Goal: Task Accomplishment & Management: Use online tool/utility

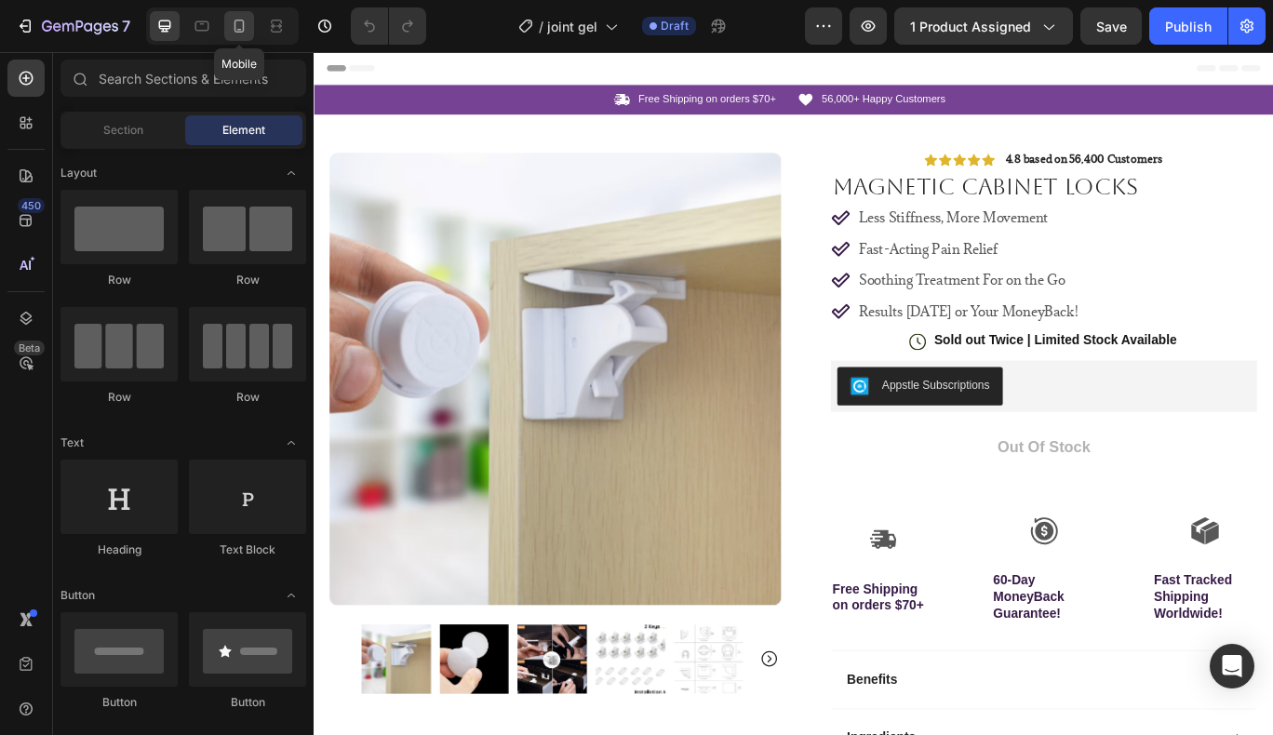
click at [246, 20] on icon at bounding box center [239, 26] width 19 height 19
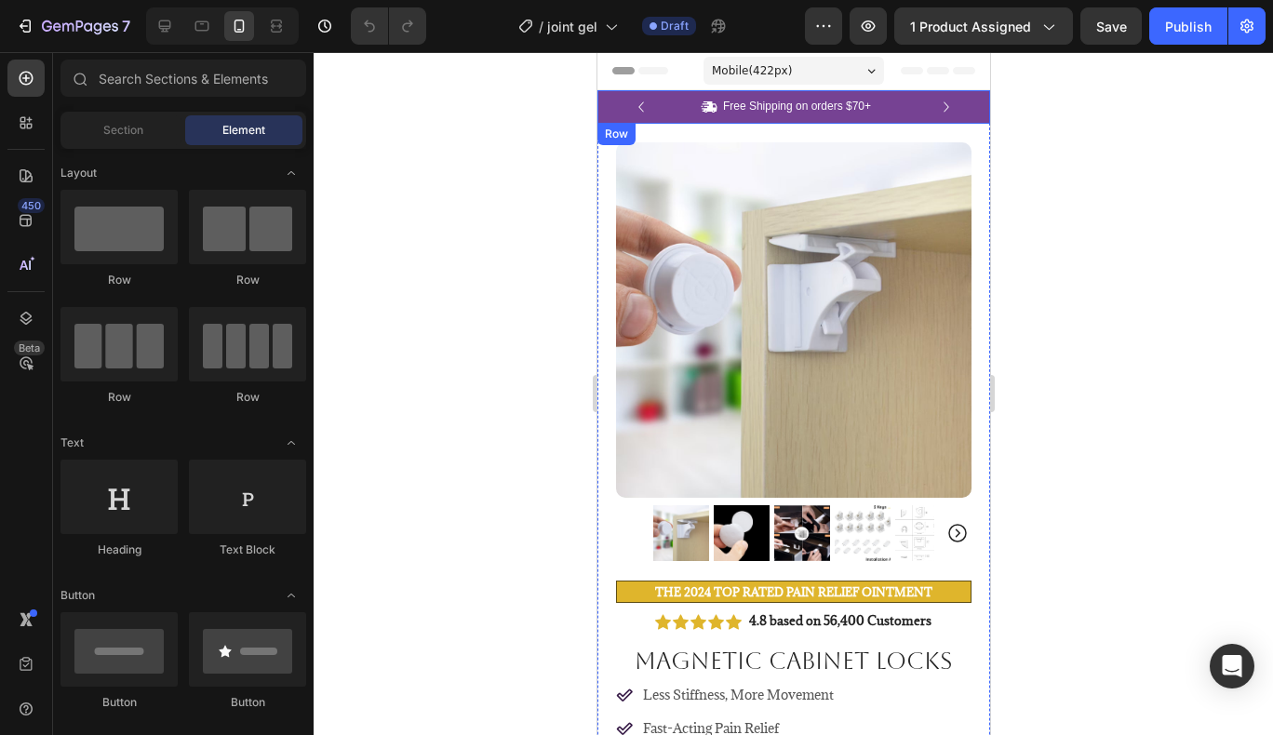
click at [959, 115] on div "Icon Free Shipping on orders $70+ Text Block Row Icon 56,000+ Happy Customers T…" at bounding box center [793, 107] width 393 height 34
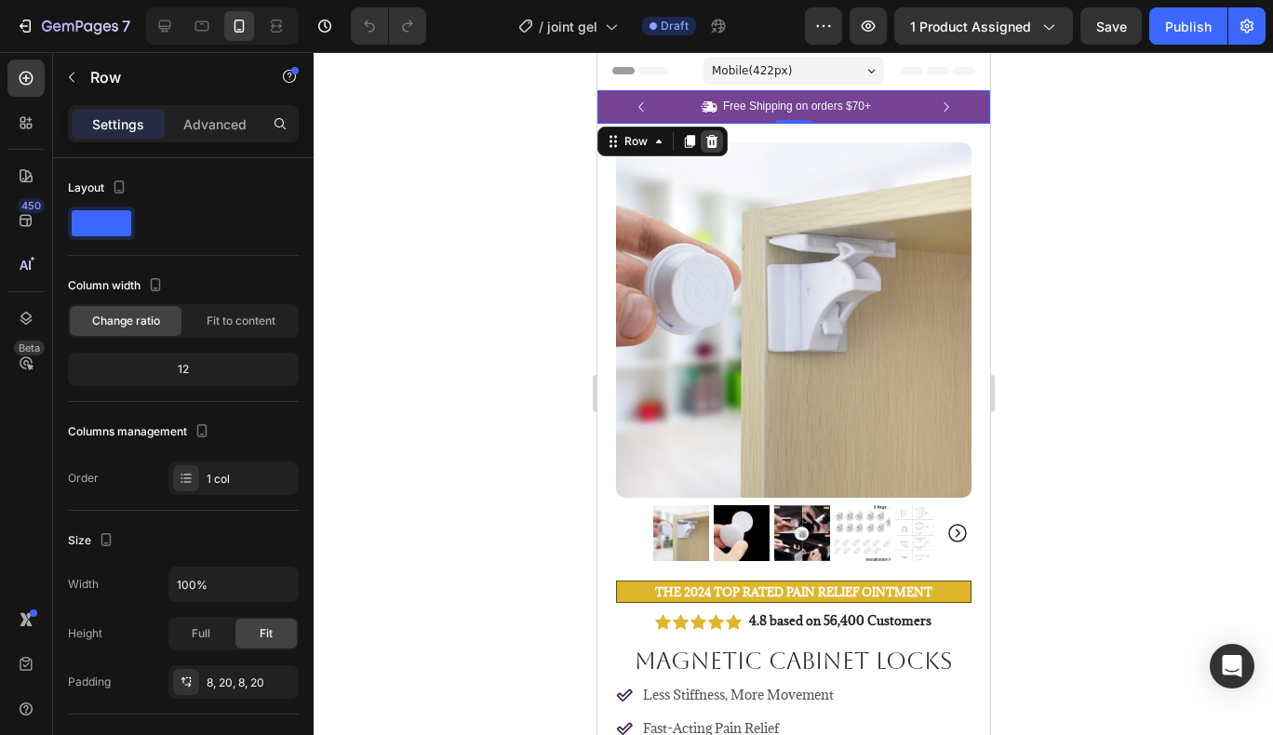
click at [719, 140] on div at bounding box center [711, 141] width 22 height 22
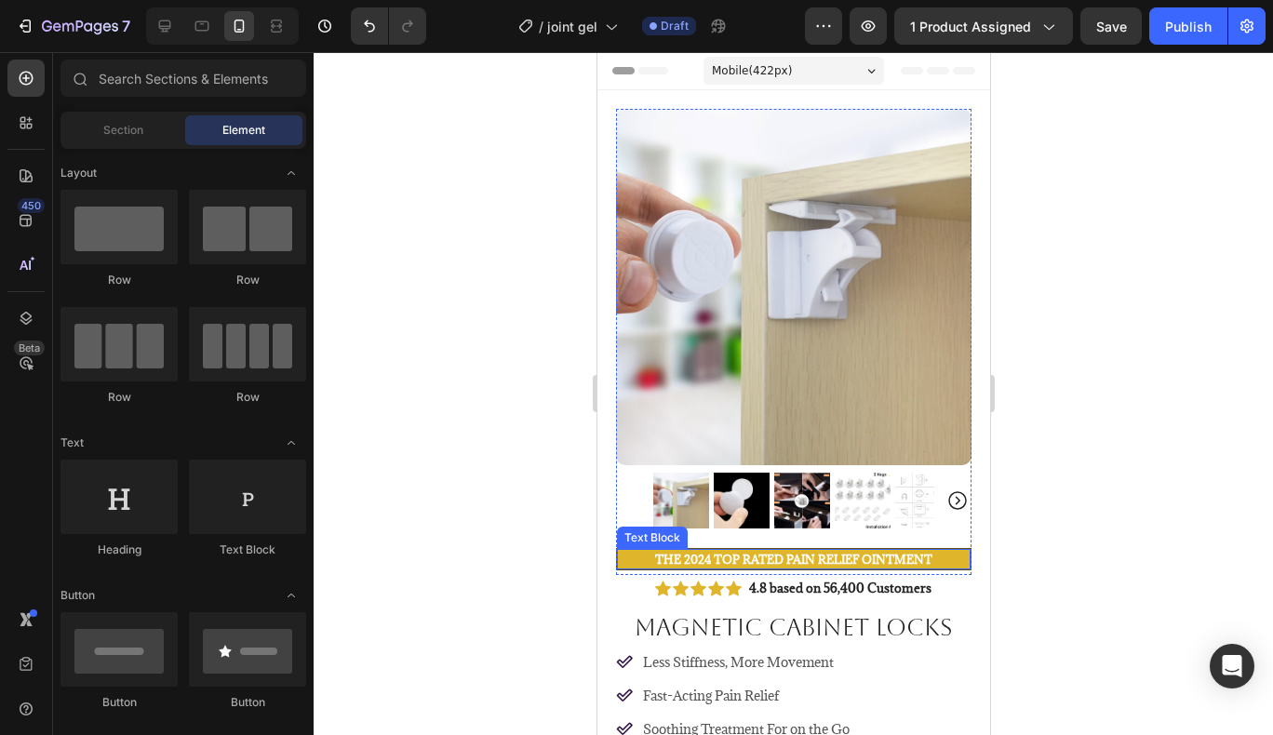
click at [940, 551] on p "The 2024 TOP RATED Pain relief Ointment" at bounding box center [793, 559] width 350 height 17
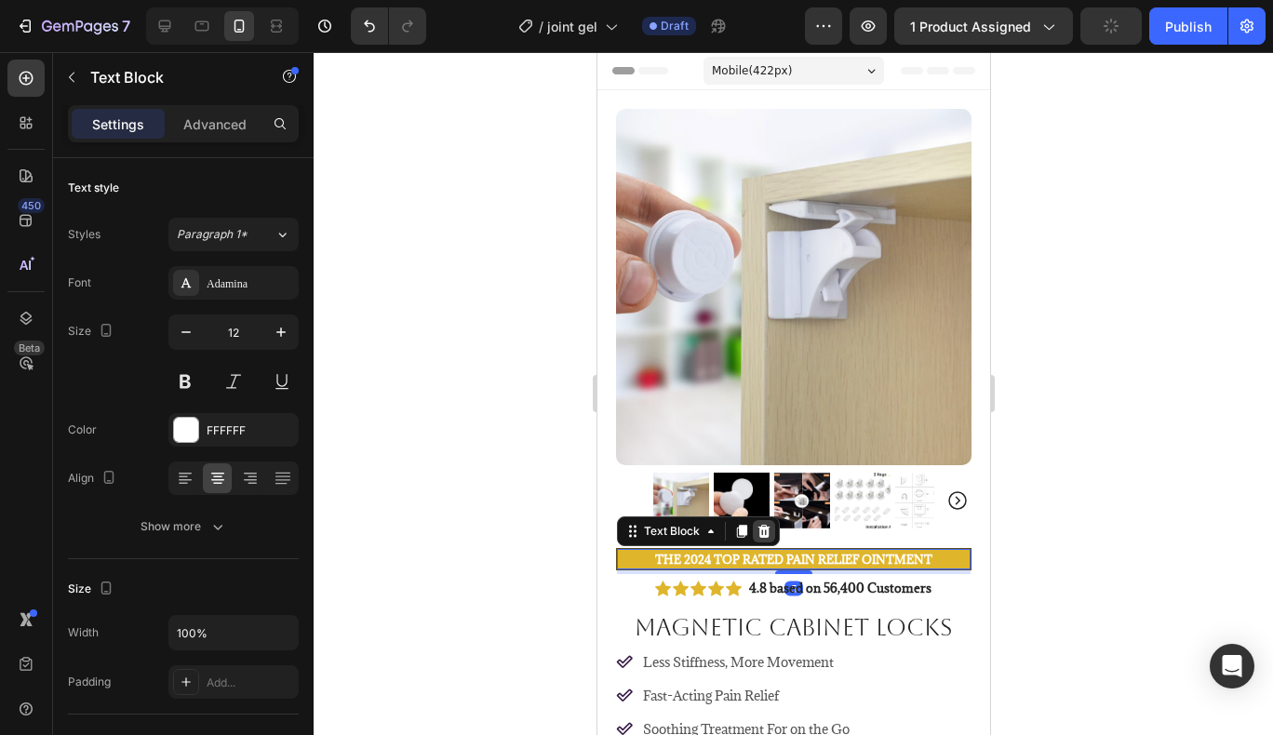
click at [770, 524] on icon at bounding box center [763, 531] width 15 height 15
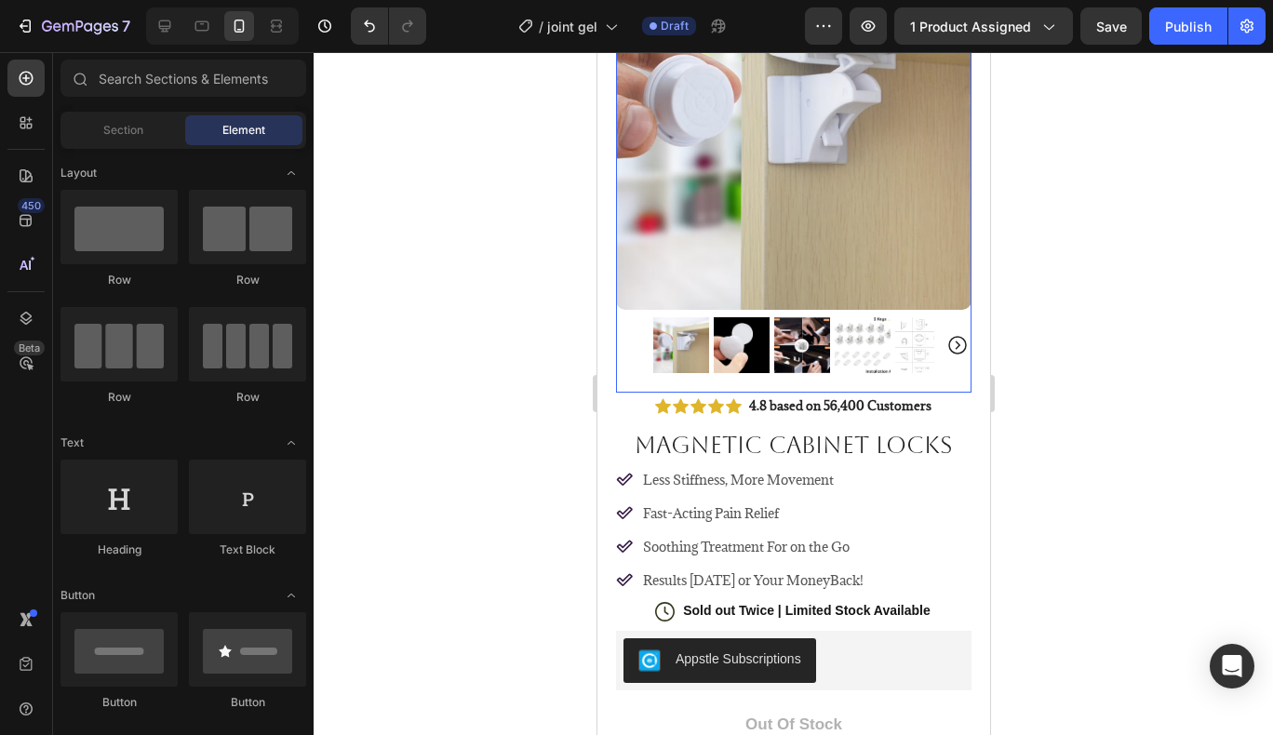
scroll to position [198, 0]
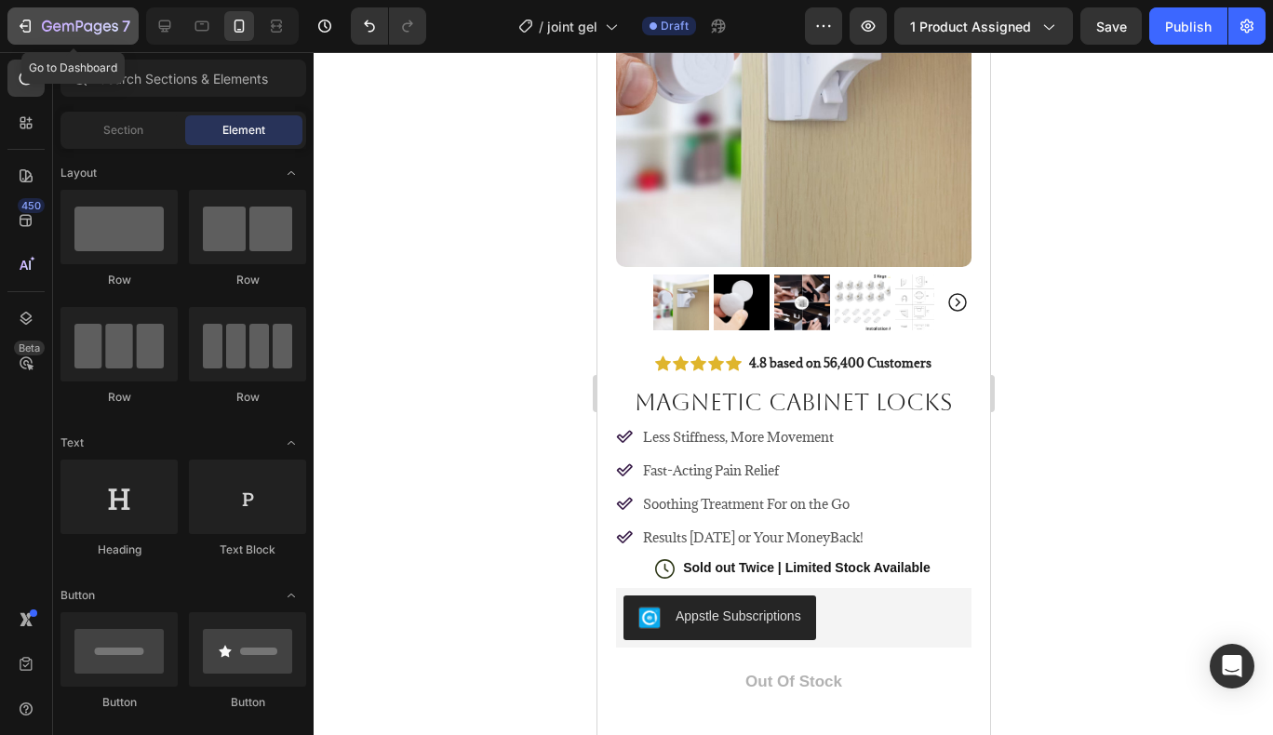
click at [18, 24] on icon "button" at bounding box center [25, 26] width 19 height 19
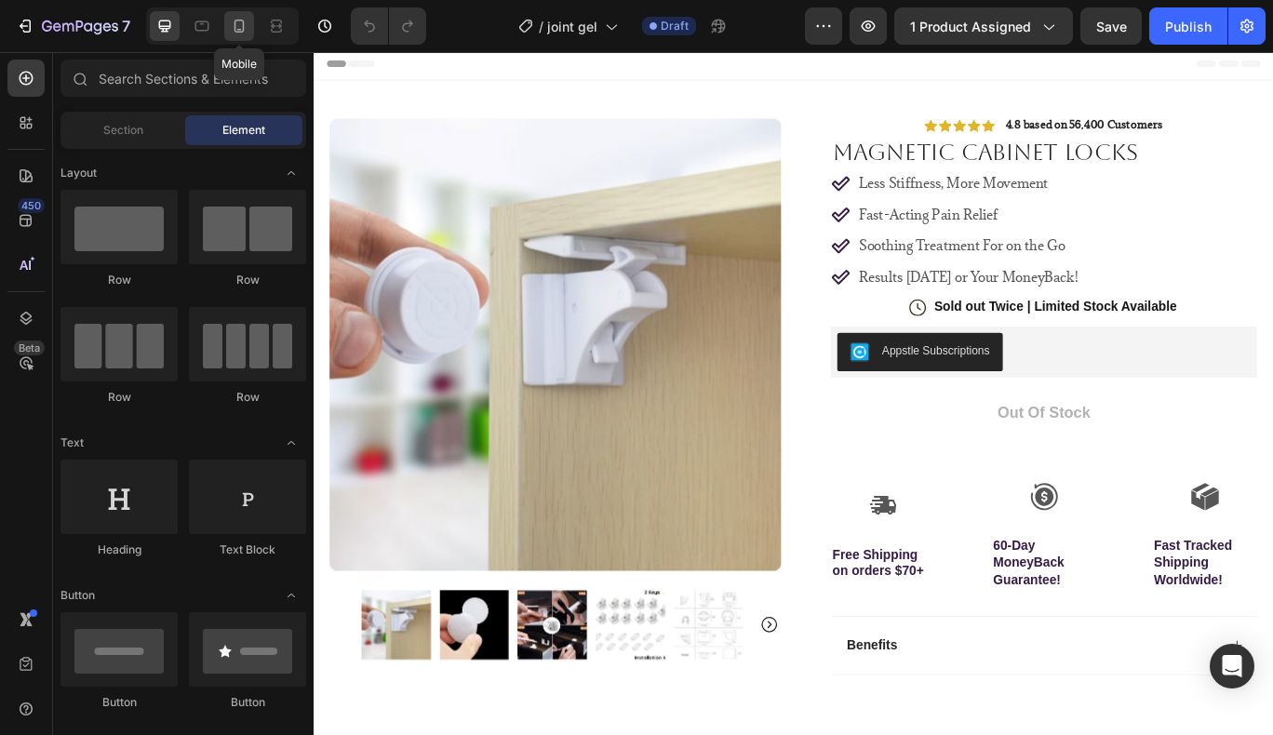
click at [230, 26] on icon at bounding box center [239, 26] width 19 height 19
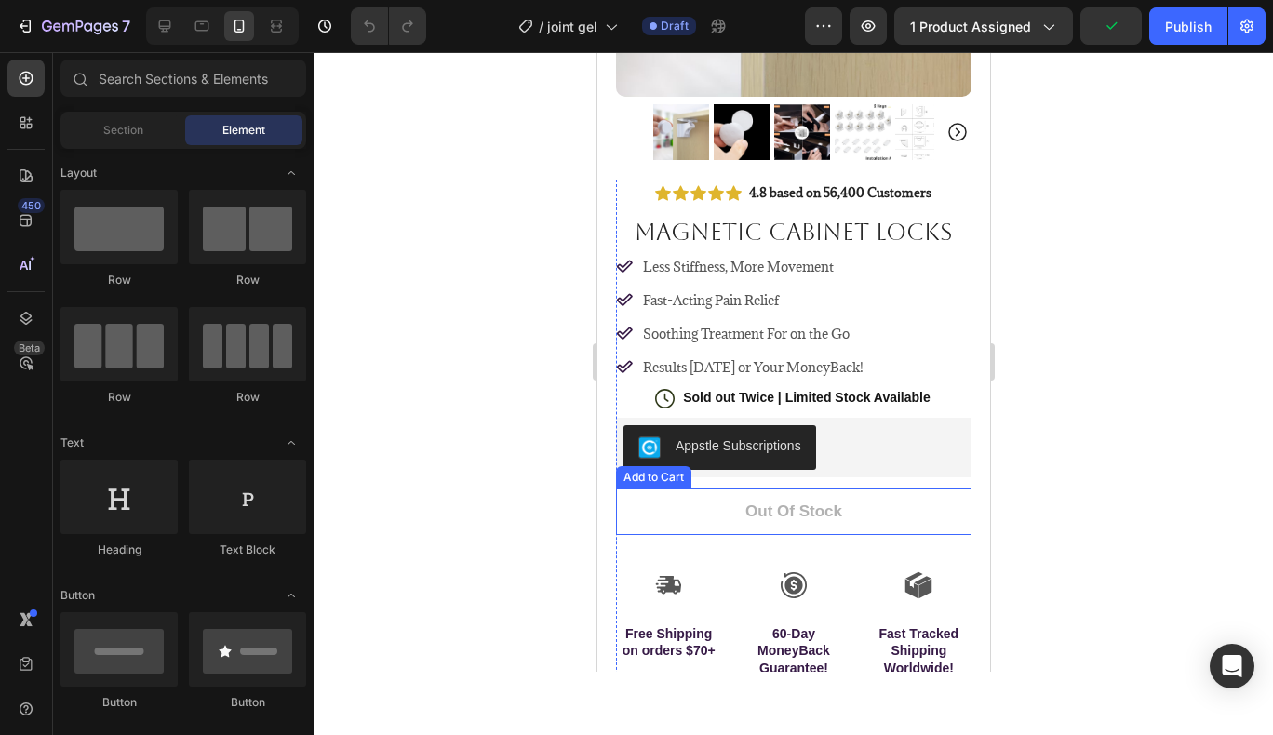
scroll to position [369, 0]
click at [883, 496] on button "Out of stock" at bounding box center [793, 511] width 356 height 47
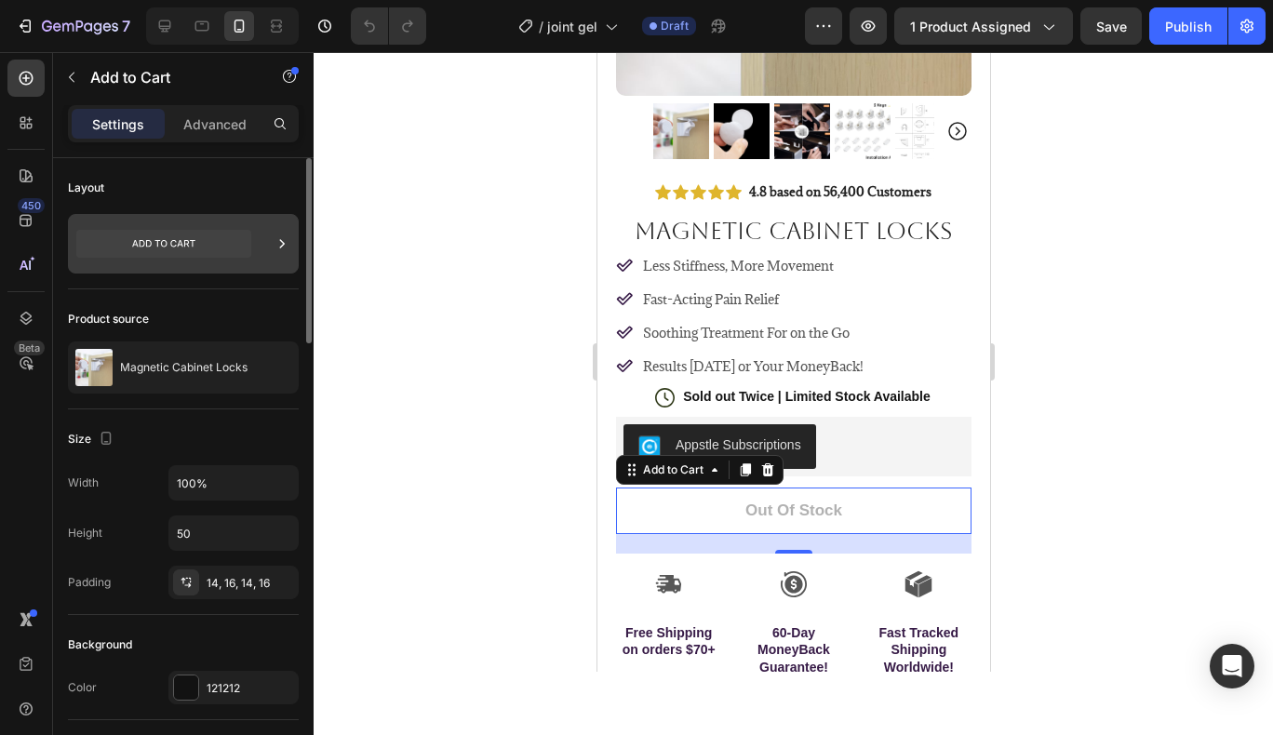
click at [197, 246] on icon at bounding box center [163, 244] width 175 height 28
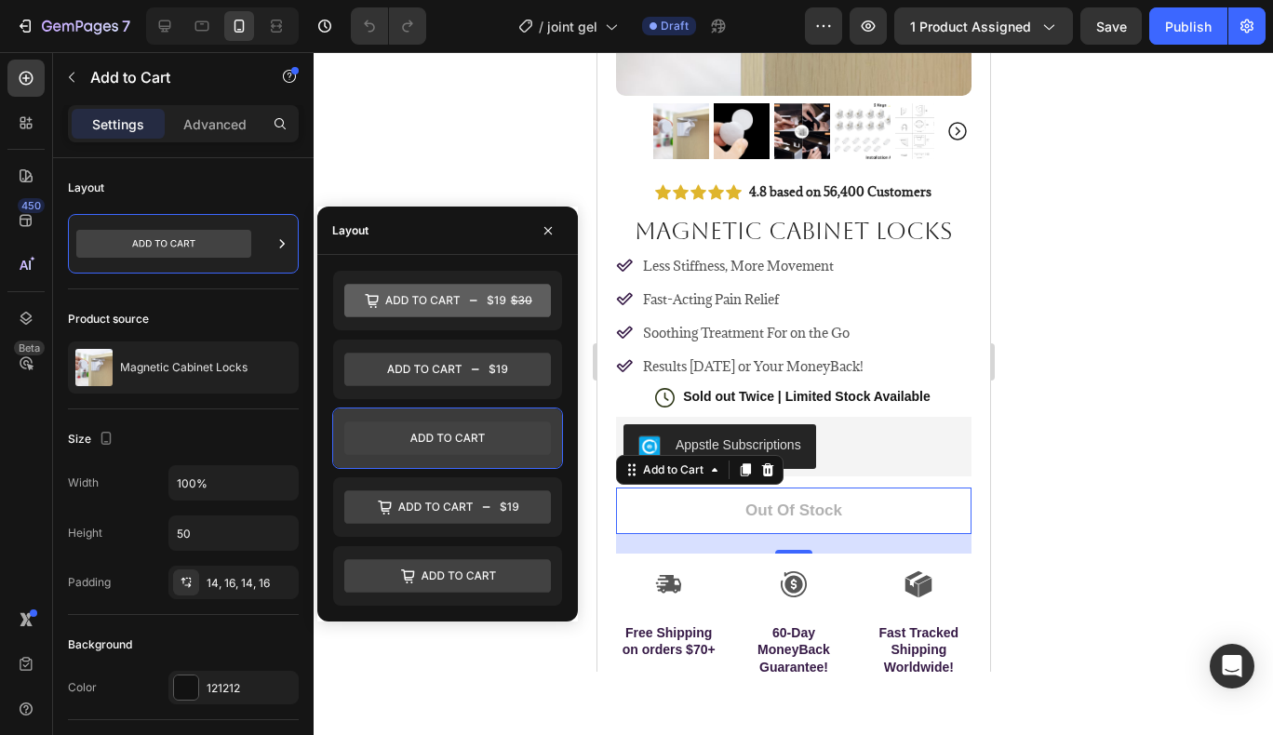
click at [411, 432] on icon at bounding box center [447, 439] width 207 height 34
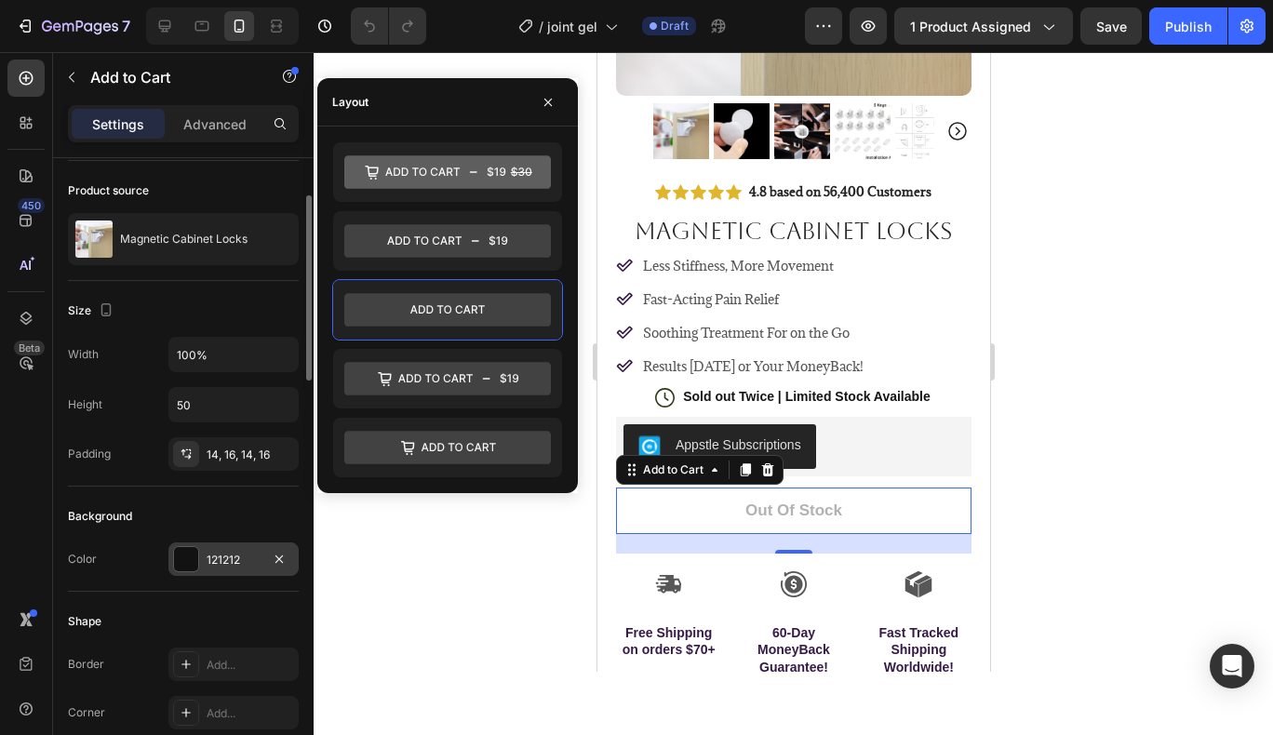
scroll to position [129, 0]
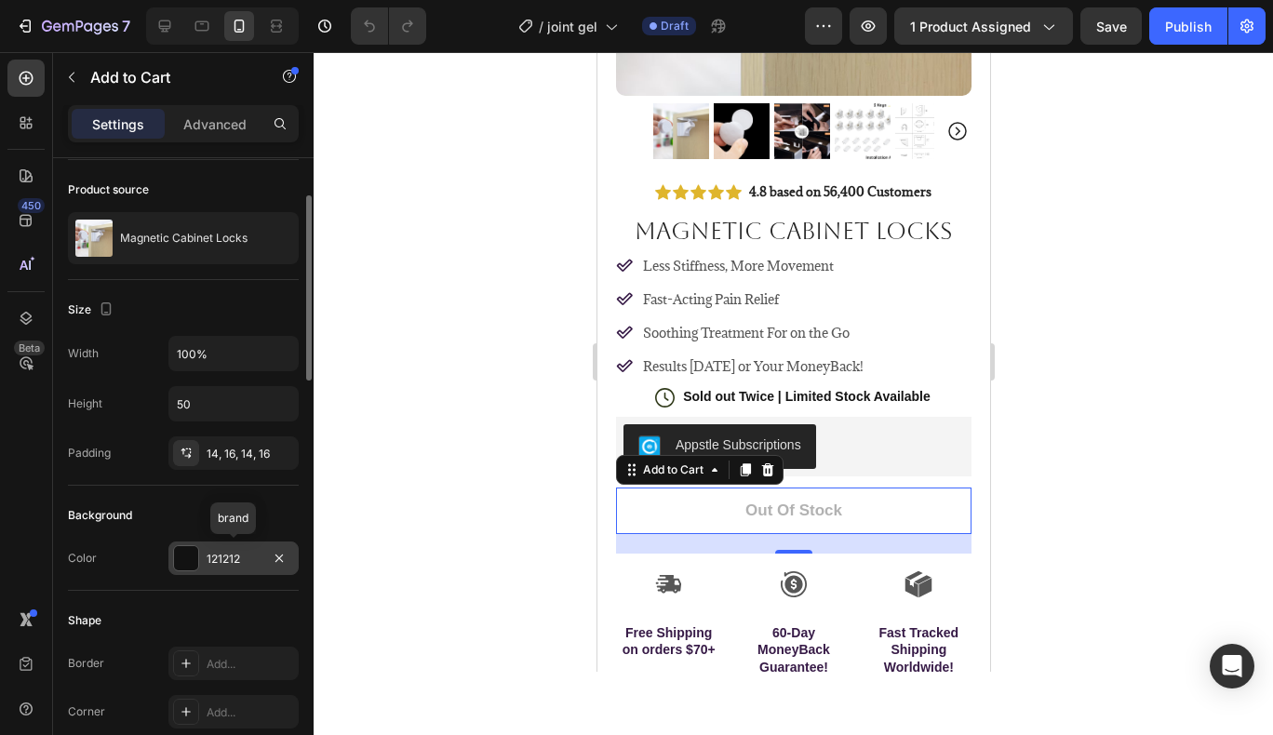
click at [221, 547] on div "121212" at bounding box center [233, 559] width 130 height 34
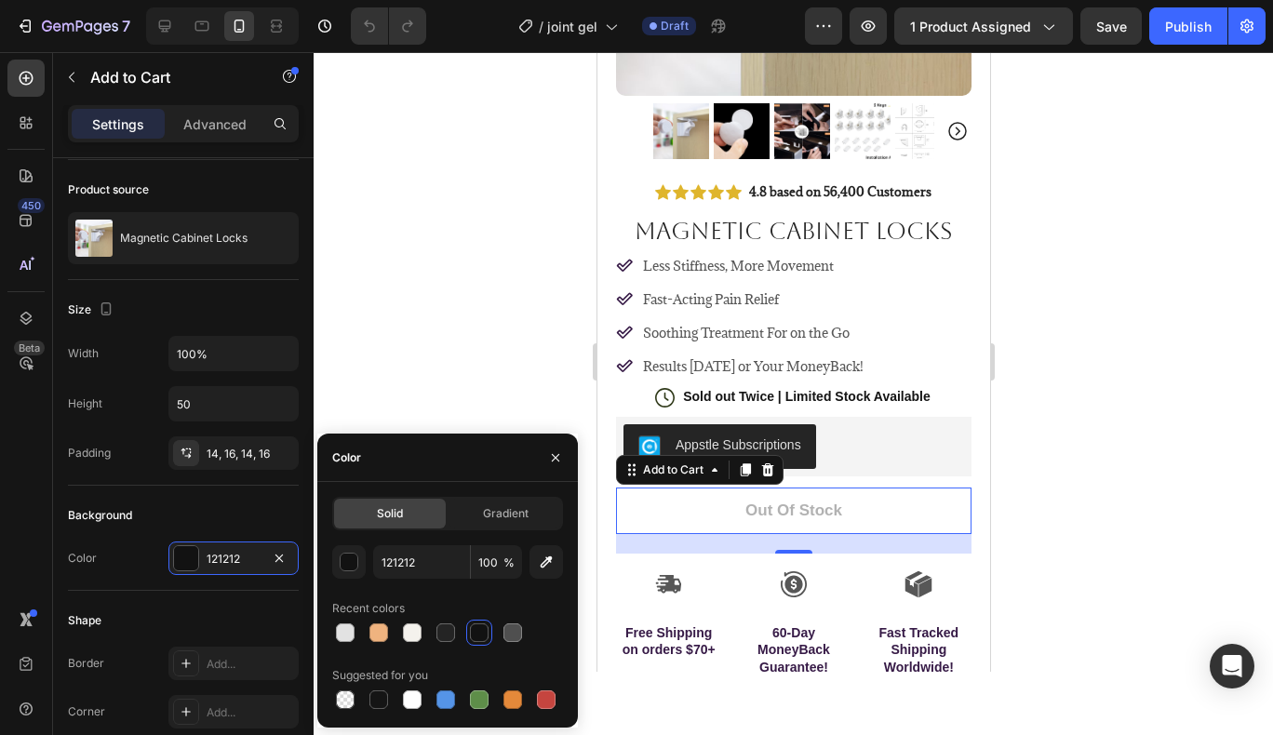
click at [479, 635] on div at bounding box center [479, 633] width 19 height 19
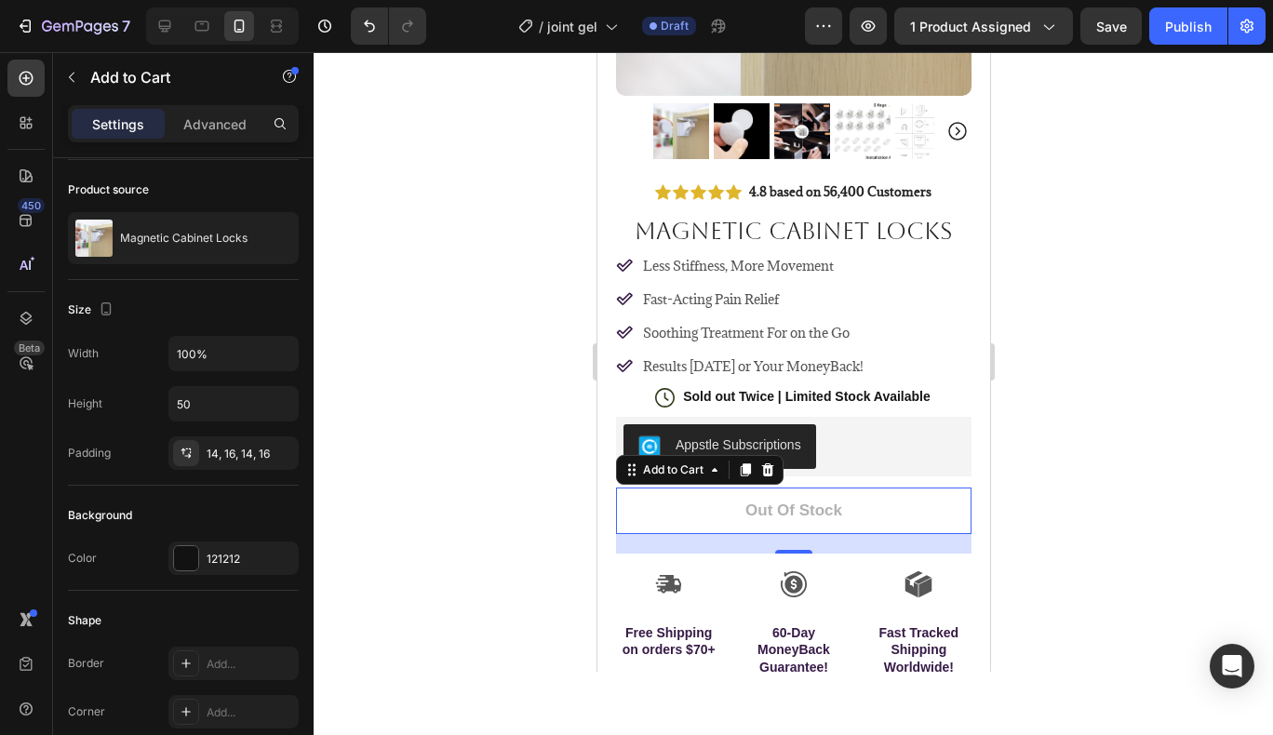
click at [459, 348] on div at bounding box center [794, 393] width 960 height 683
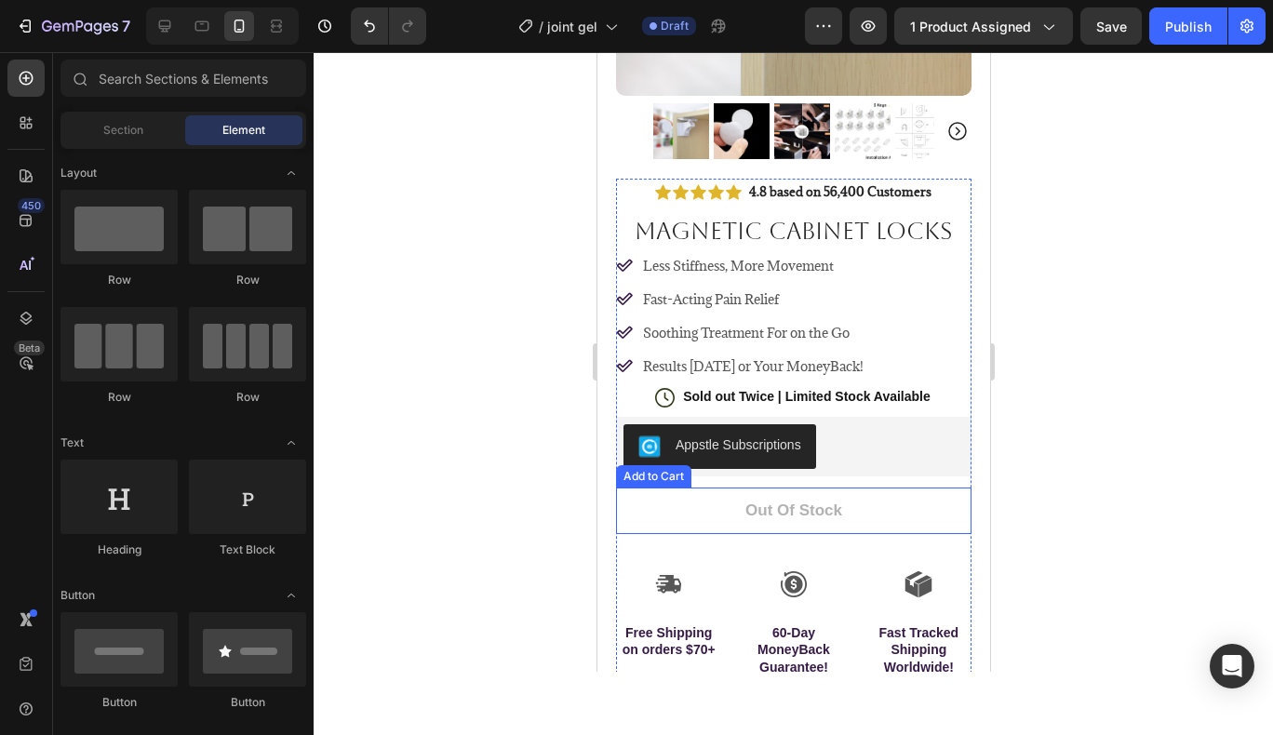
click at [857, 495] on button "Out of stock" at bounding box center [793, 511] width 356 height 47
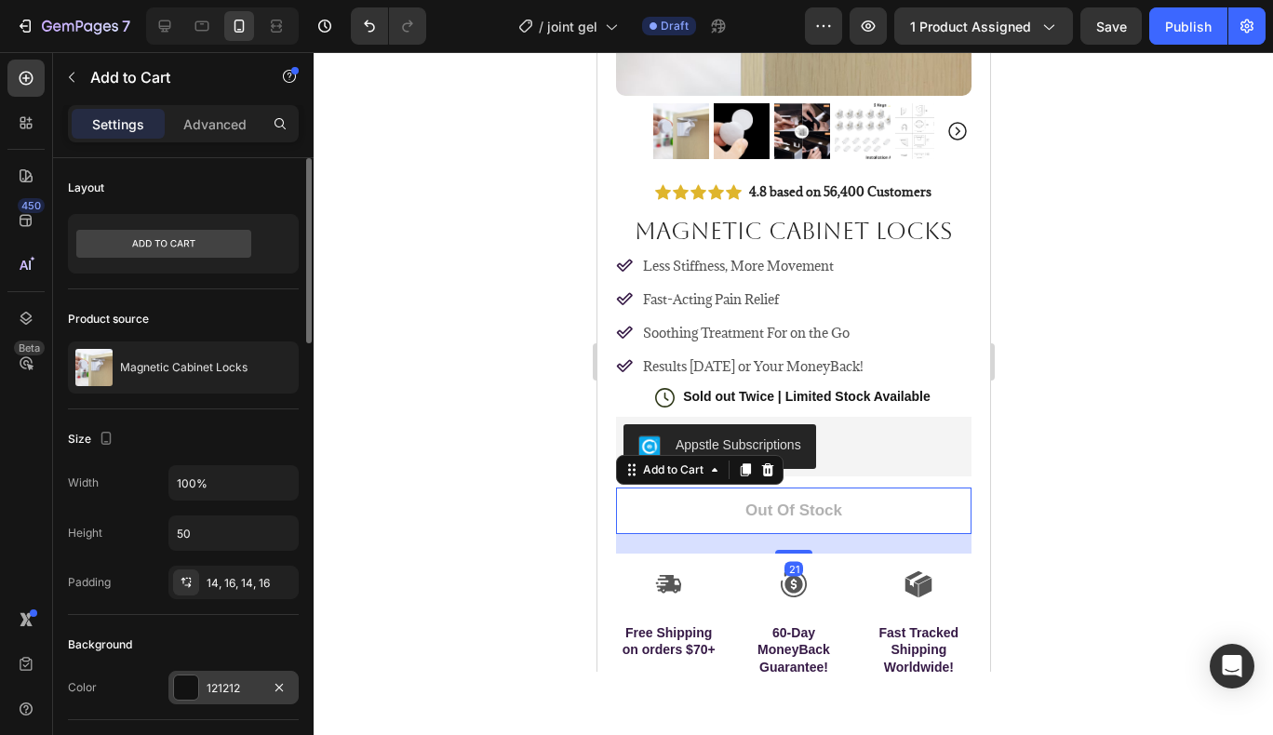
click at [213, 678] on div "121212" at bounding box center [233, 688] width 130 height 34
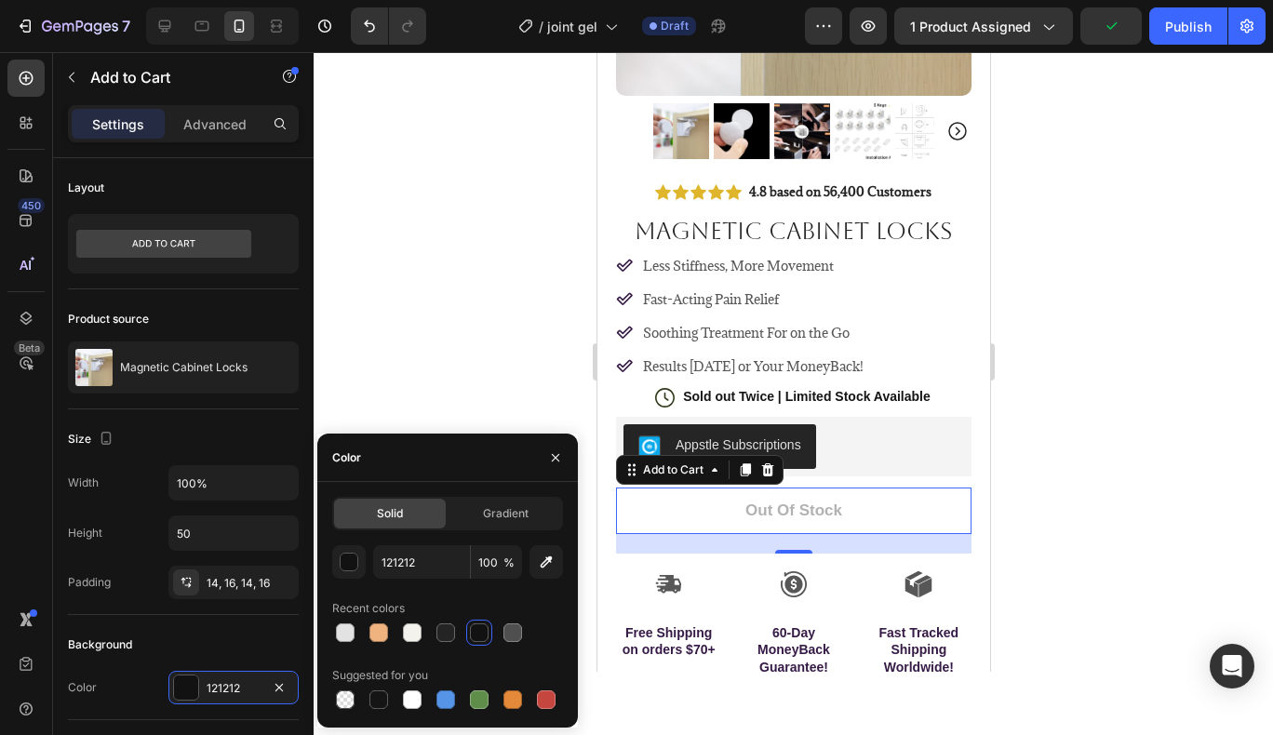
click at [477, 635] on div at bounding box center [479, 633] width 19 height 19
click at [383, 693] on div at bounding box center [378, 700] width 19 height 19
type input "151515"
click at [383, 693] on div at bounding box center [378, 700] width 19 height 19
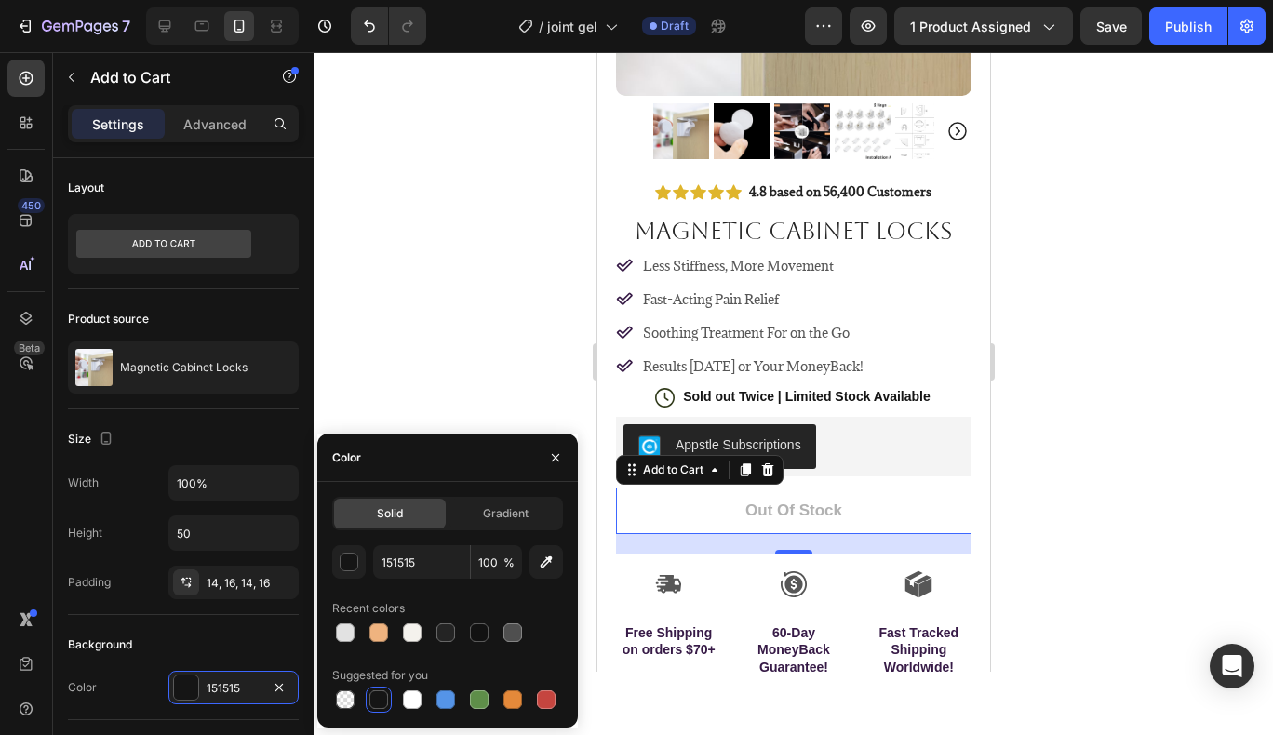
click at [383, 693] on div at bounding box center [378, 700] width 19 height 19
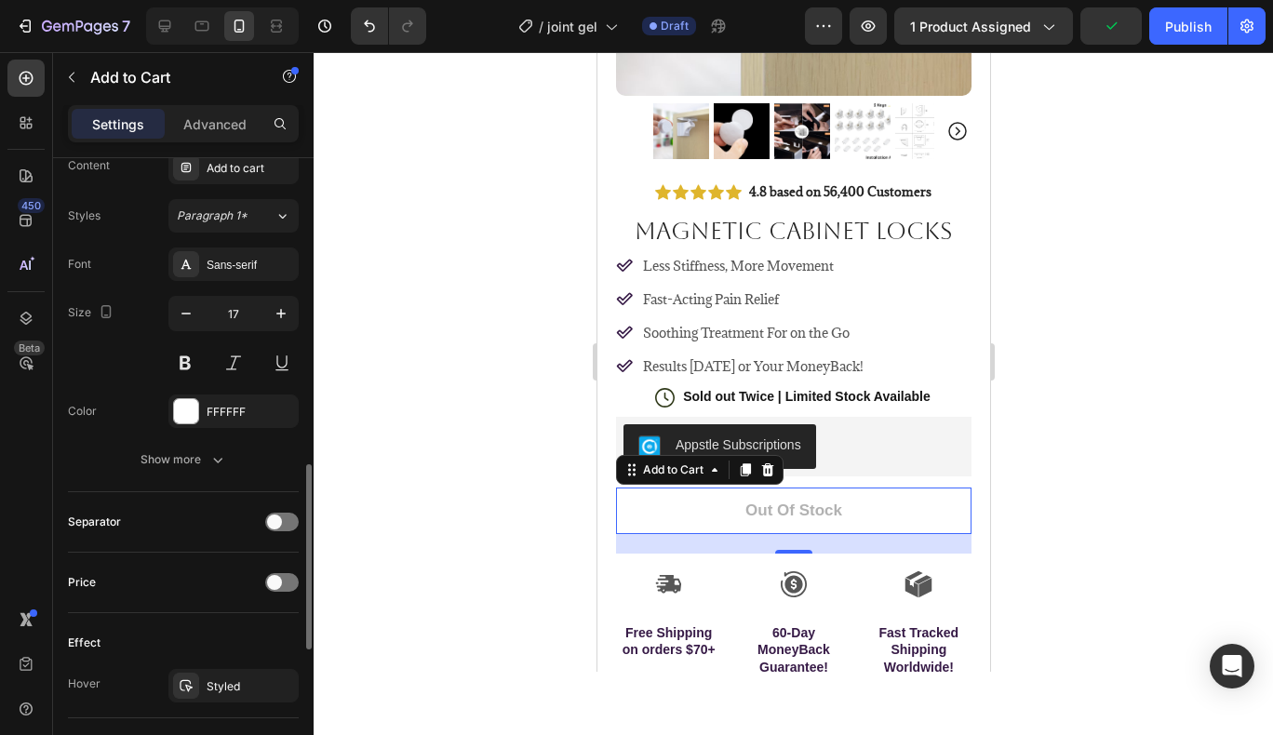
scroll to position [1037, 0]
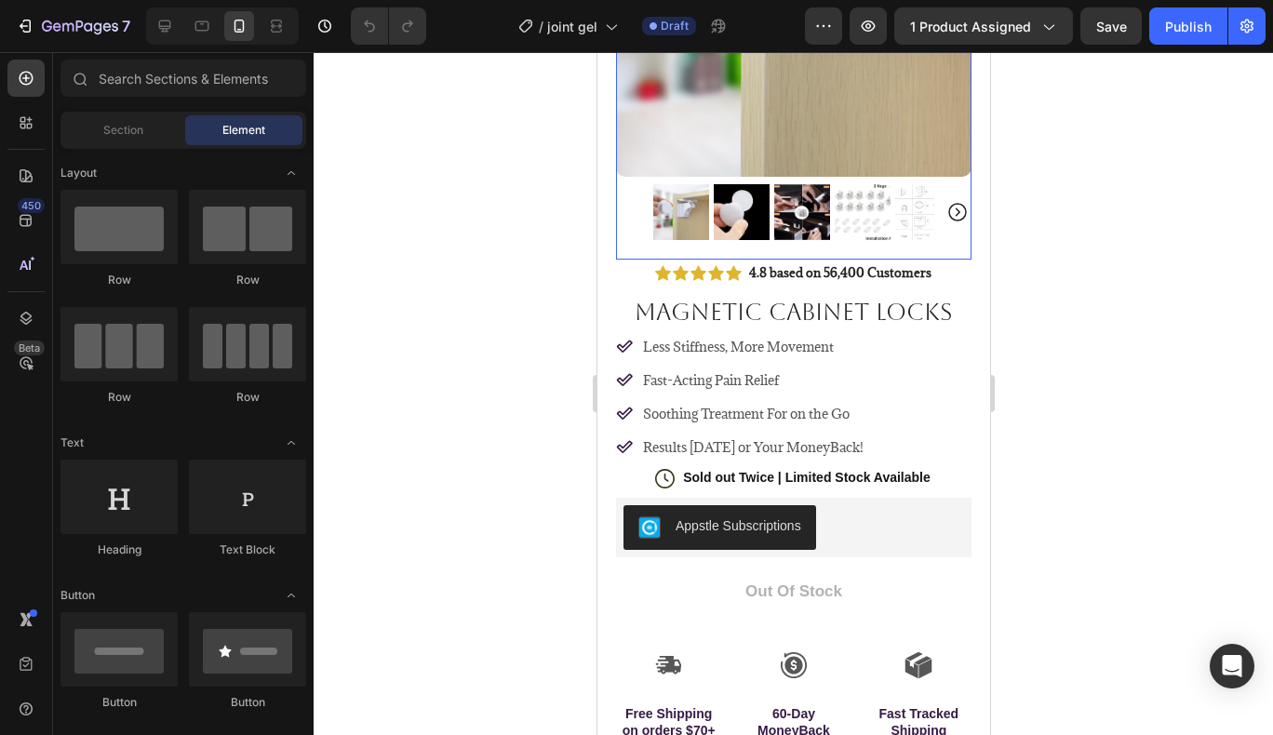
scroll to position [290, 0]
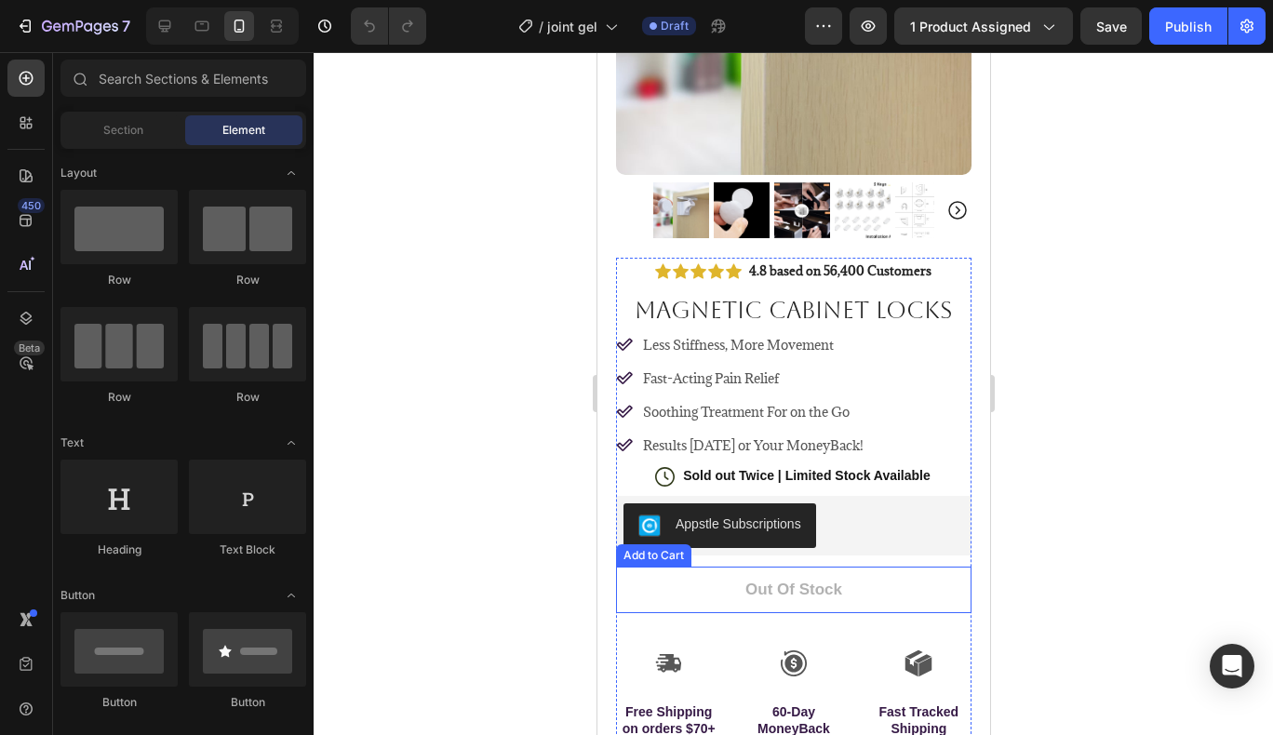
click at [885, 574] on button "Out of stock" at bounding box center [793, 590] width 356 height 47
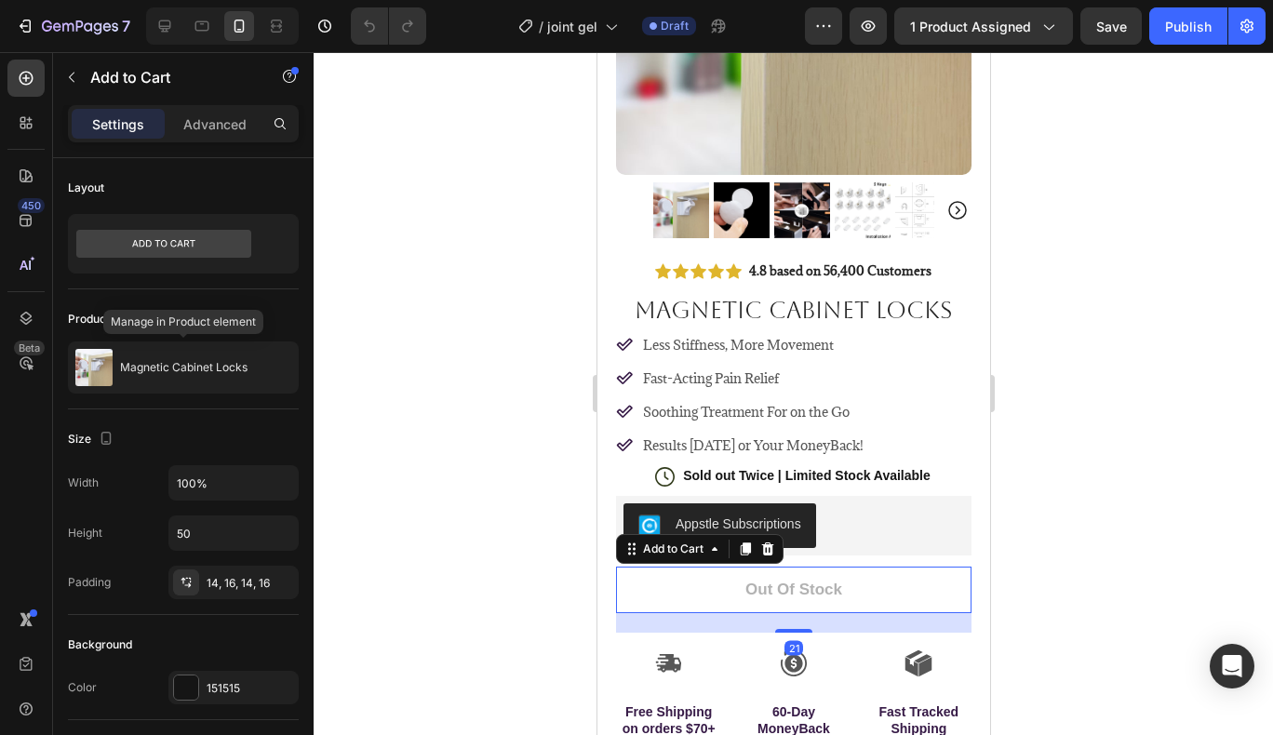
click at [179, 364] on p "Magnetic Cabinet Locks" at bounding box center [184, 367] width 128 height 13
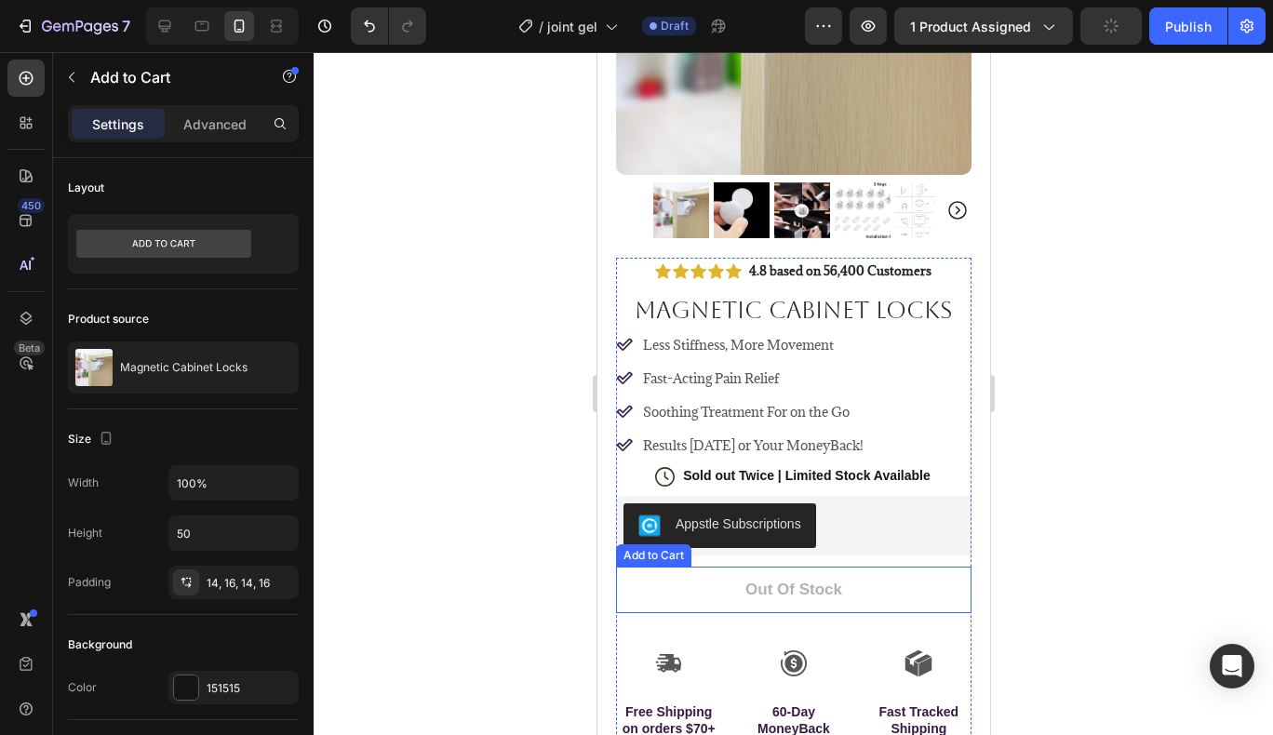
click at [656, 576] on button "Out of stock" at bounding box center [793, 590] width 356 height 47
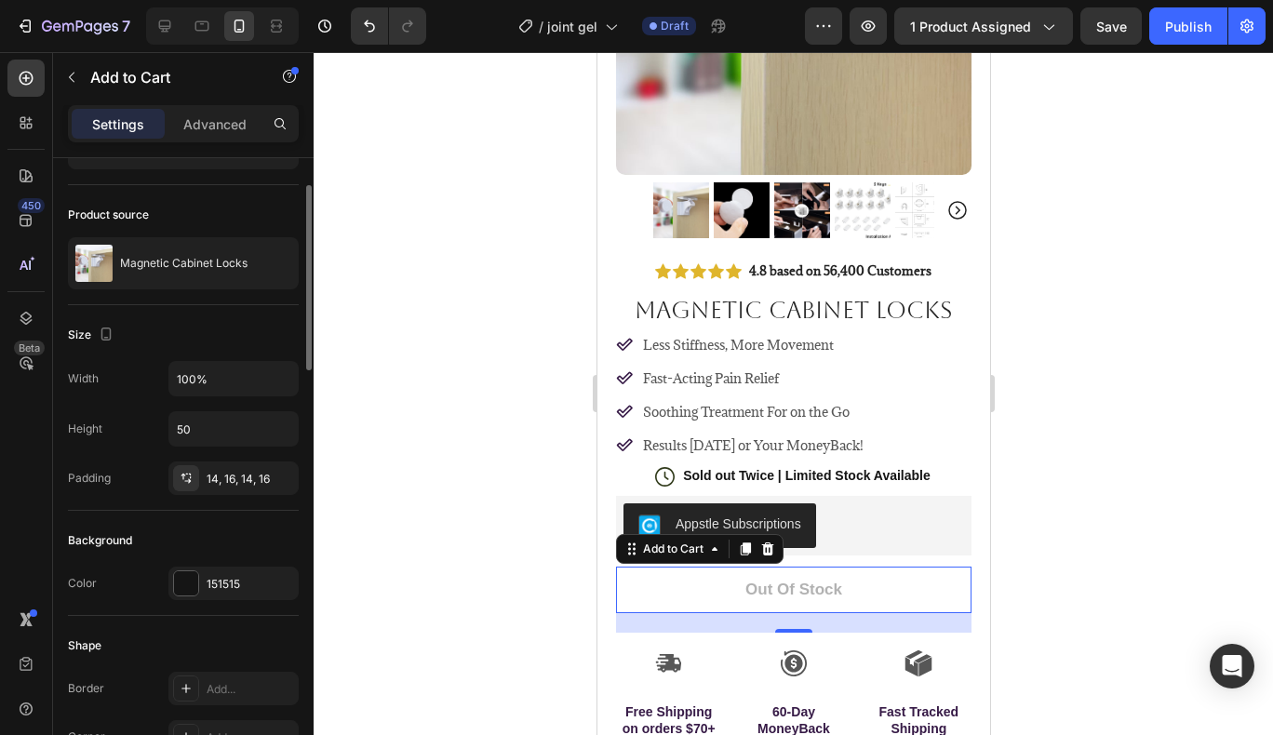
scroll to position [105, 0]
click at [243, 583] on div "151515" at bounding box center [250, 583] width 87 height 17
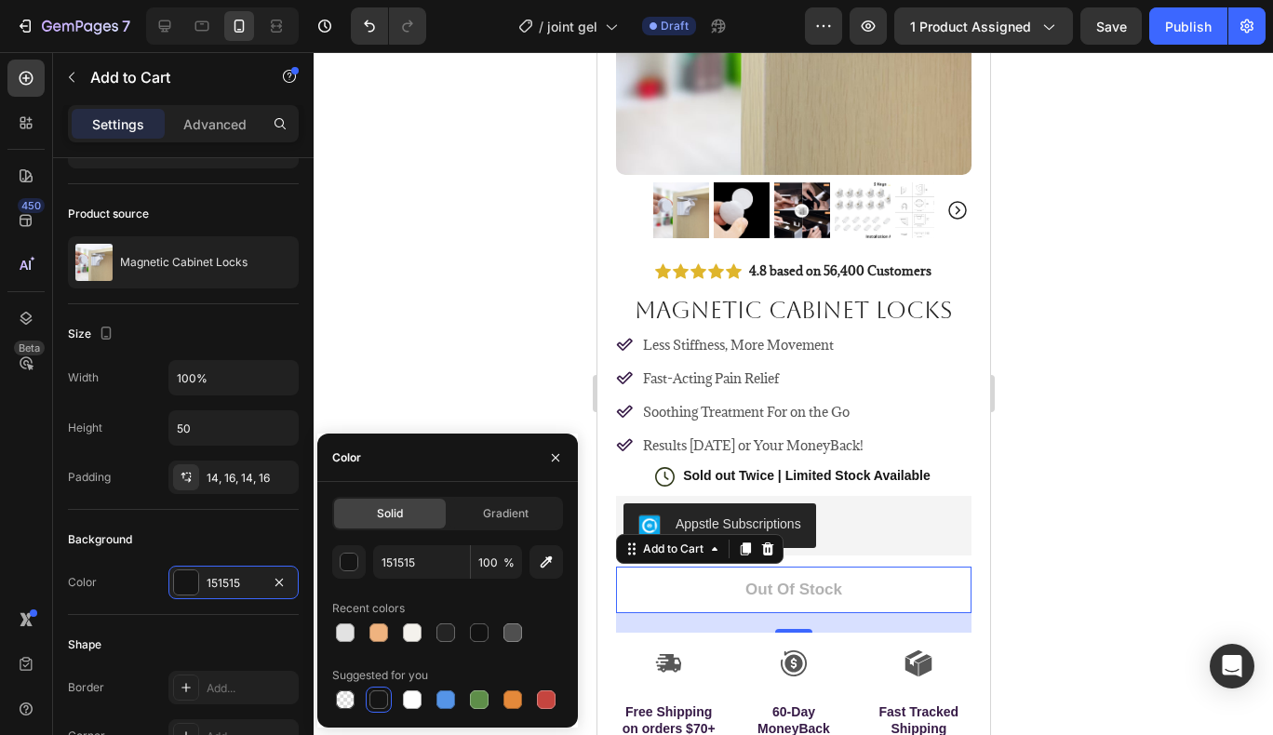
click at [408, 625] on div at bounding box center [412, 633] width 19 height 19
click at [472, 636] on div at bounding box center [479, 633] width 19 height 19
type input "121212"
click at [472, 636] on div at bounding box center [479, 633] width 19 height 19
drag, startPoint x: 472, startPoint y: 636, endPoint x: 437, endPoint y: 464, distance: 174.7
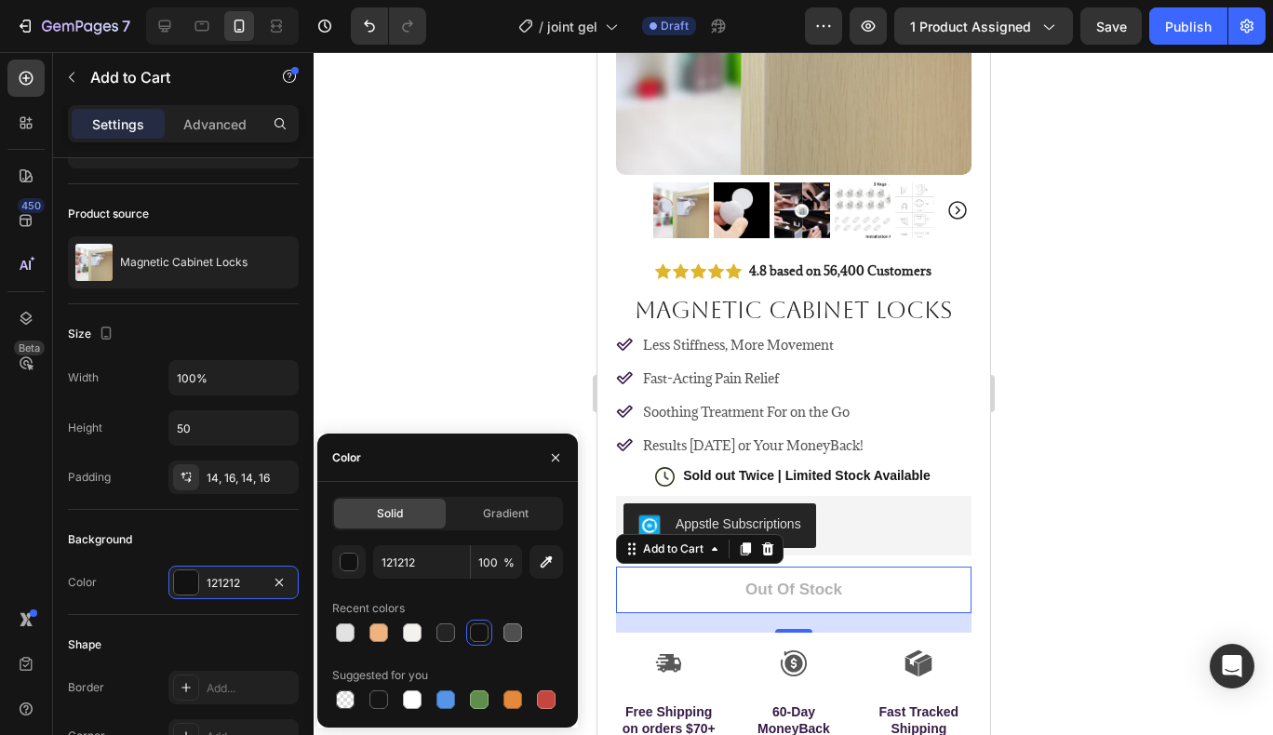
click at [472, 636] on div at bounding box center [479, 633] width 19 height 19
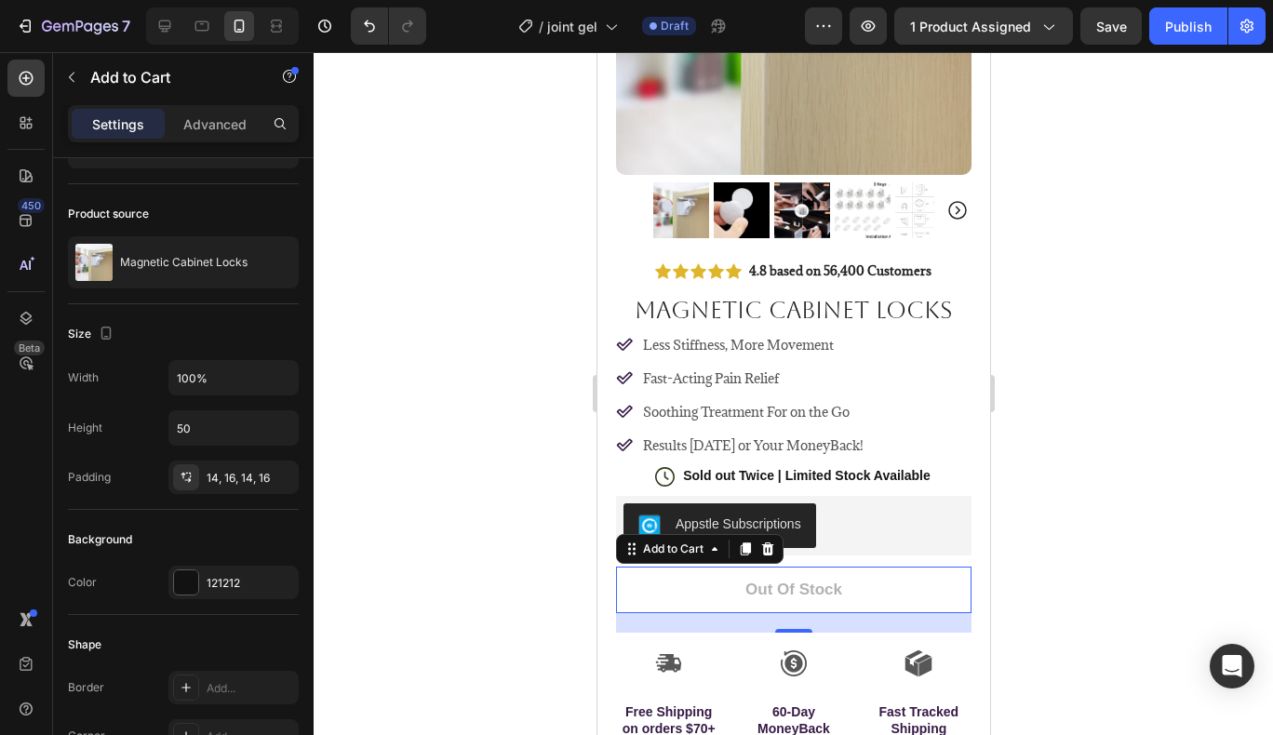
click at [416, 329] on div at bounding box center [794, 393] width 960 height 683
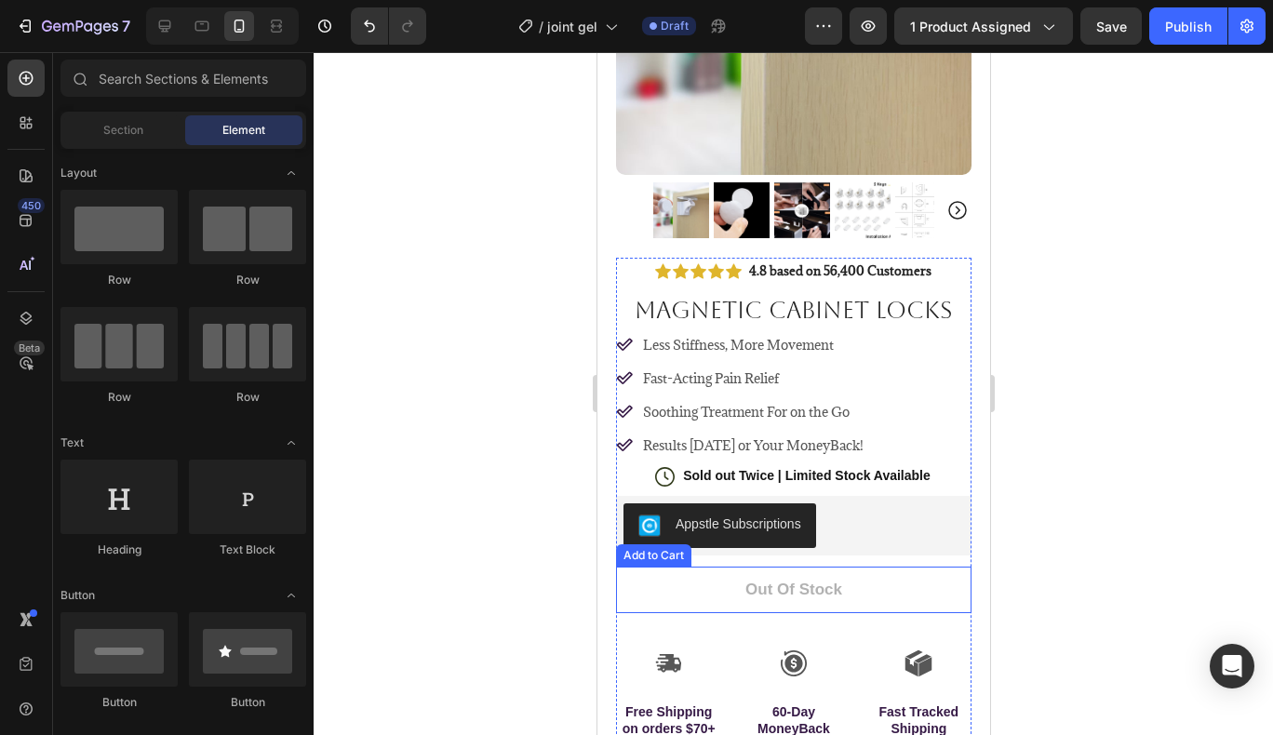
click at [661, 571] on button "Out of stock" at bounding box center [793, 590] width 356 height 47
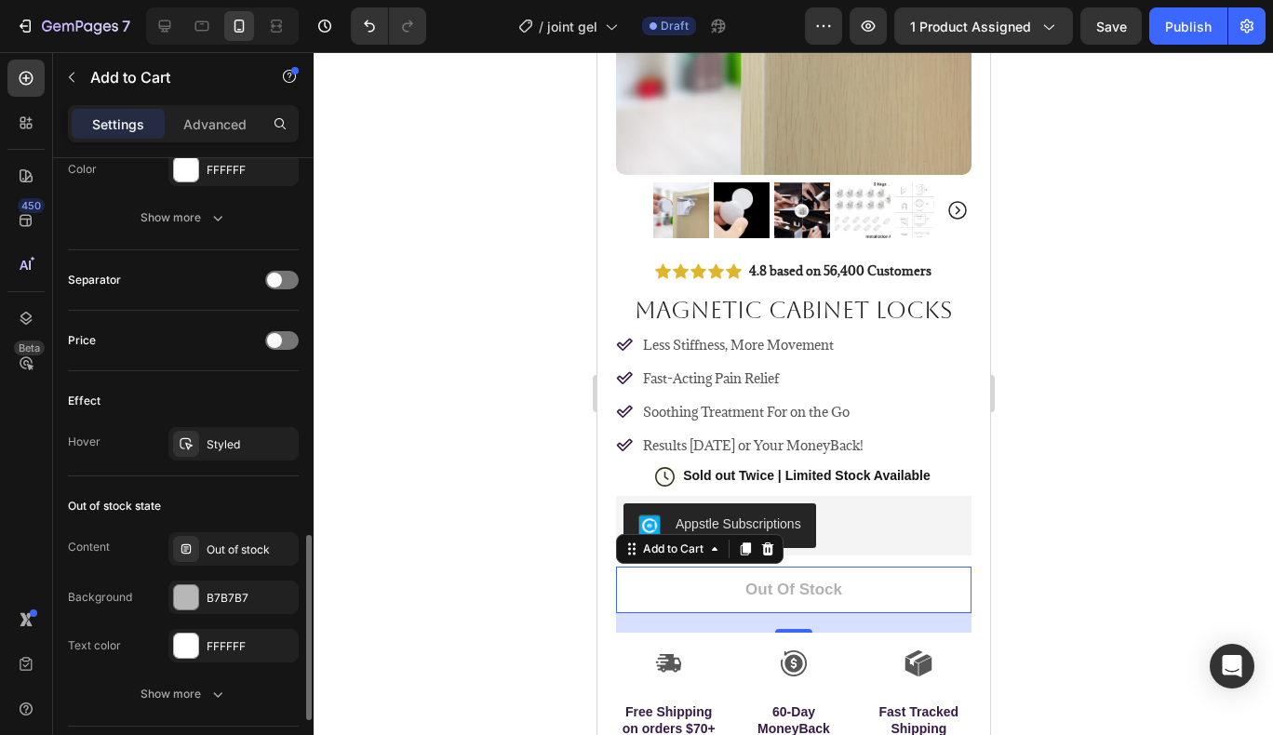
scroll to position [1278, 0]
click at [197, 557] on div at bounding box center [186, 548] width 26 height 26
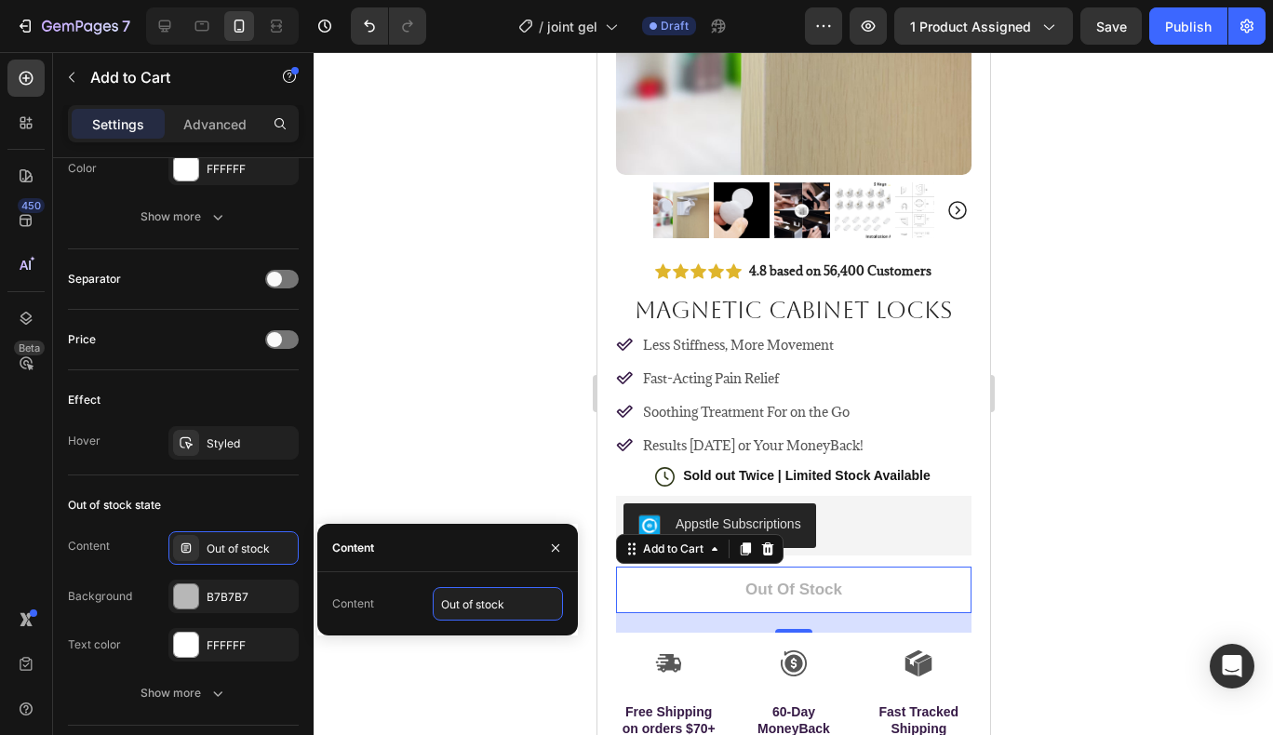
click at [490, 606] on input "Out of stock" at bounding box center [498, 604] width 130 height 34
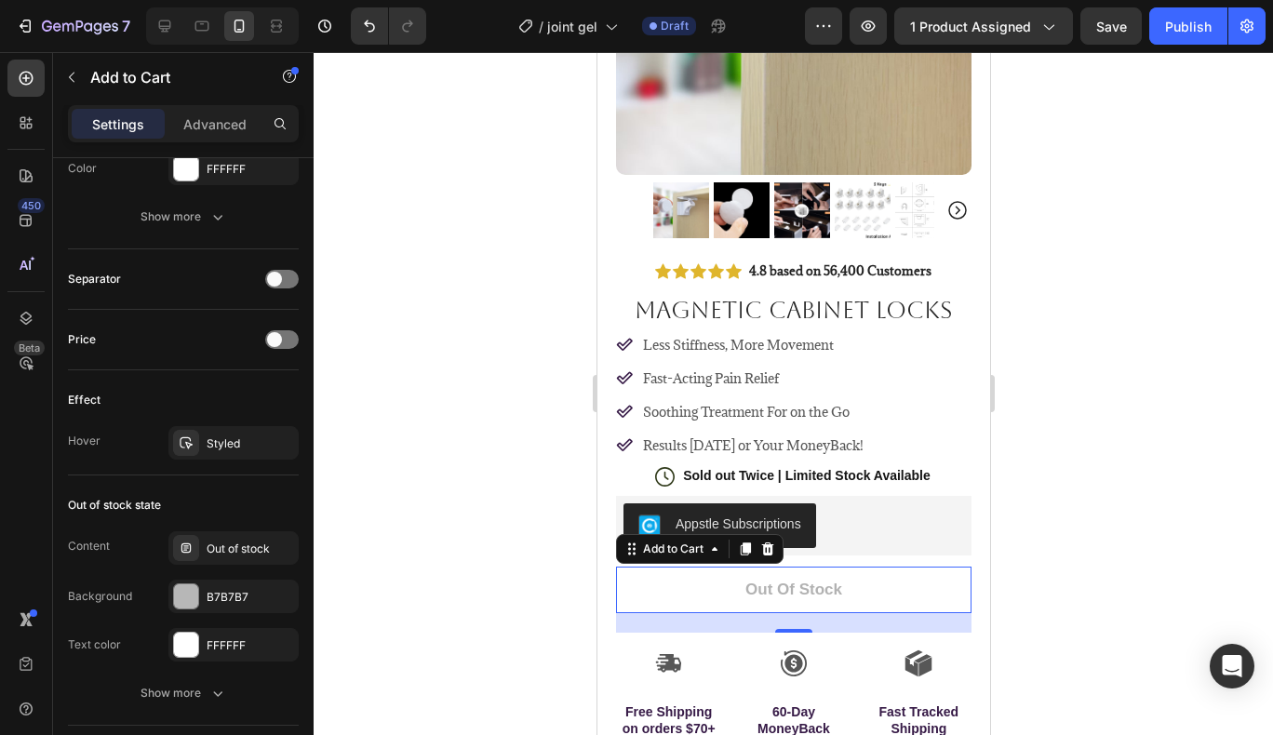
click at [195, 594] on div at bounding box center [186, 596] width 24 height 24
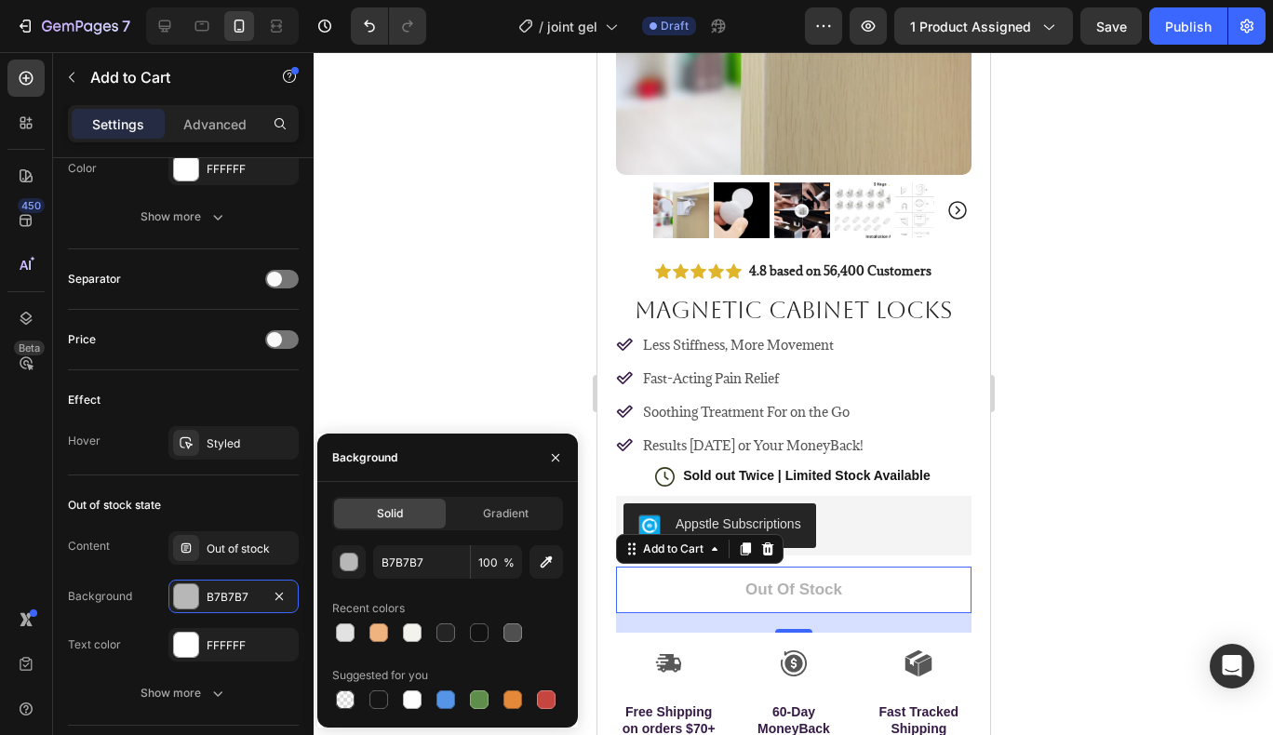
click at [472, 639] on div at bounding box center [479, 633] width 19 height 19
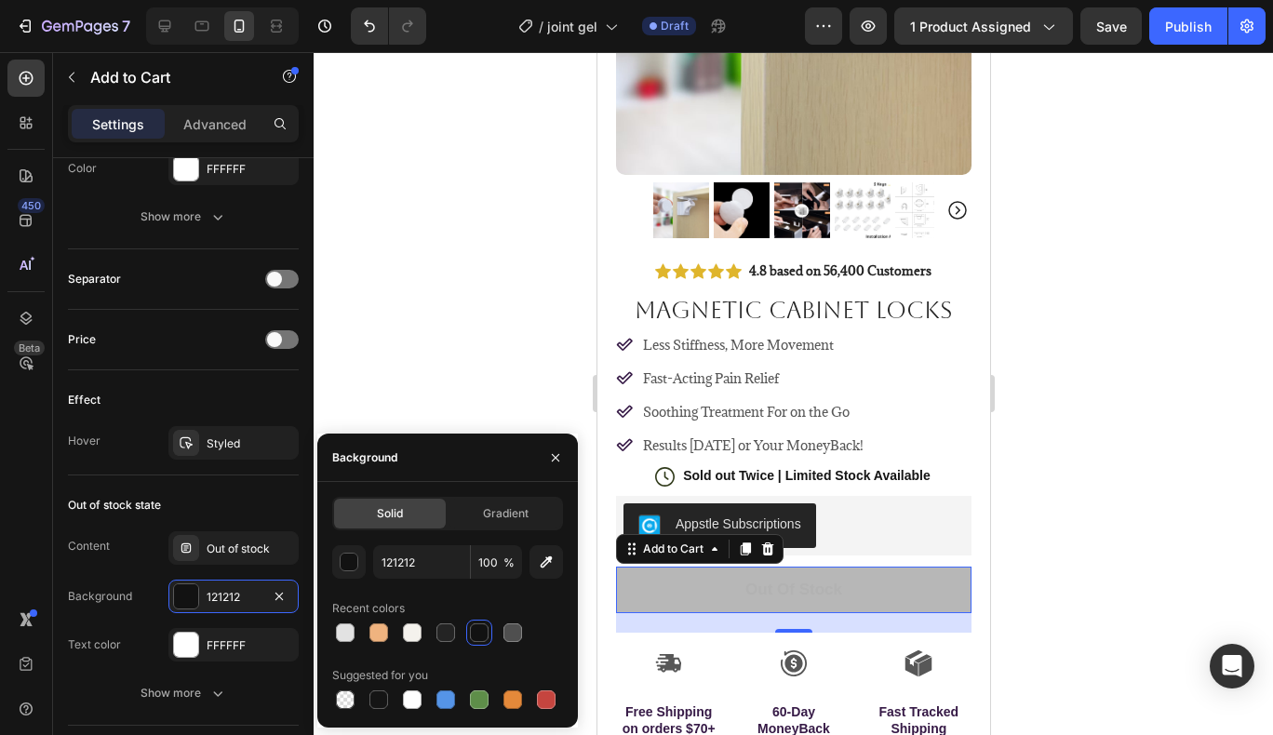
click at [445, 637] on div at bounding box center [445, 633] width 19 height 19
click at [388, 690] on div at bounding box center [379, 700] width 26 height 26
type input "151515"
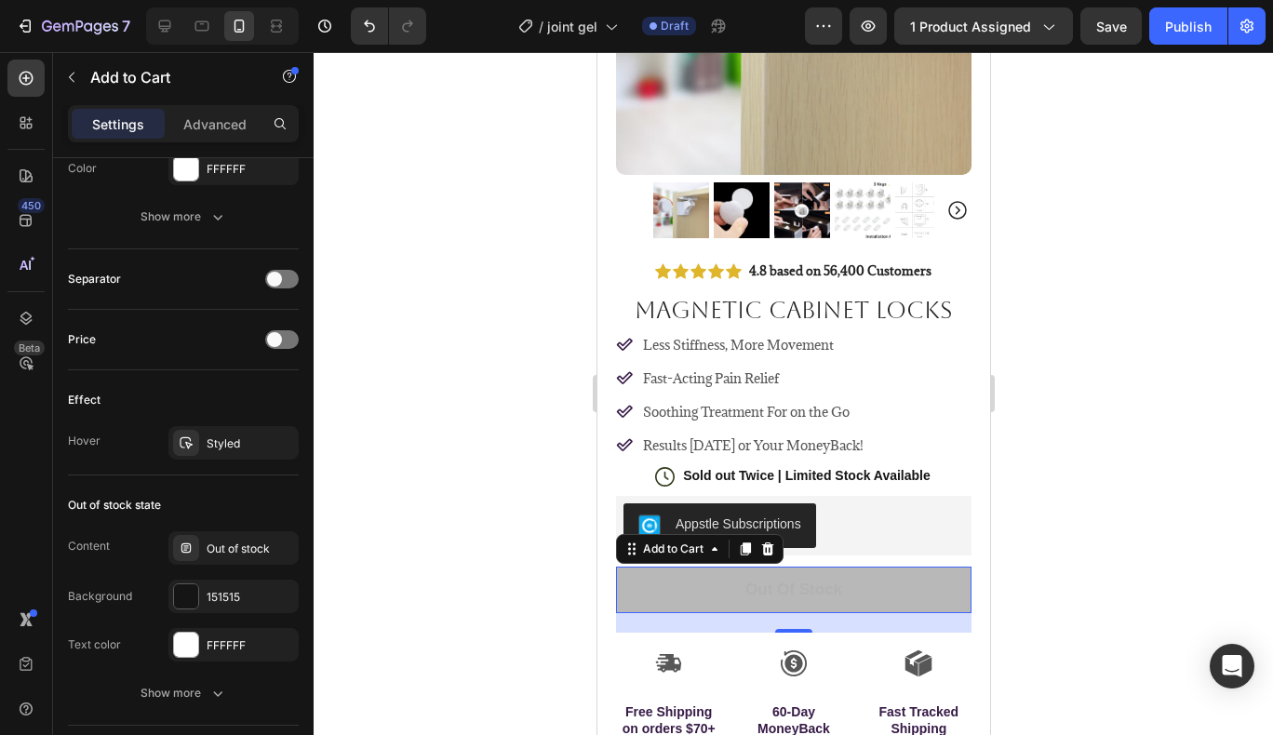
click at [240, 556] on div "Out of stock" at bounding box center [250, 549] width 87 height 17
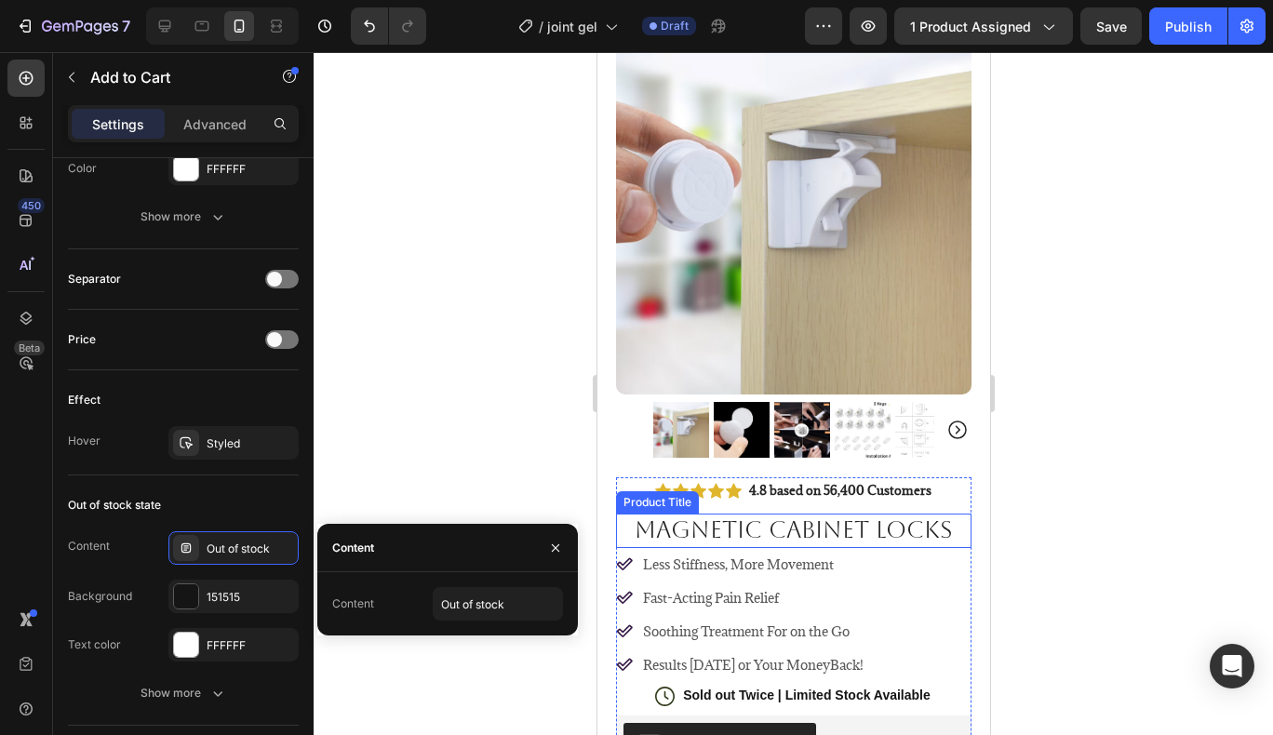
scroll to position [0, 0]
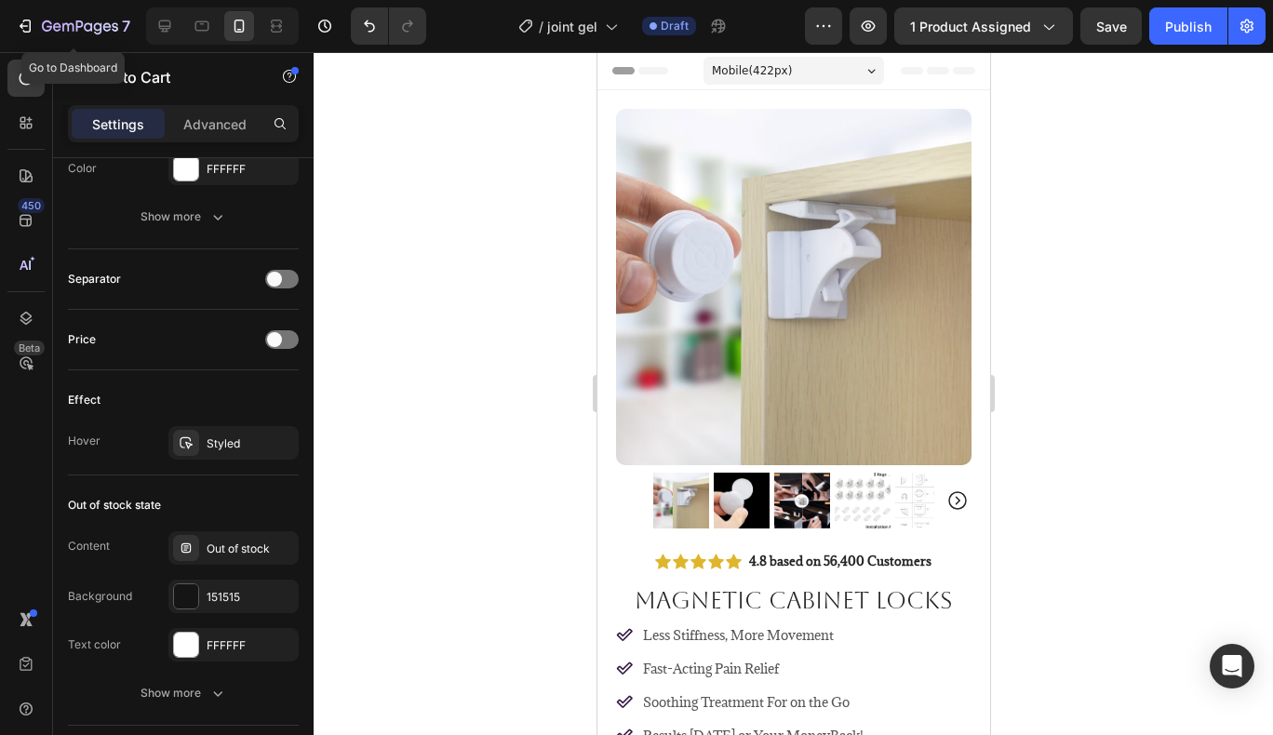
click at [20, 33] on icon "button" at bounding box center [25, 26] width 19 height 19
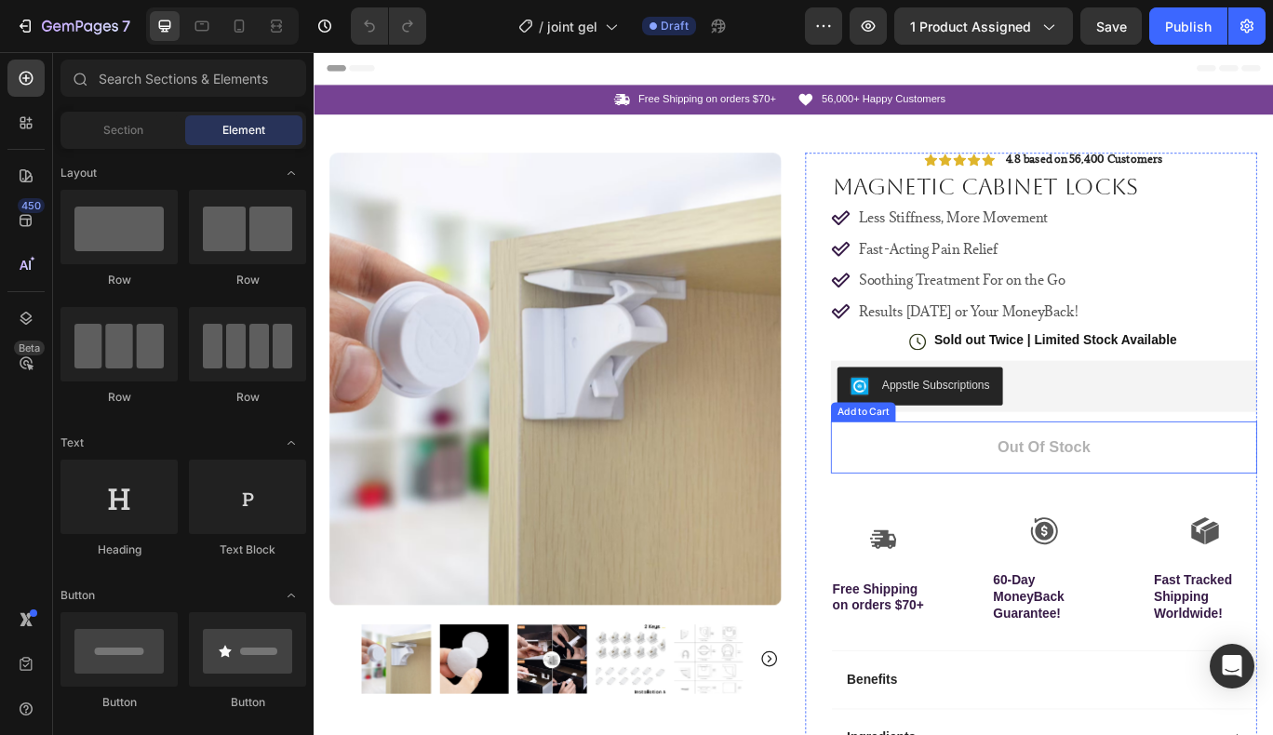
click at [1272, 514] on button "Out of stock" at bounding box center [1164, 512] width 496 height 60
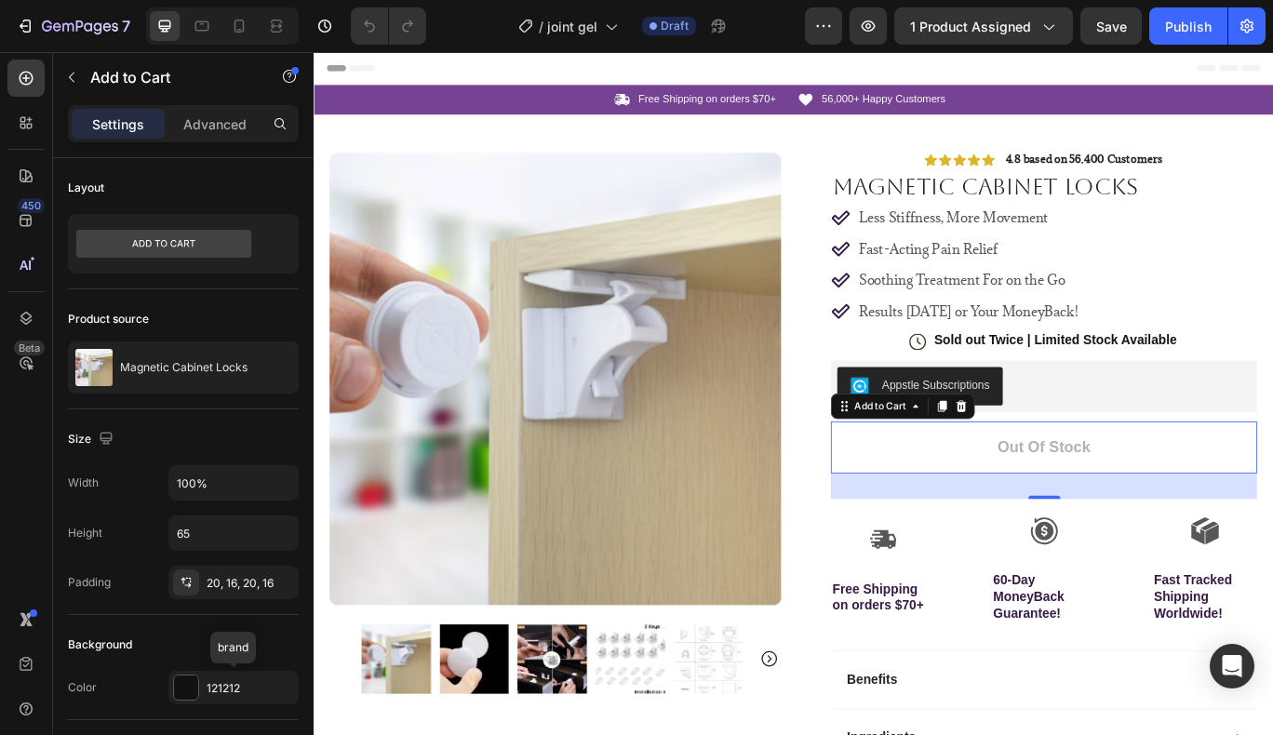
click at [215, 677] on div "121212" at bounding box center [233, 688] width 130 height 34
click at [210, 272] on div at bounding box center [183, 244] width 231 height 60
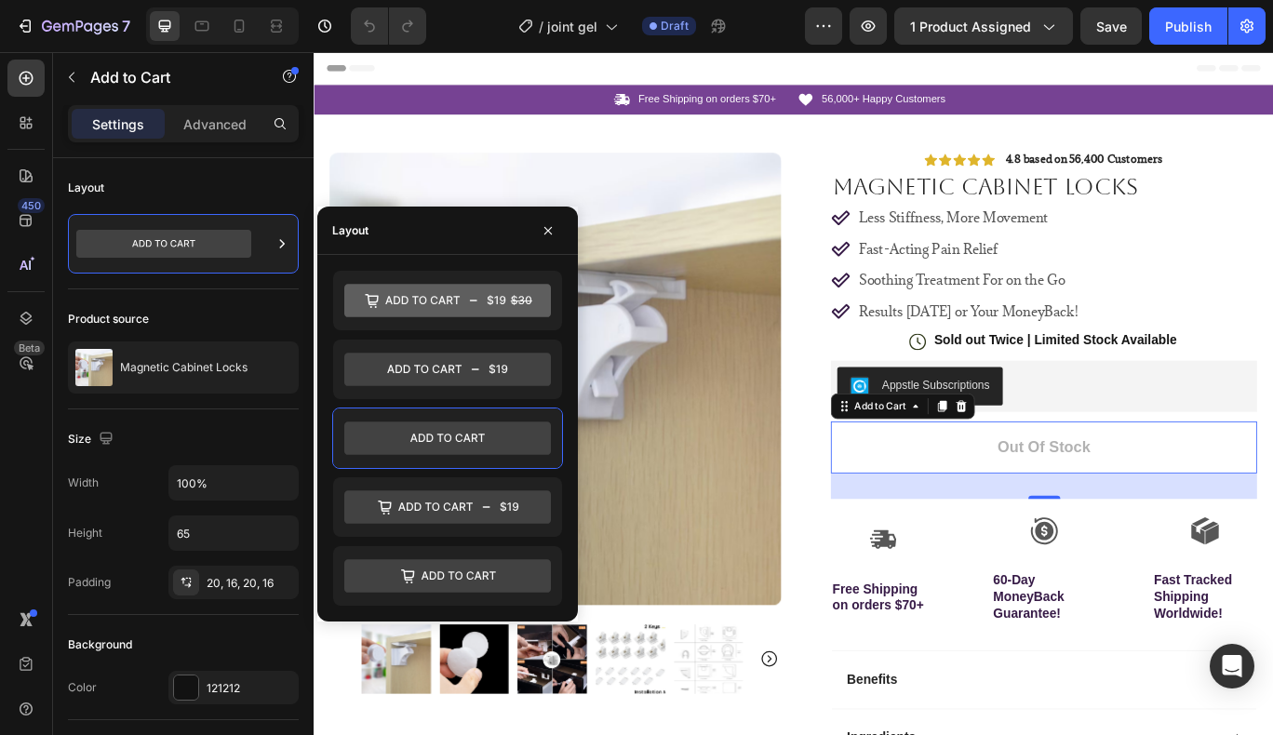
click at [438, 416] on div at bounding box center [447, 439] width 229 height 60
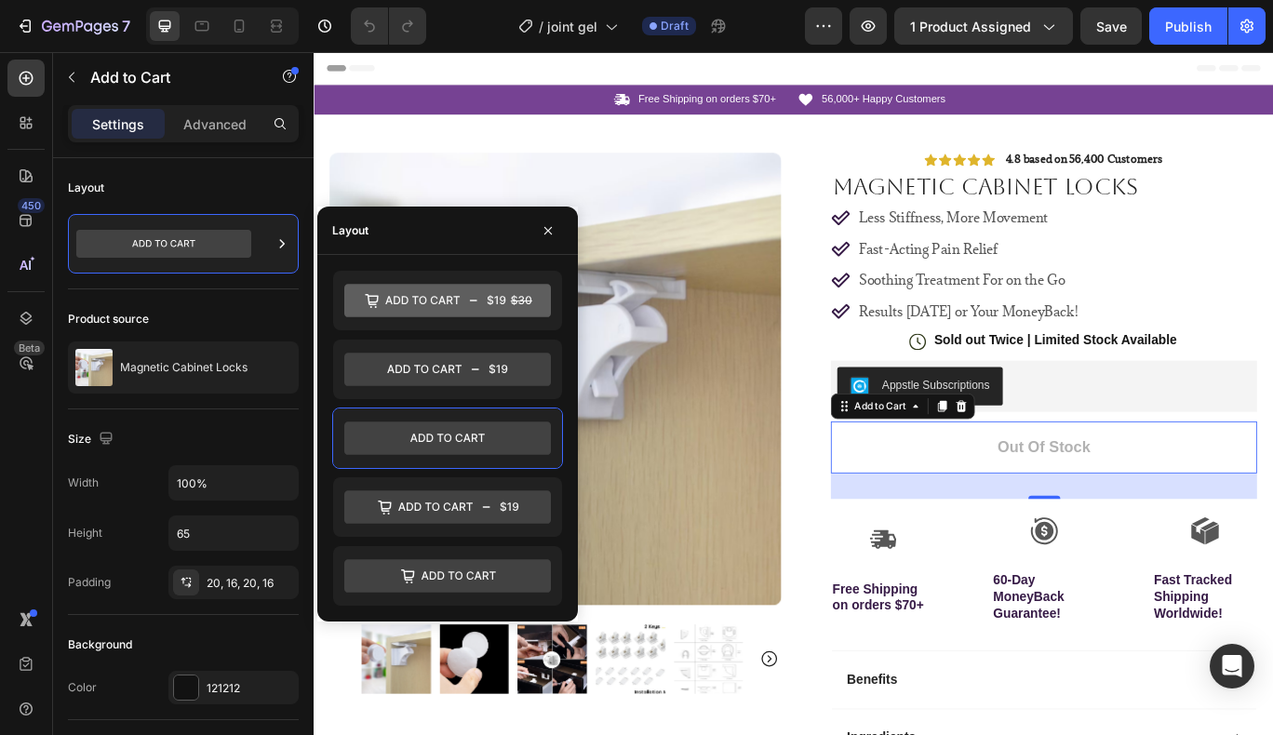
click at [436, 563] on icon at bounding box center [447, 576] width 207 height 34
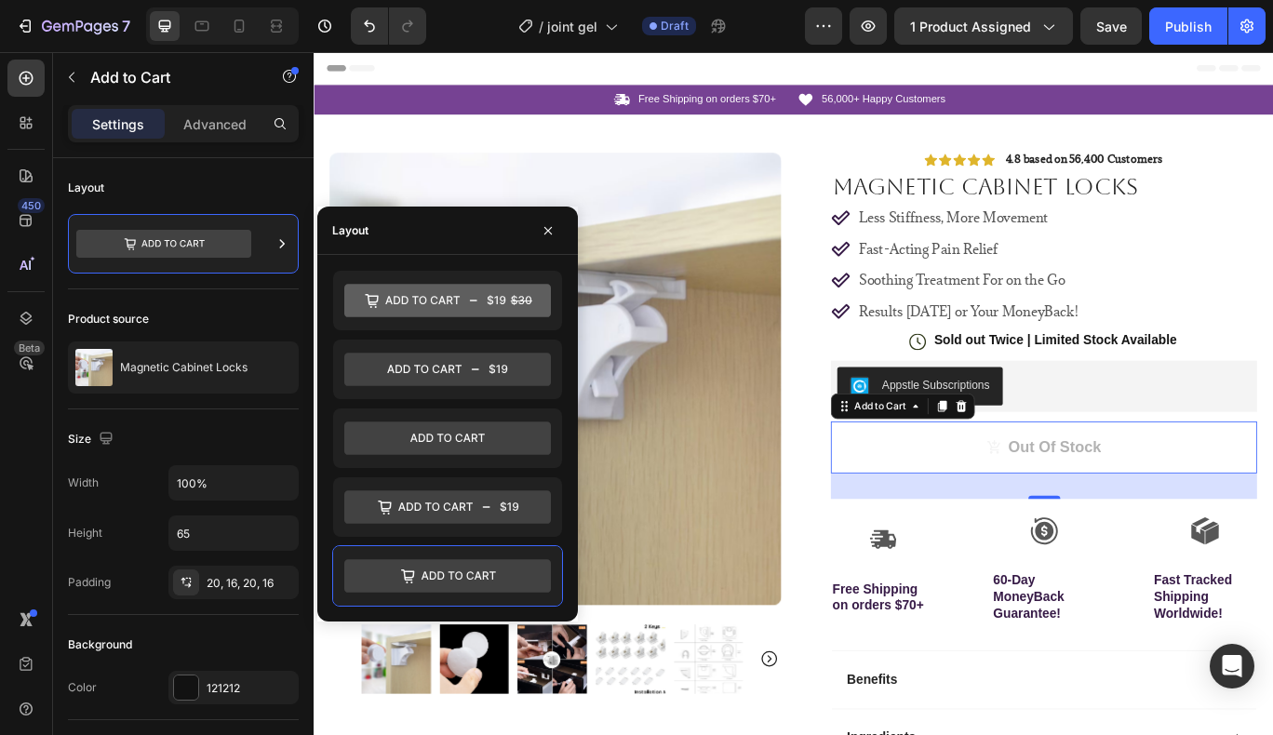
click at [451, 448] on icon at bounding box center [447, 439] width 207 height 34
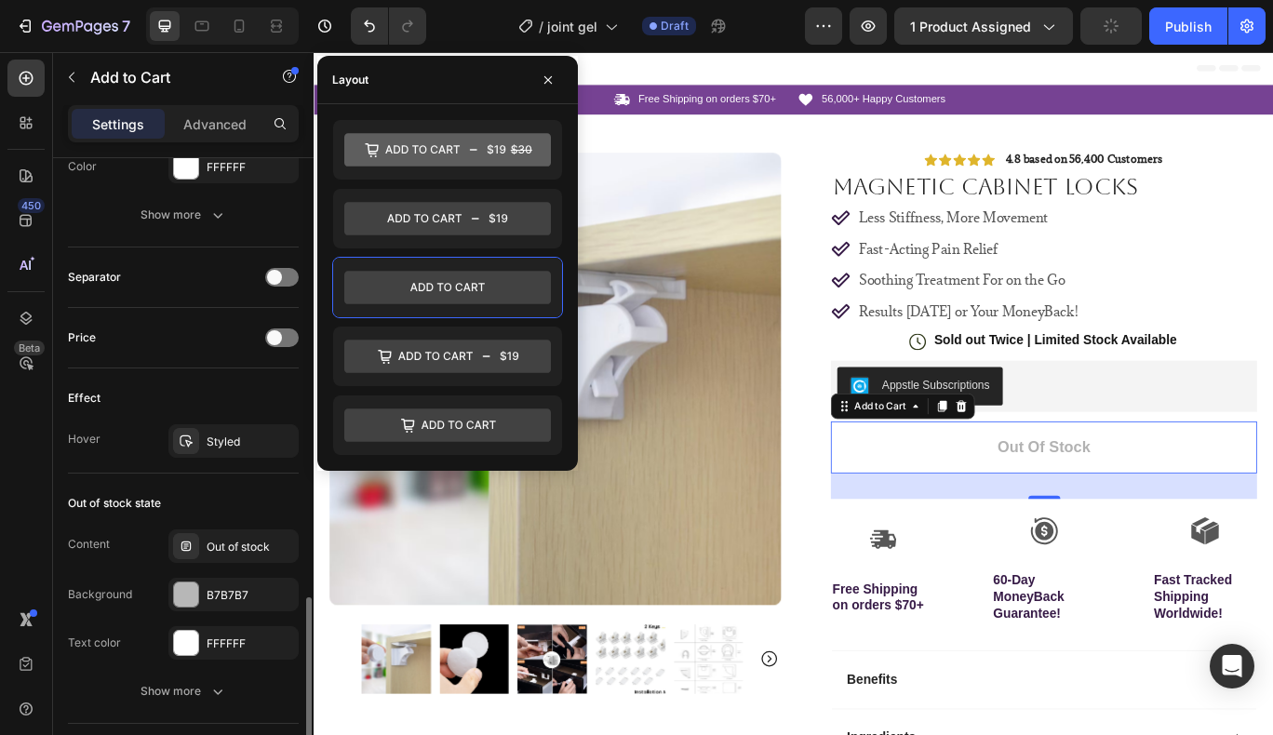
scroll to position [1194, 0]
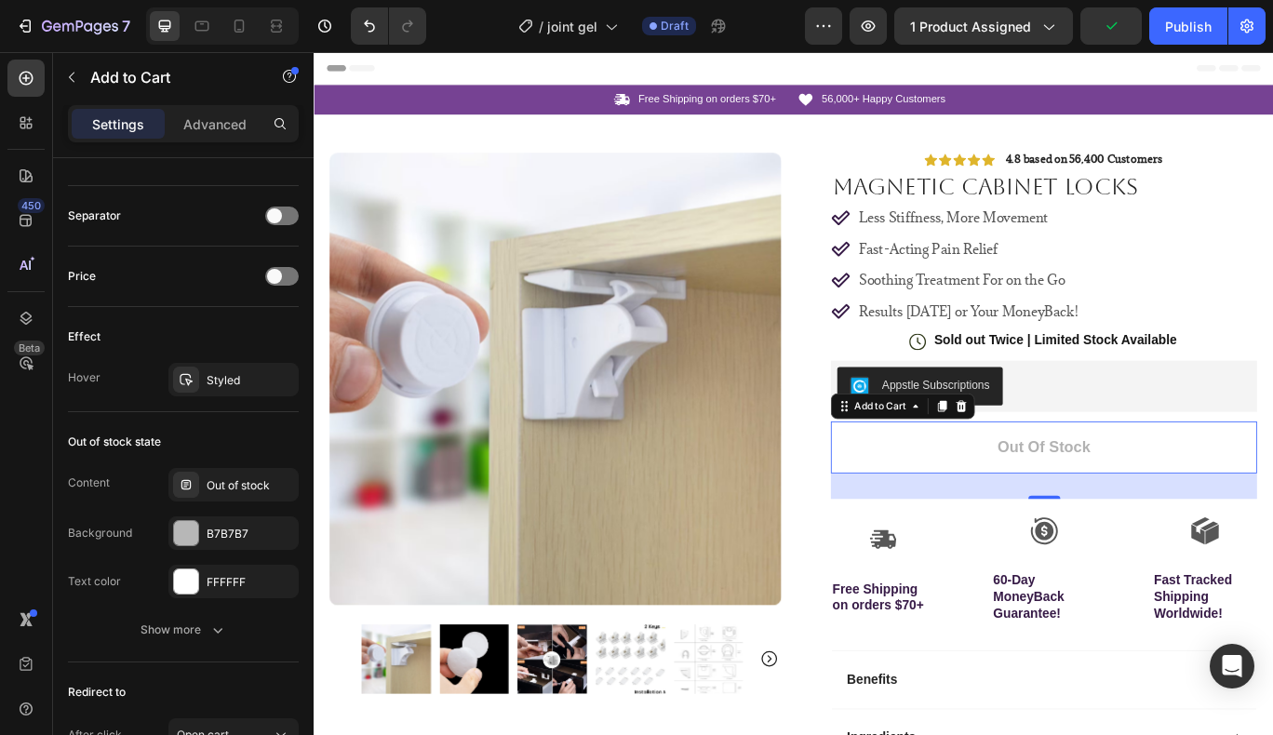
click at [218, 629] on icon "button" at bounding box center [217, 630] width 19 height 19
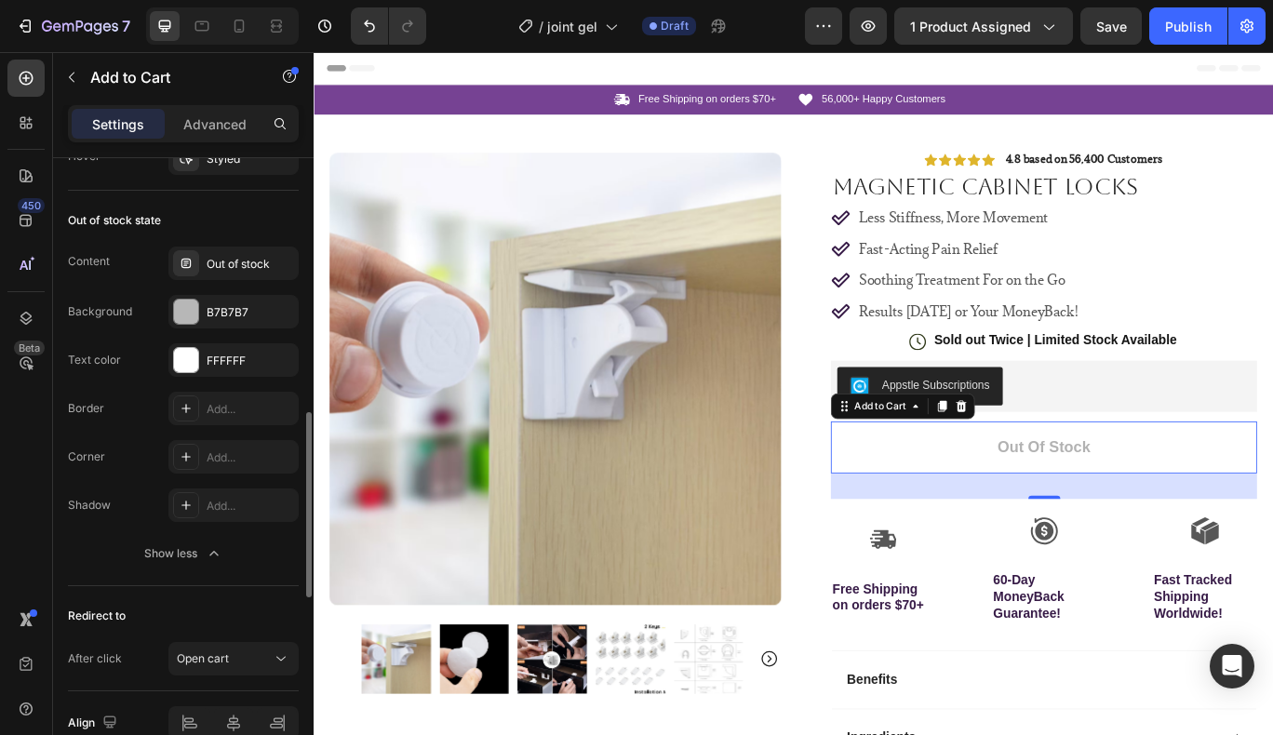
scroll to position [1289, 0]
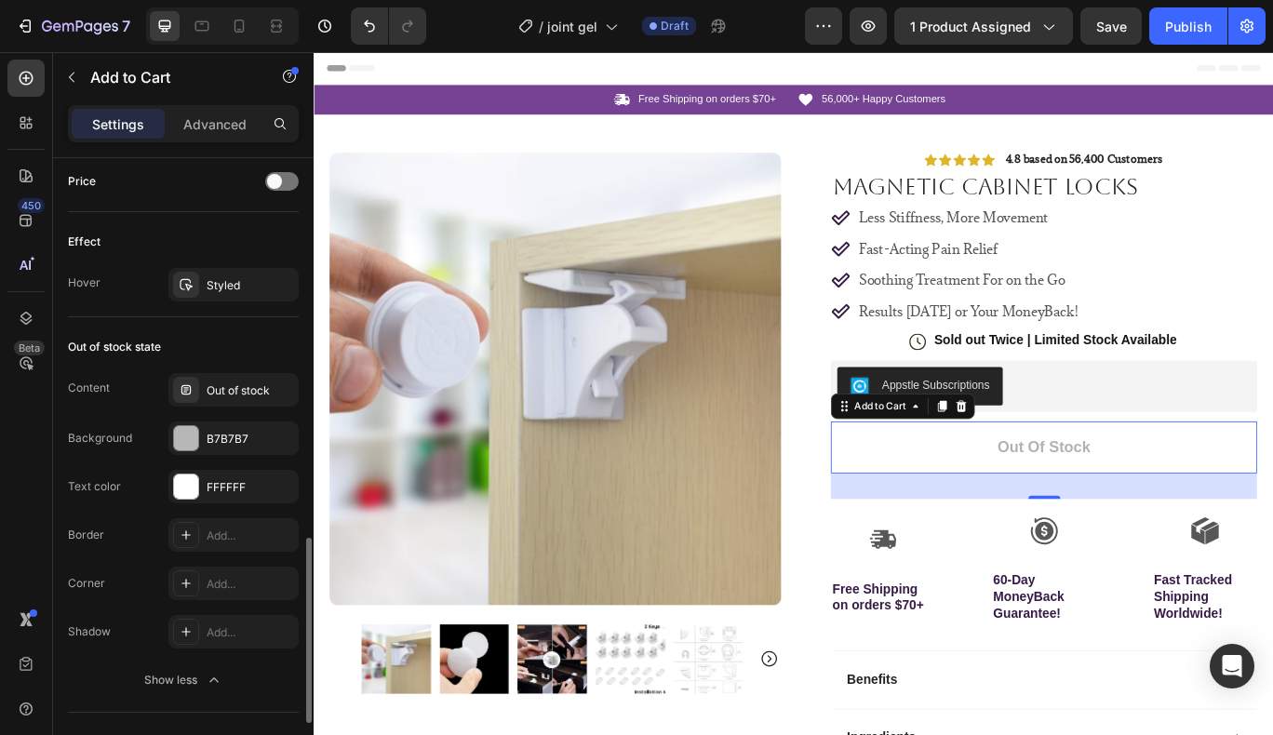
click at [236, 389] on div "Out of stock" at bounding box center [250, 391] width 87 height 17
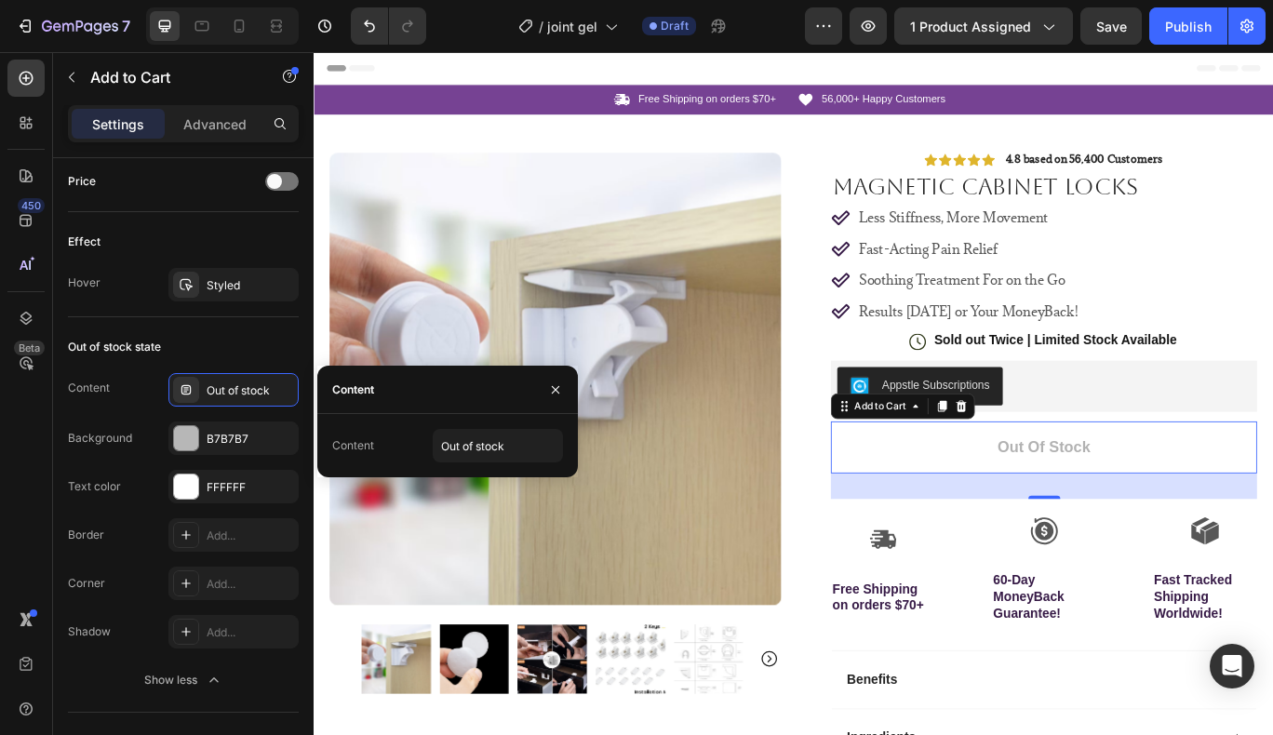
click at [553, 388] on icon "button" at bounding box center [555, 390] width 15 height 15
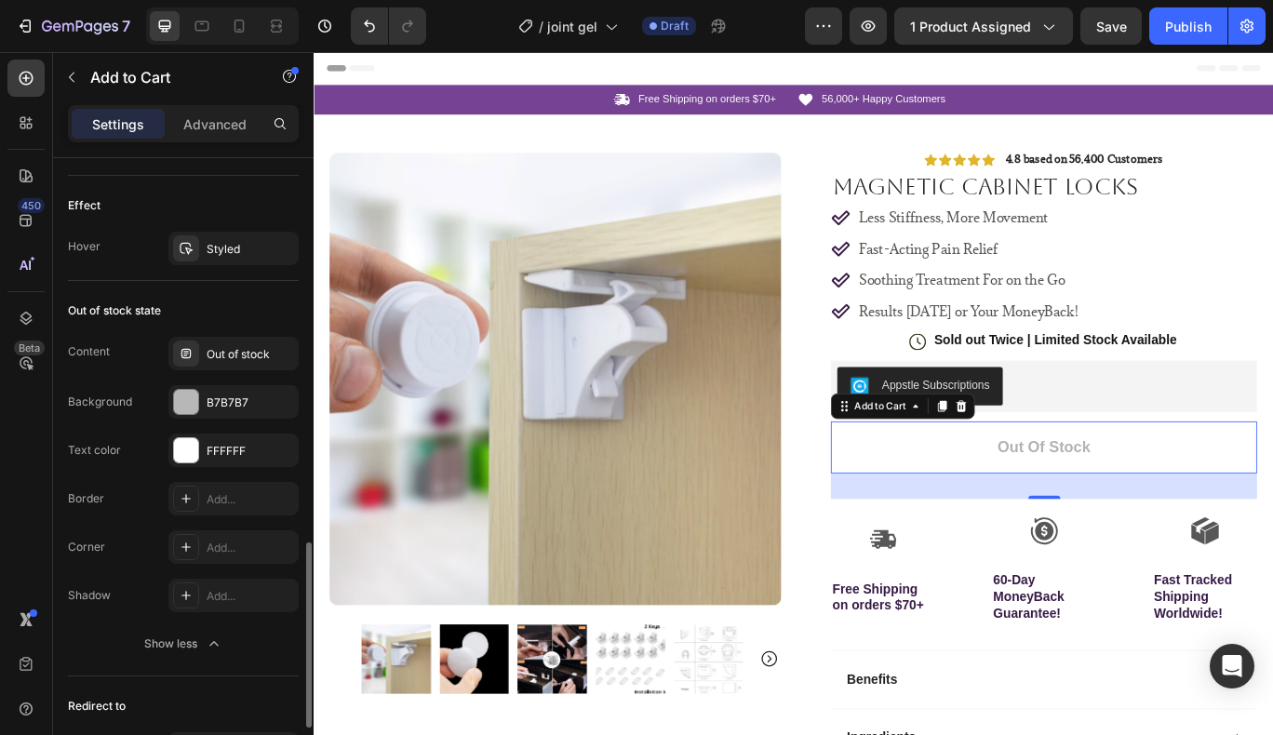
scroll to position [1321, 0]
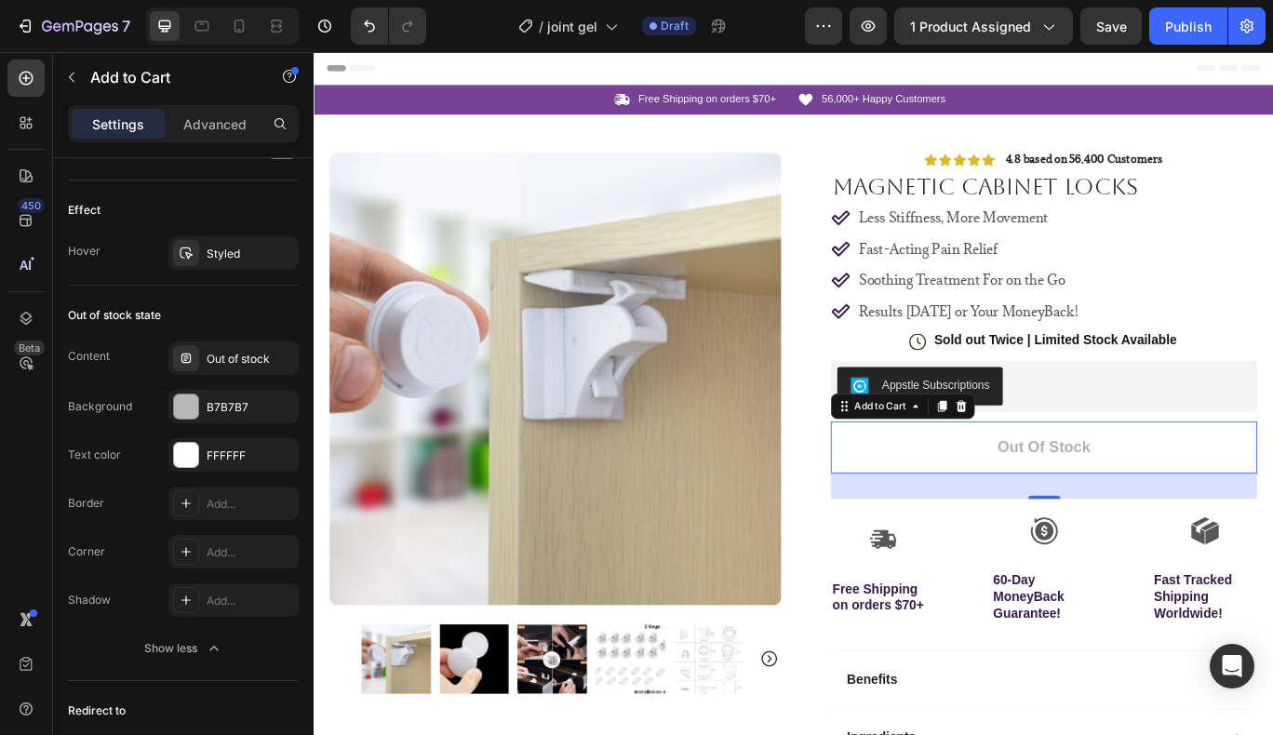
click at [0, 0] on icon "button" at bounding box center [0, 0] width 0 height 0
click at [261, 436] on div "Content Out of stock Background Add... Text color FFFFFF" at bounding box center [183, 407] width 231 height 130
click at [261, 450] on div "FFFFFF" at bounding box center [233, 455] width 130 height 34
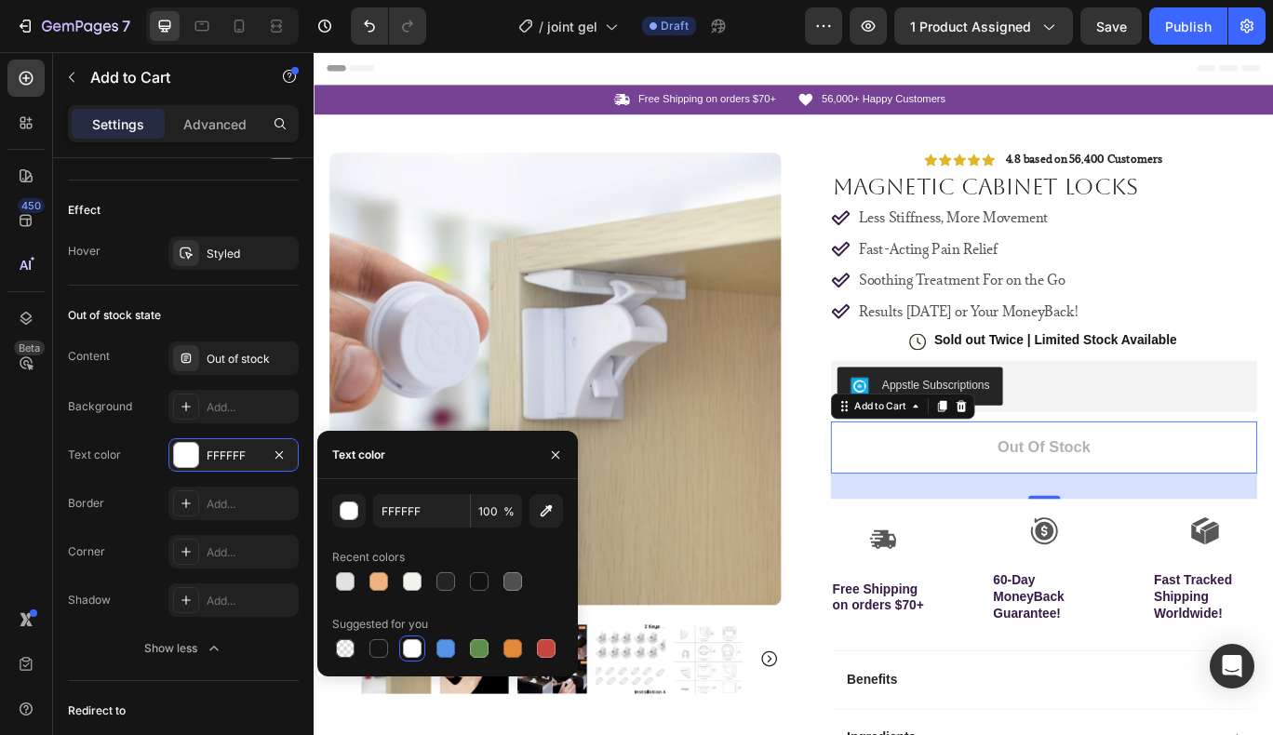
click at [414, 586] on div at bounding box center [412, 581] width 19 height 19
type input "F4F2ED"
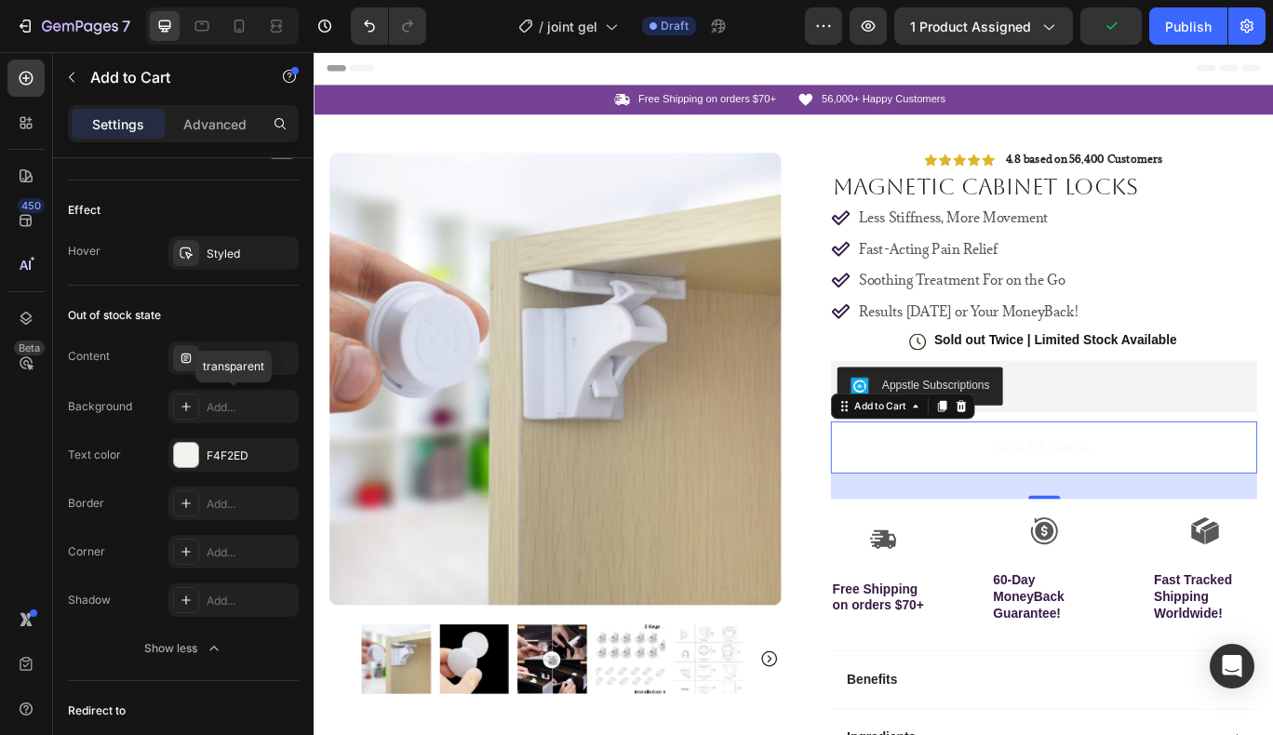
click at [208, 407] on div "Add..." at bounding box center [250, 407] width 87 height 17
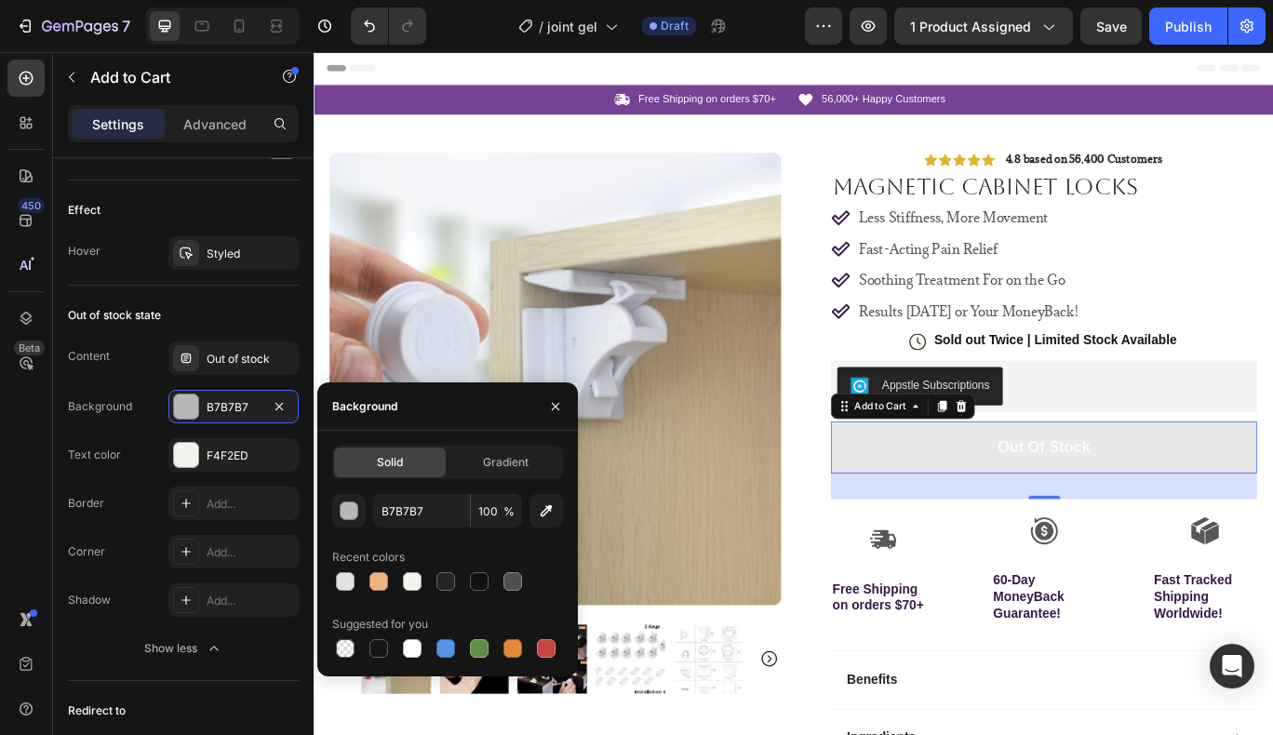
click at [477, 583] on div at bounding box center [479, 581] width 19 height 19
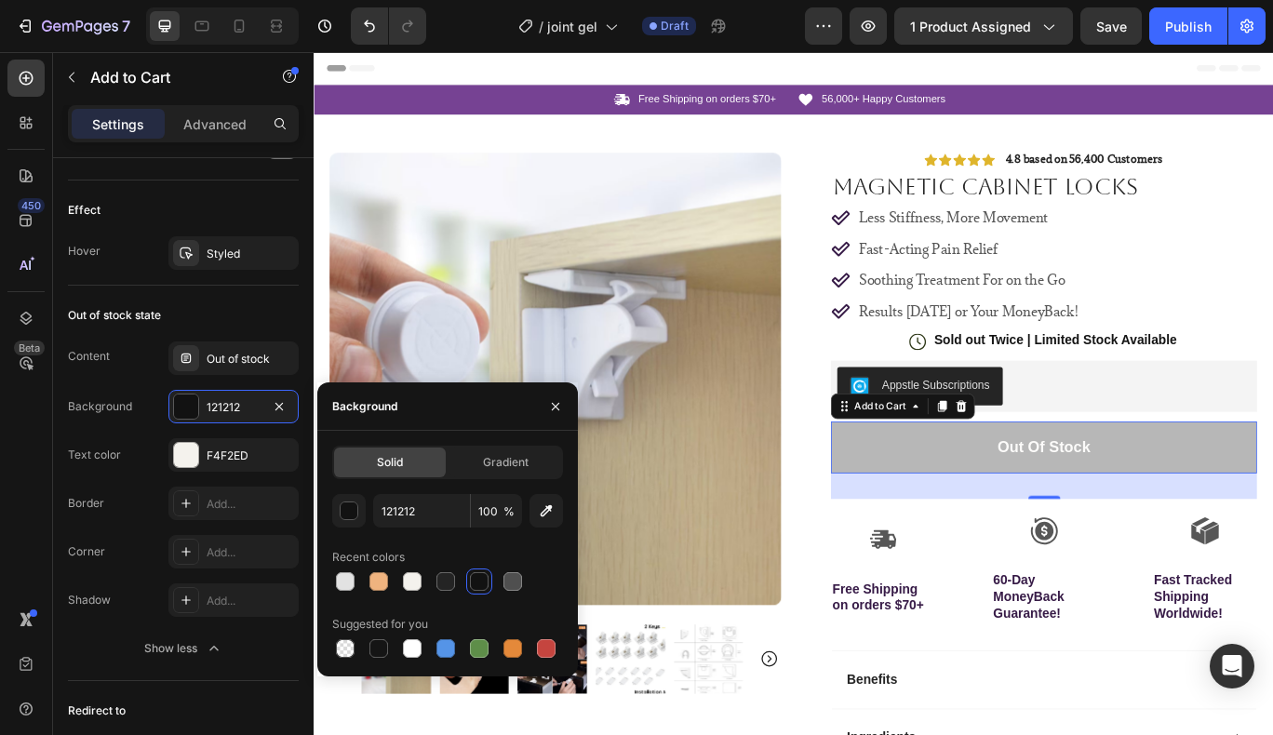
click at [383, 646] on div at bounding box center [378, 648] width 19 height 19
type input "151515"
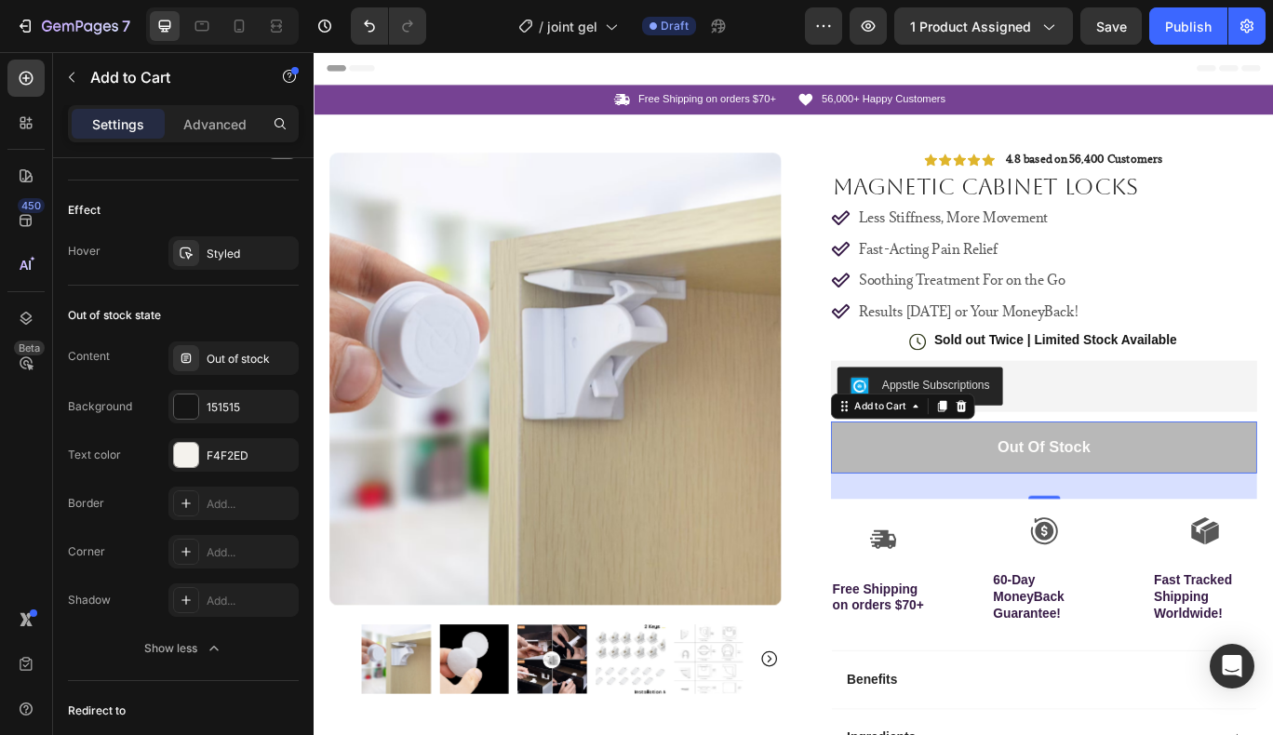
click at [976, 514] on button "Out of stock" at bounding box center [1164, 512] width 496 height 60
click at [1062, 458] on icon at bounding box center [1068, 464] width 12 height 13
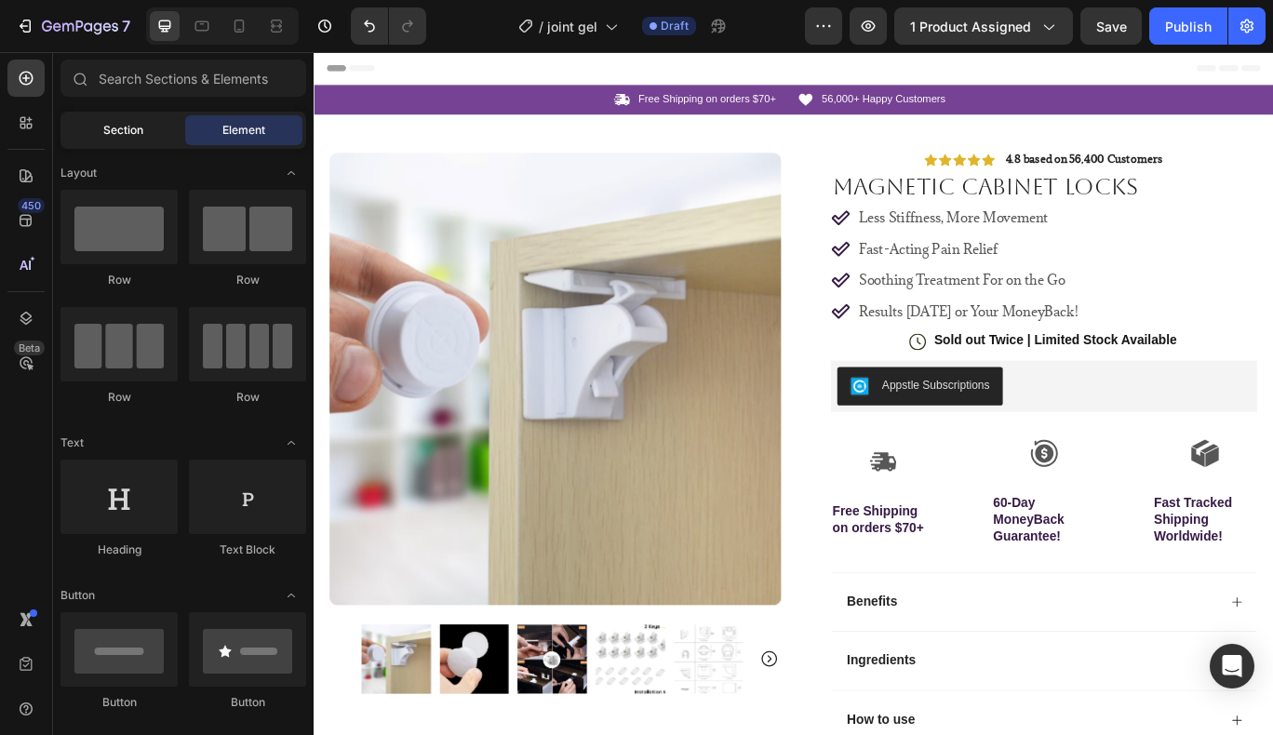
click at [128, 129] on span "Section" at bounding box center [123, 130] width 40 height 17
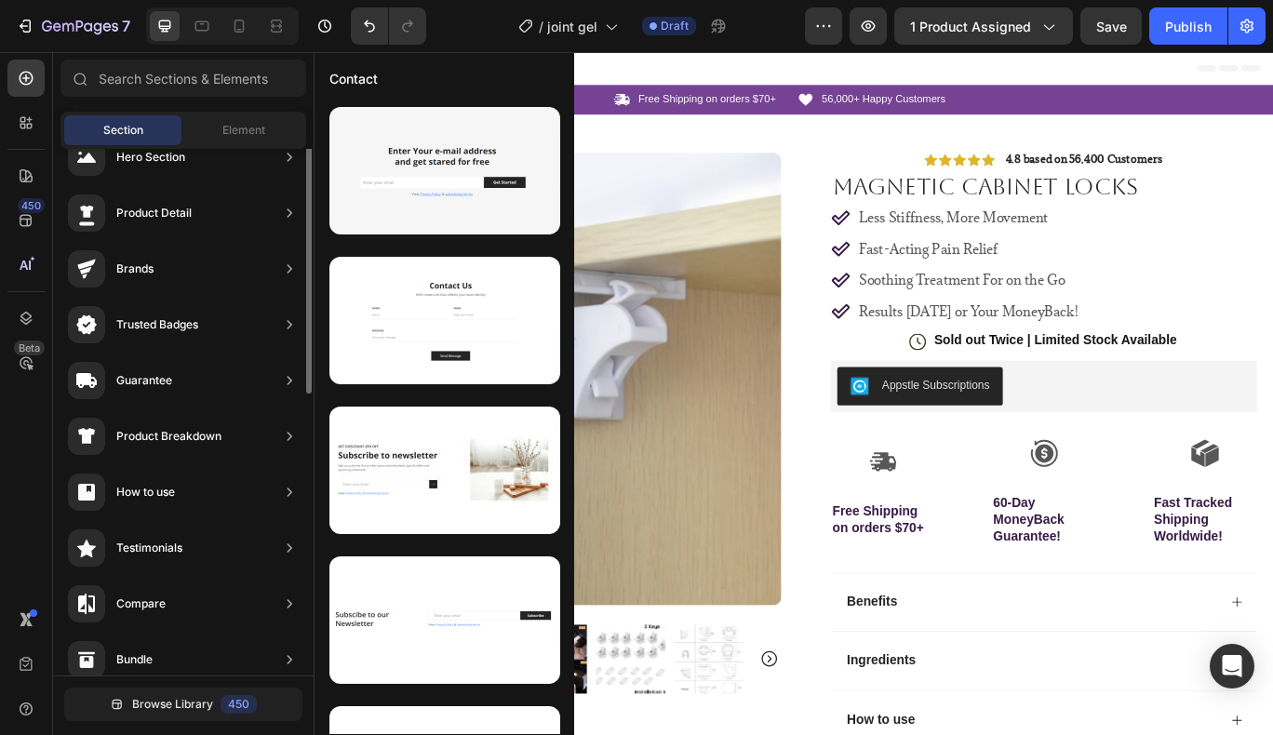
scroll to position [0, 0]
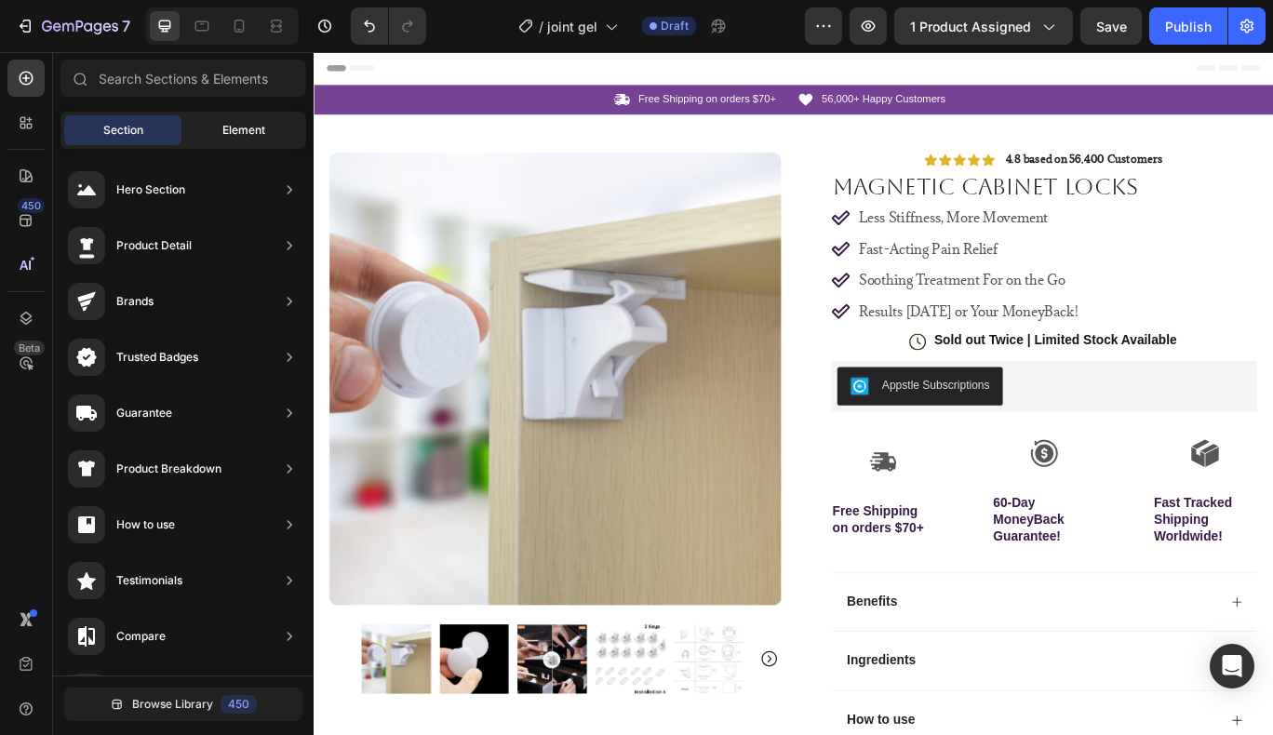
click at [226, 130] on span "Element" at bounding box center [243, 130] width 43 height 17
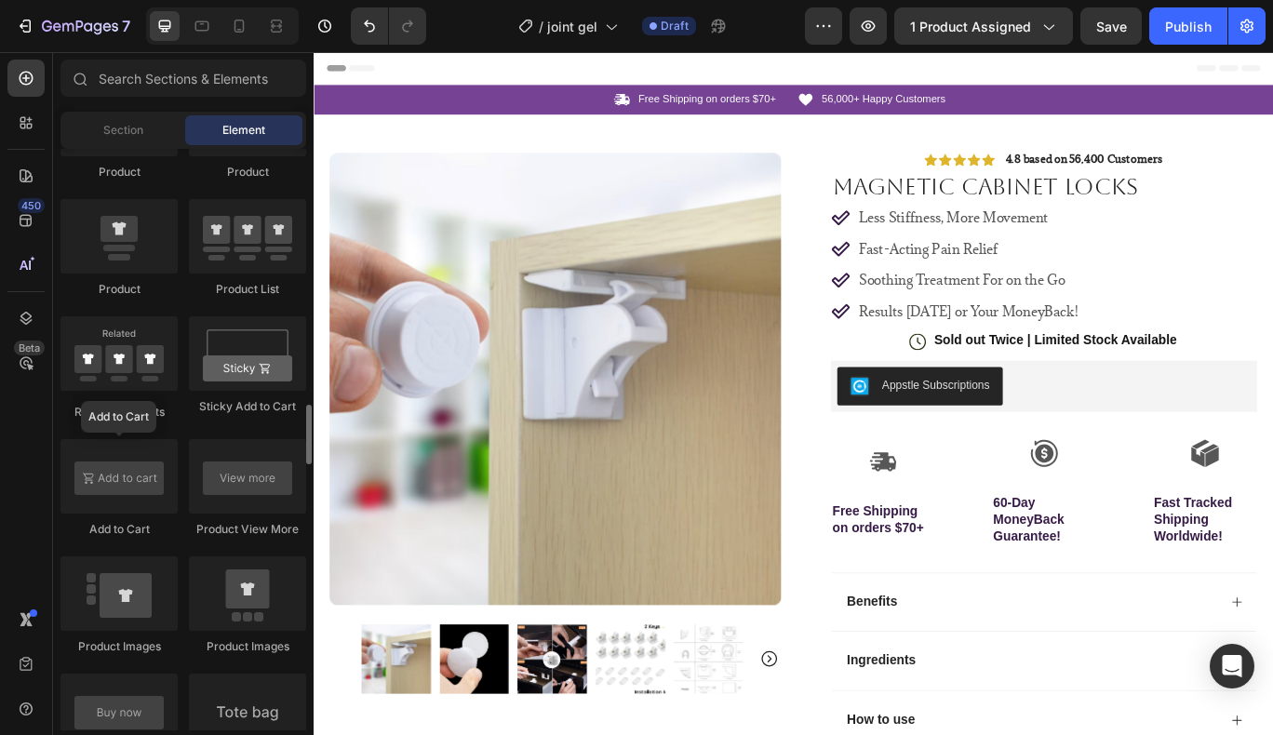
scroll to position [2478, 0]
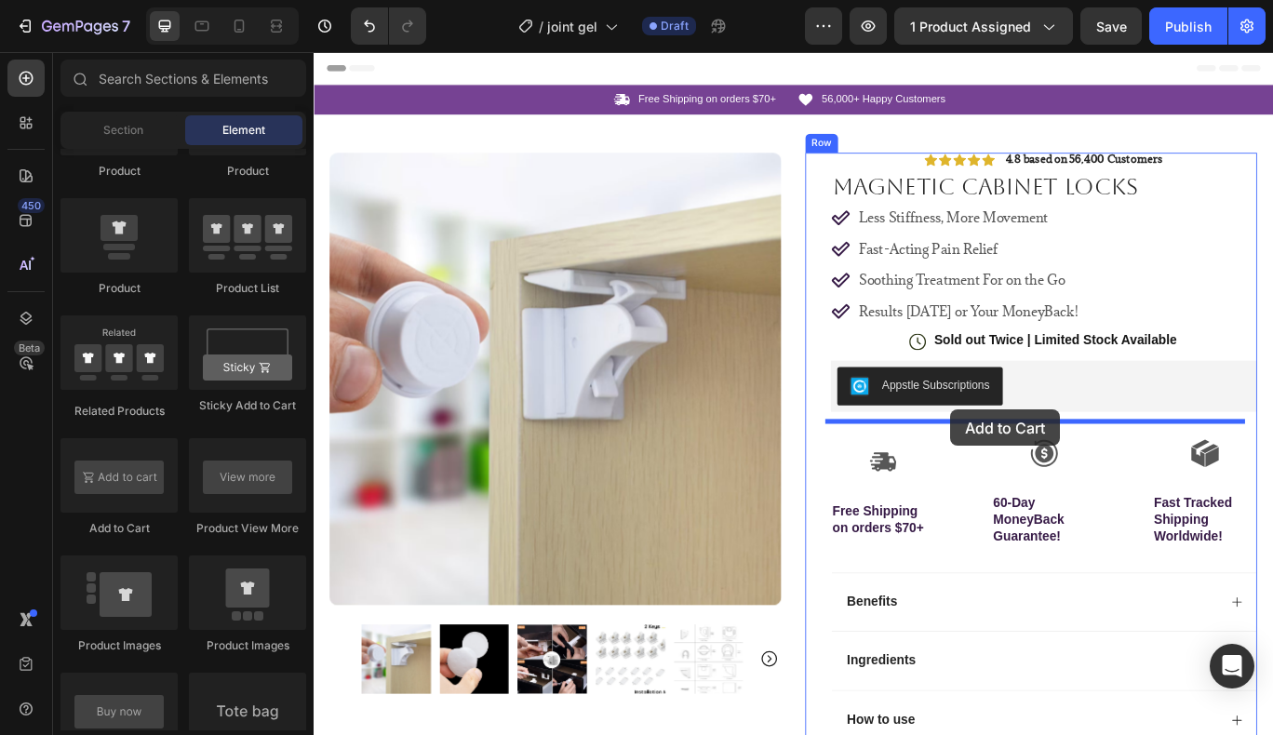
drag, startPoint x: 447, startPoint y: 551, endPoint x: 1094, endPoint y: 468, distance: 652.1
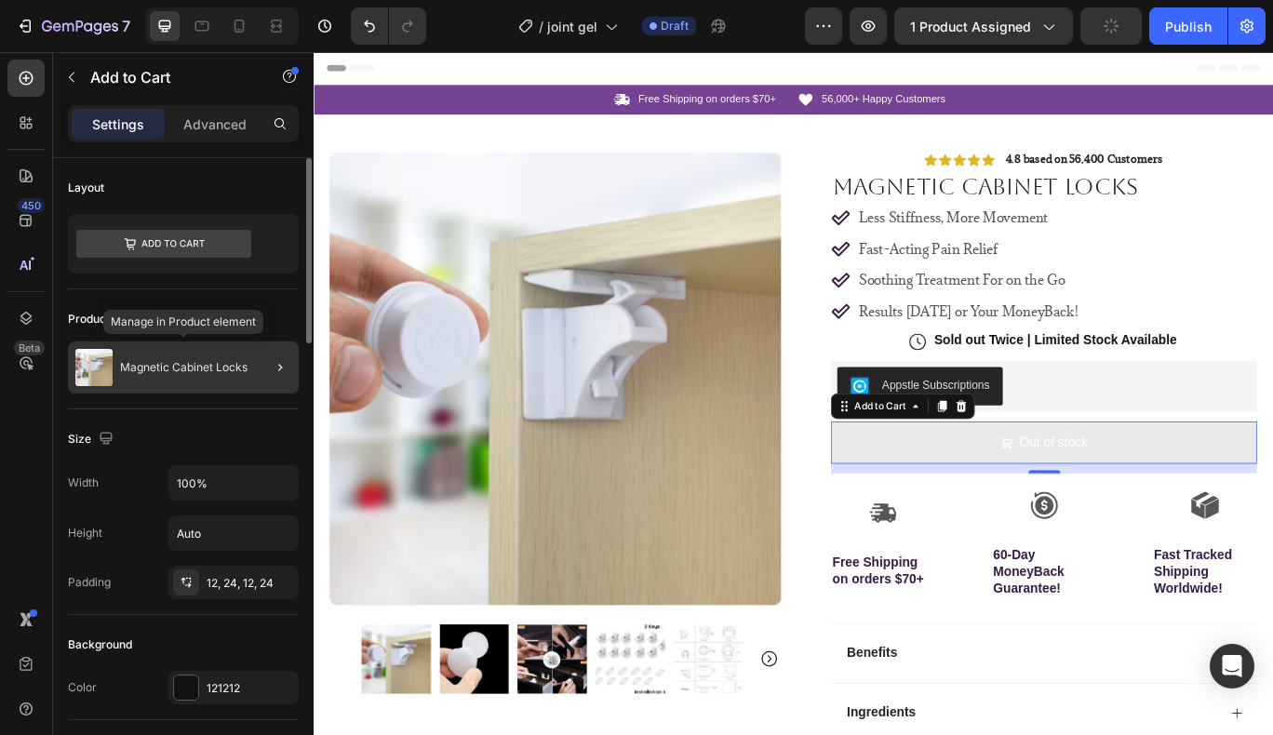
click at [246, 368] on p "Magnetic Cabinet Locks" at bounding box center [184, 367] width 128 height 13
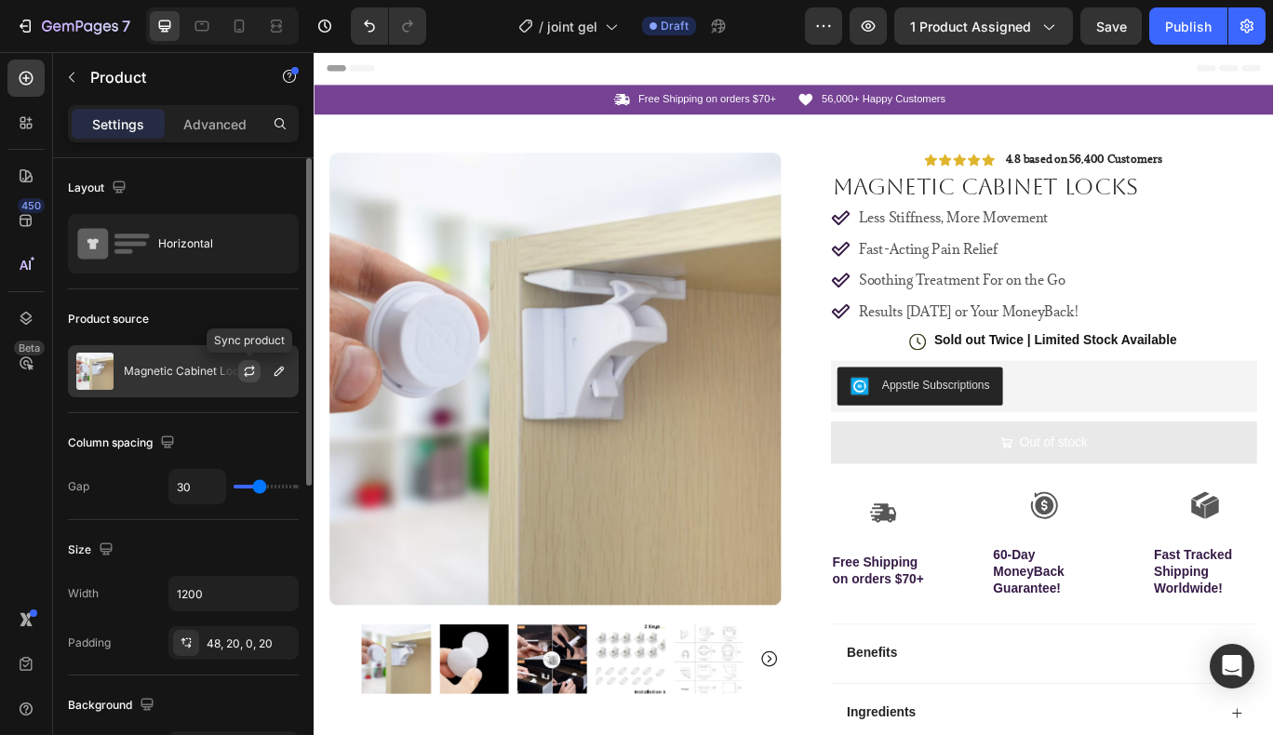
click at [253, 373] on icon "button" at bounding box center [249, 374] width 10 height 6
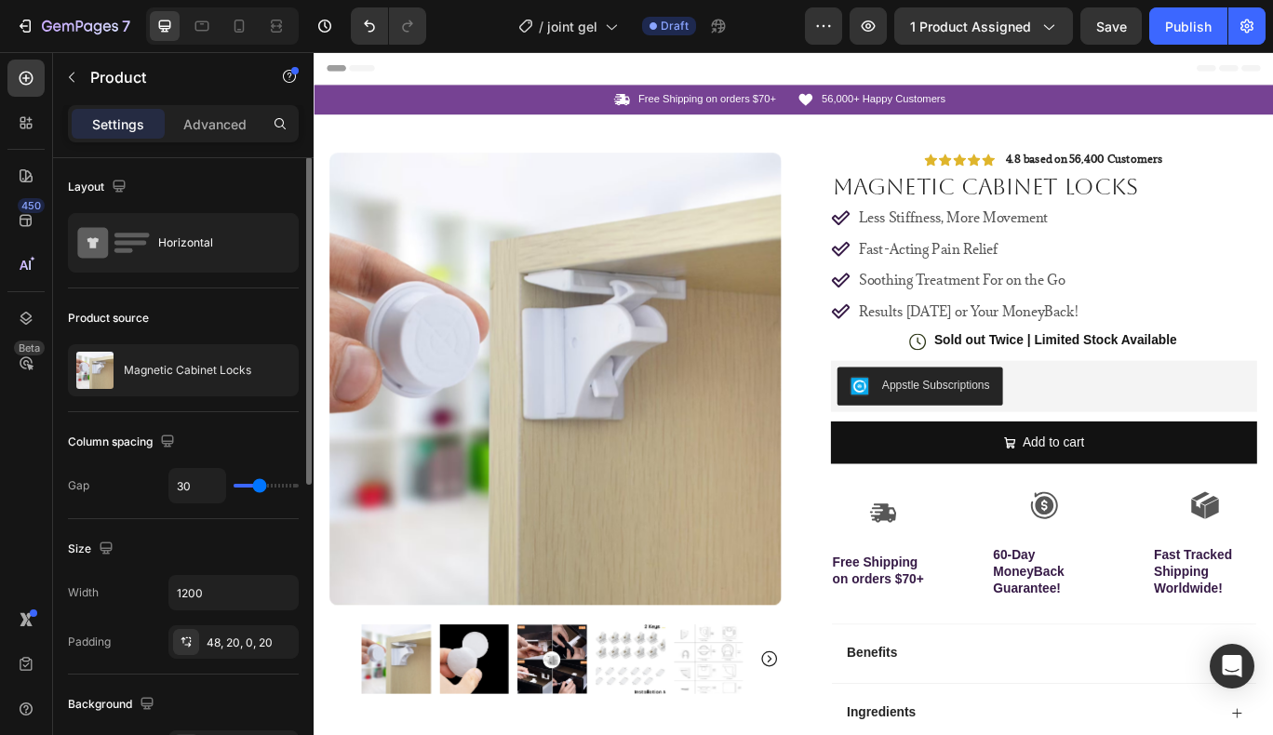
scroll to position [0, 0]
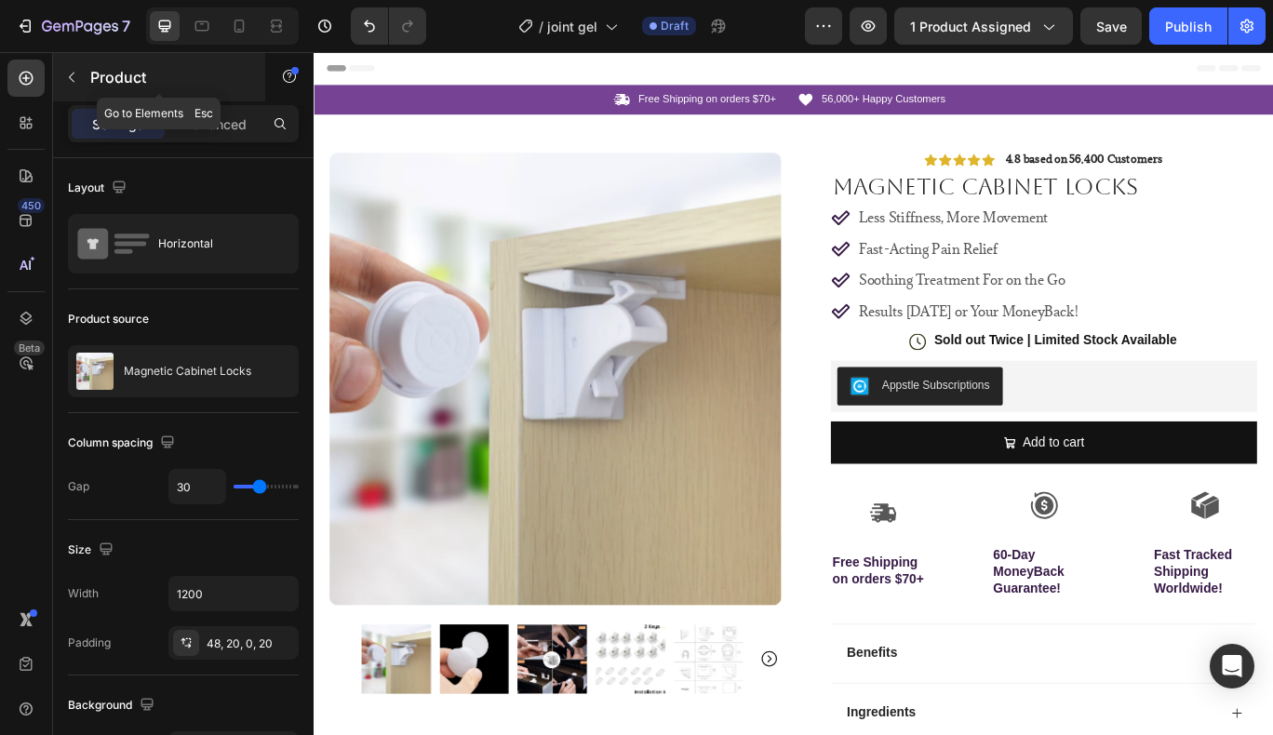
click at [81, 71] on button "button" at bounding box center [72, 77] width 30 height 30
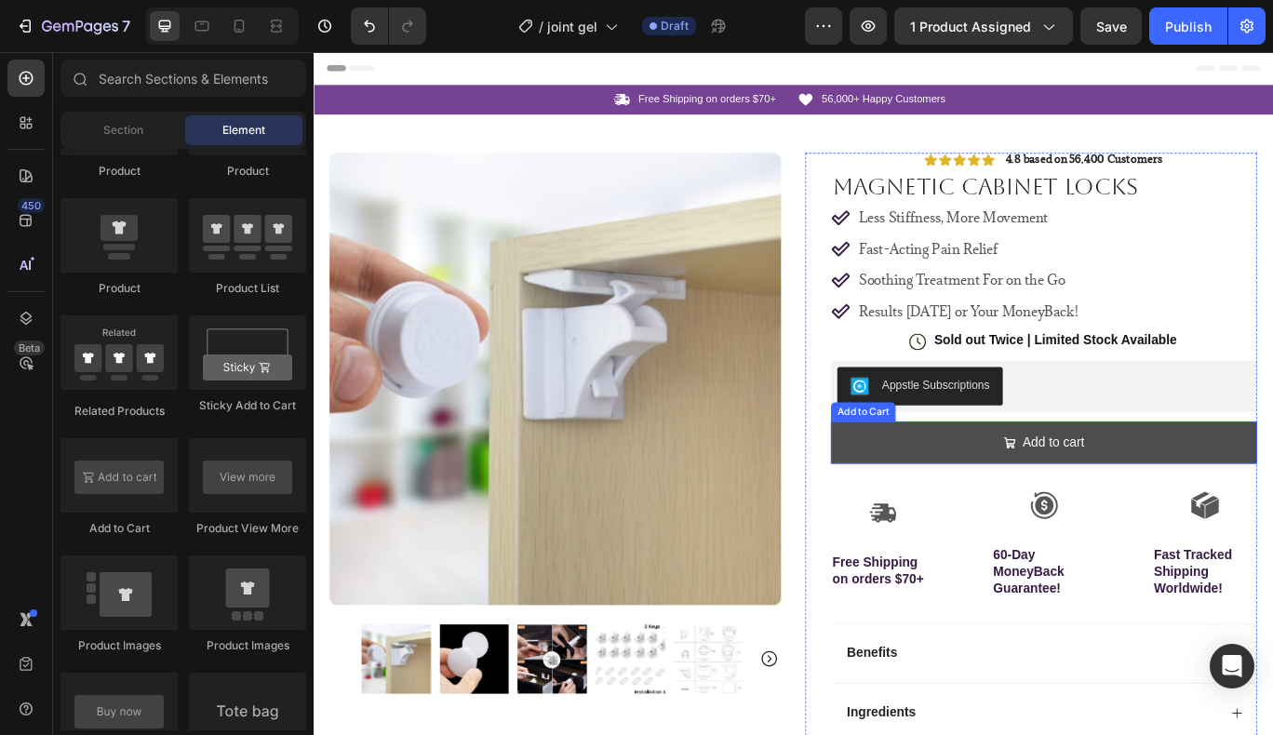
click at [975, 500] on button "Add to cart" at bounding box center [1164, 506] width 496 height 49
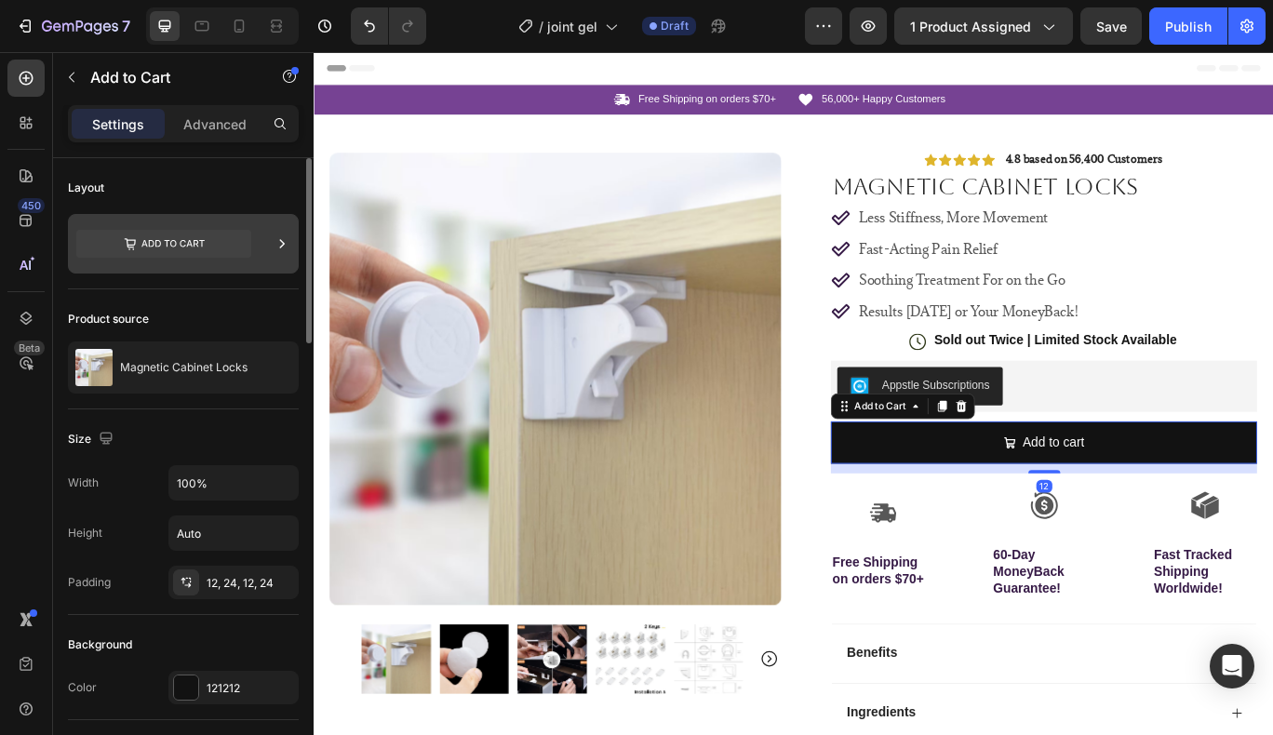
click at [197, 261] on icon at bounding box center [163, 243] width 175 height 43
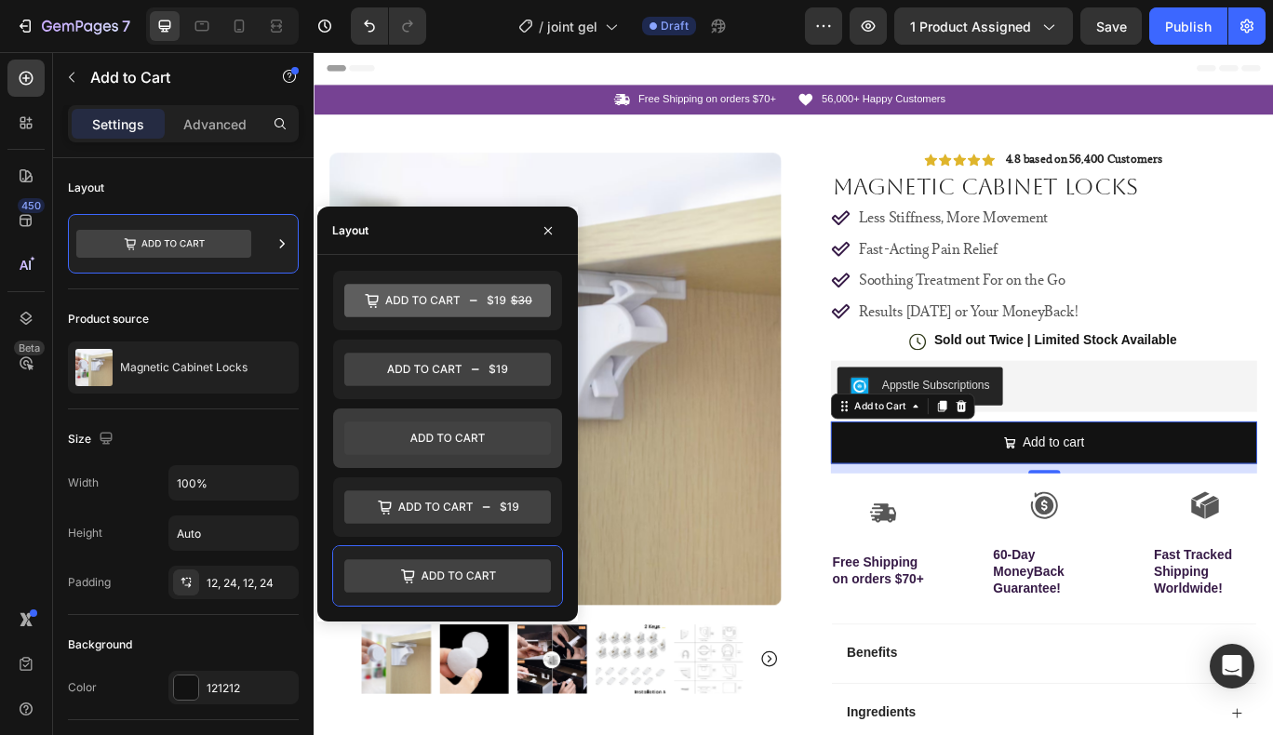
click at [485, 437] on icon at bounding box center [447, 439] width 207 height 34
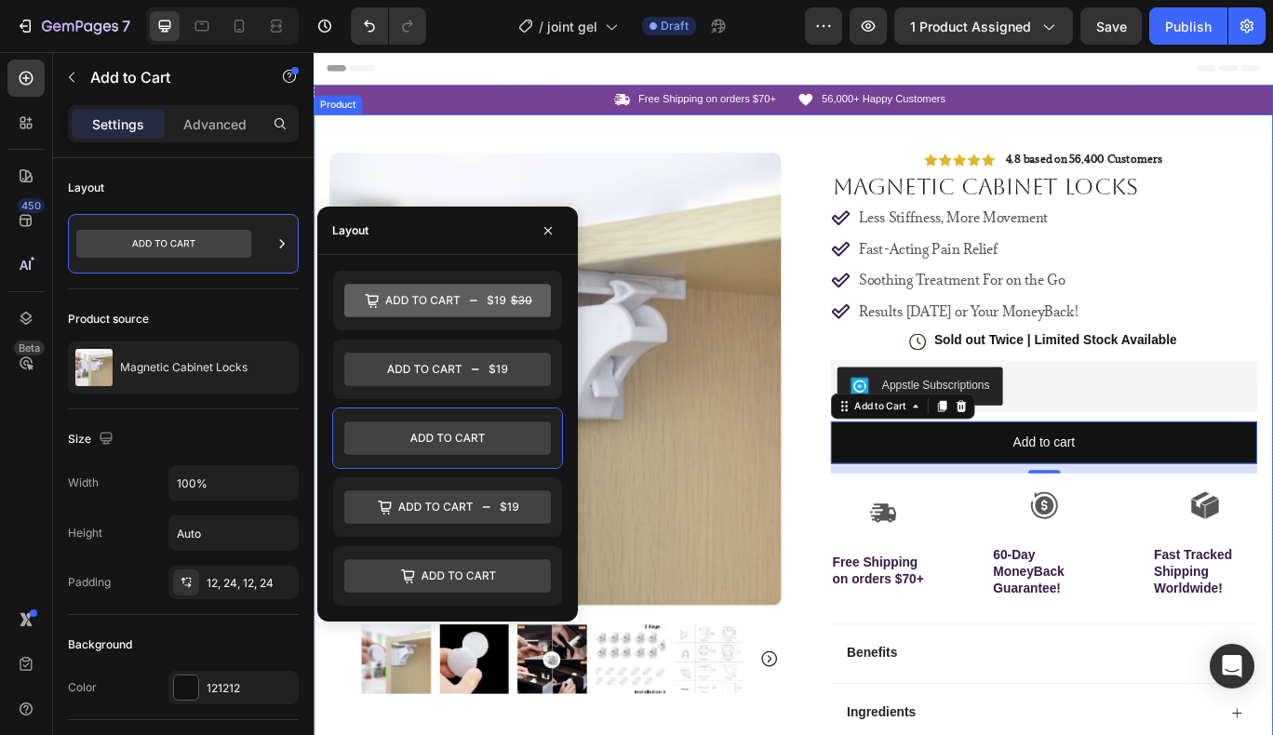
click at [866, 487] on div "Product Images The 2024 TOP RATED Pain relief Ointment Text Block Image Icon Ic…" at bounding box center [872, 626] width 1117 height 1003
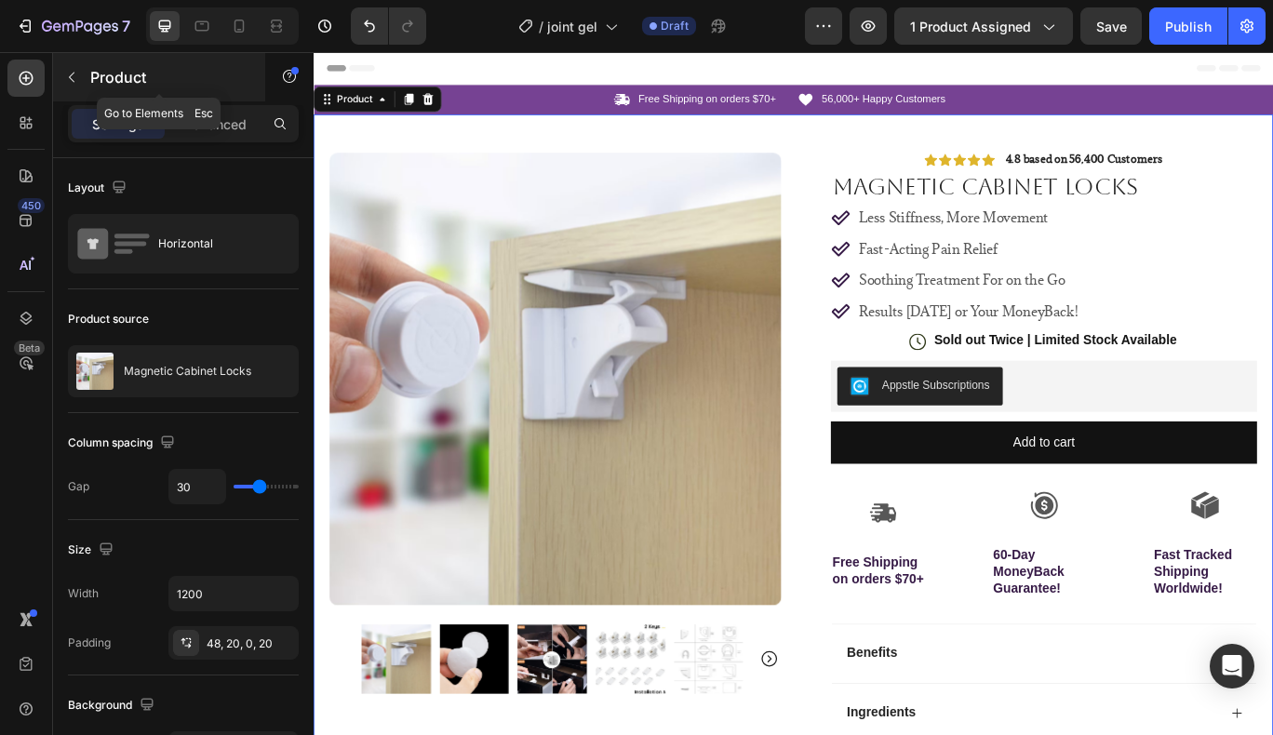
click at [69, 86] on button "button" at bounding box center [72, 77] width 30 height 30
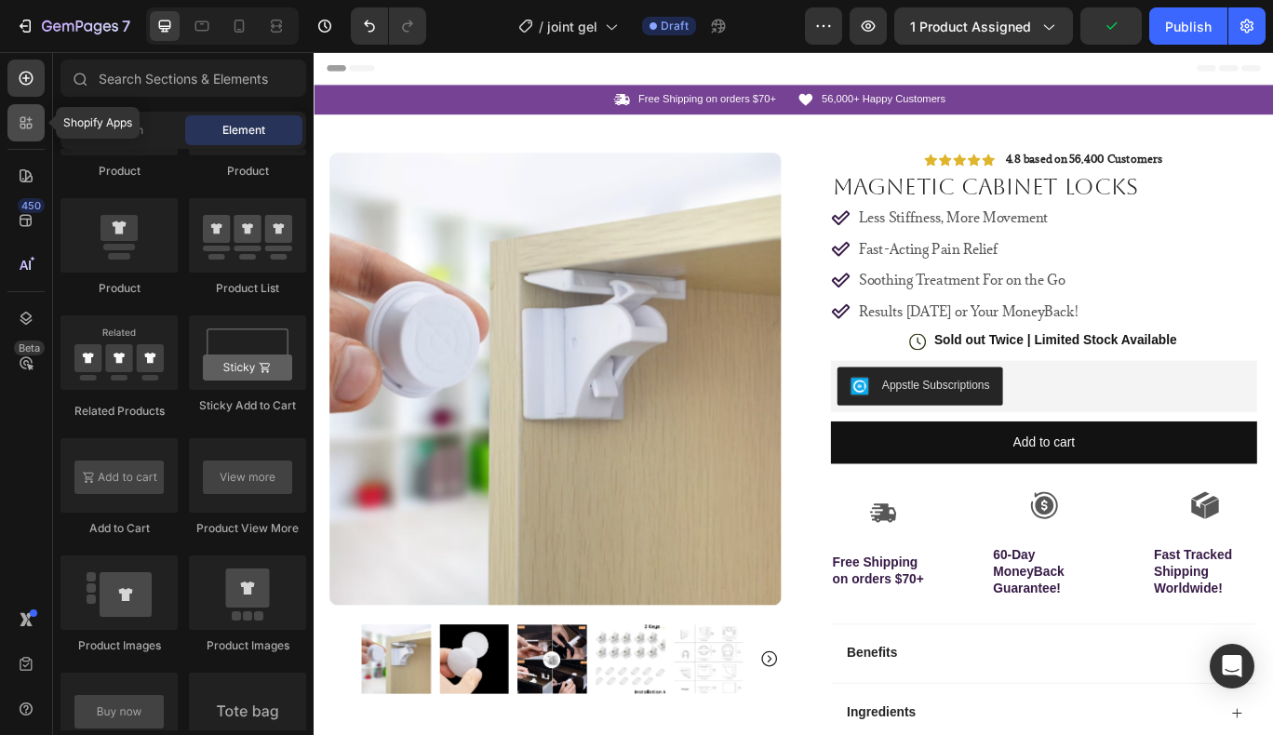
click at [32, 119] on icon at bounding box center [30, 120] width 6 height 6
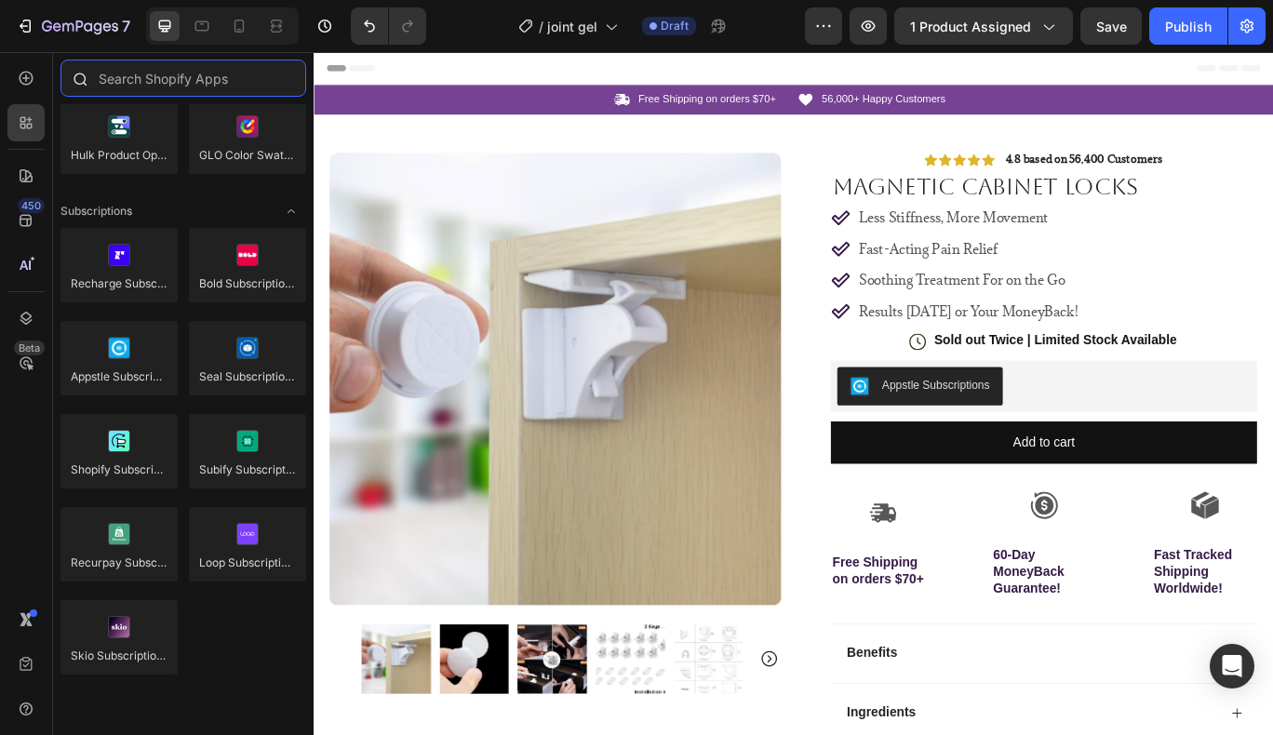
click at [182, 72] on input "text" at bounding box center [183, 78] width 246 height 37
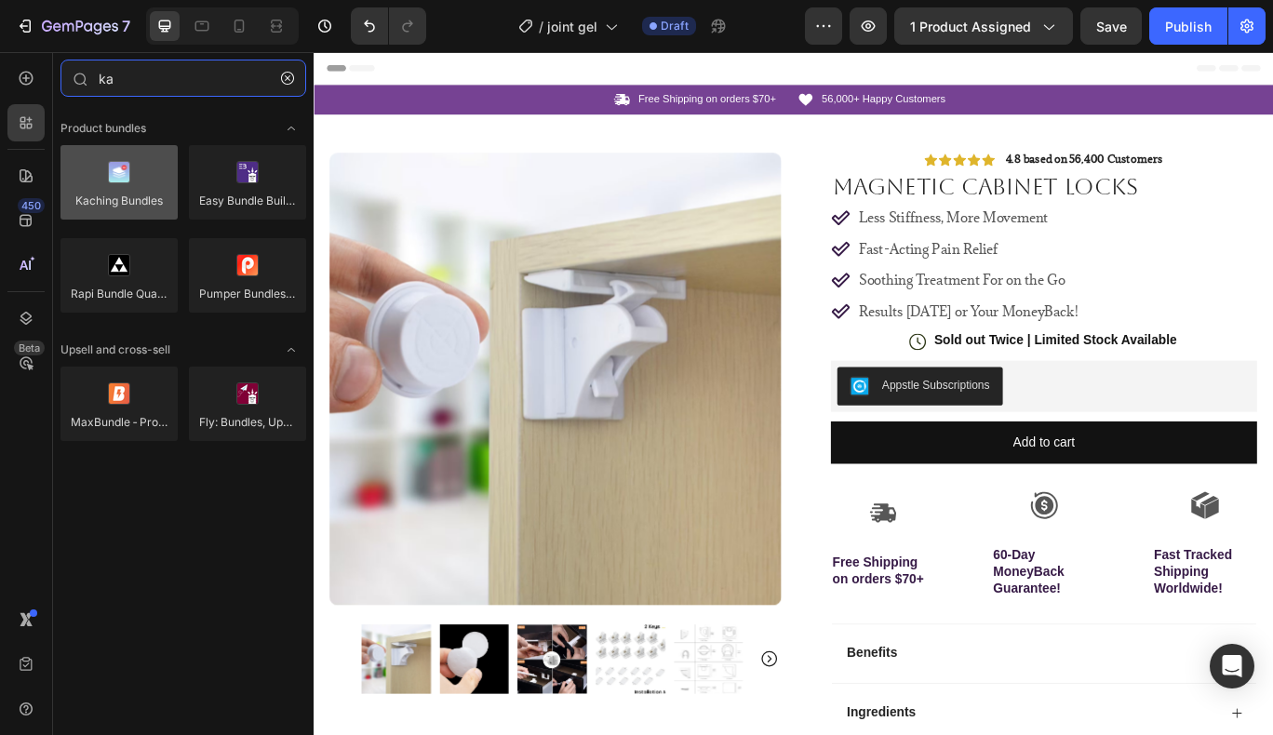
type input "ka"
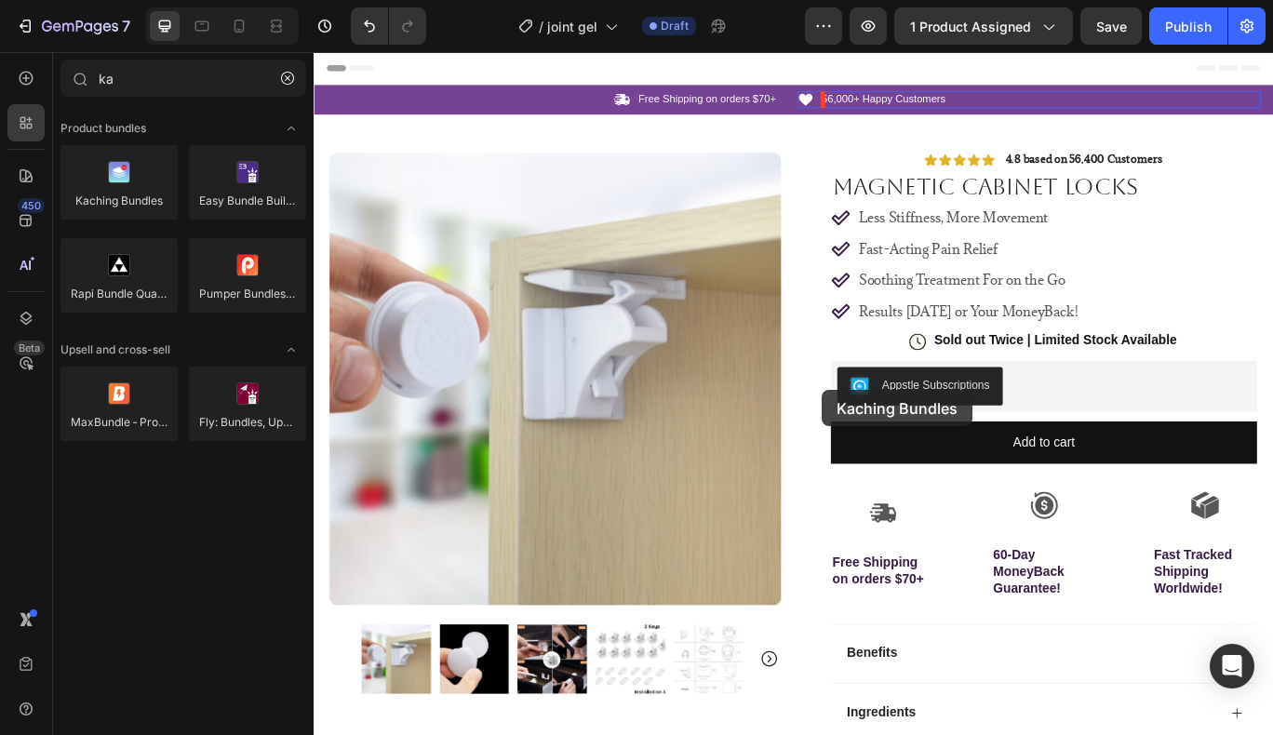
drag, startPoint x: 460, startPoint y: 243, endPoint x: 906, endPoint y: 446, distance: 489.8
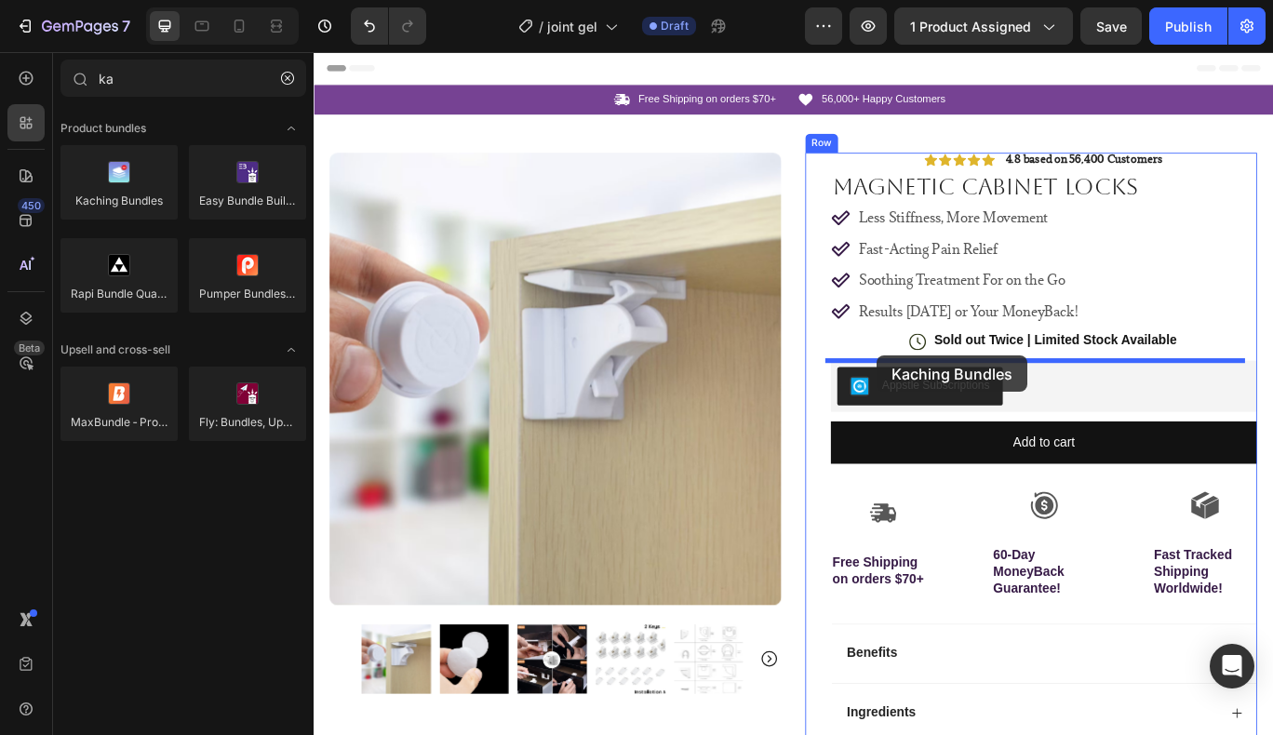
drag, startPoint x: 427, startPoint y: 237, endPoint x: 969, endPoint y: 406, distance: 567.2
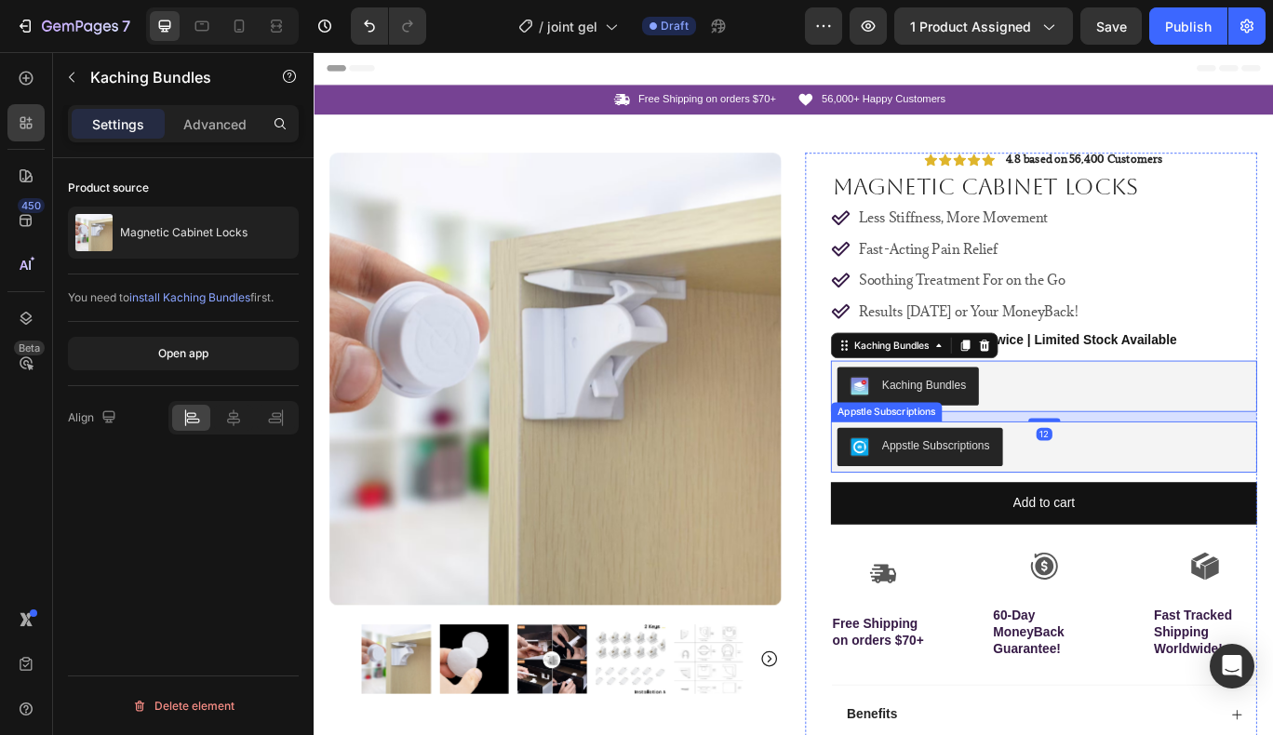
click at [1196, 530] on div "Appstle Subscriptions" at bounding box center [1163, 512] width 481 height 45
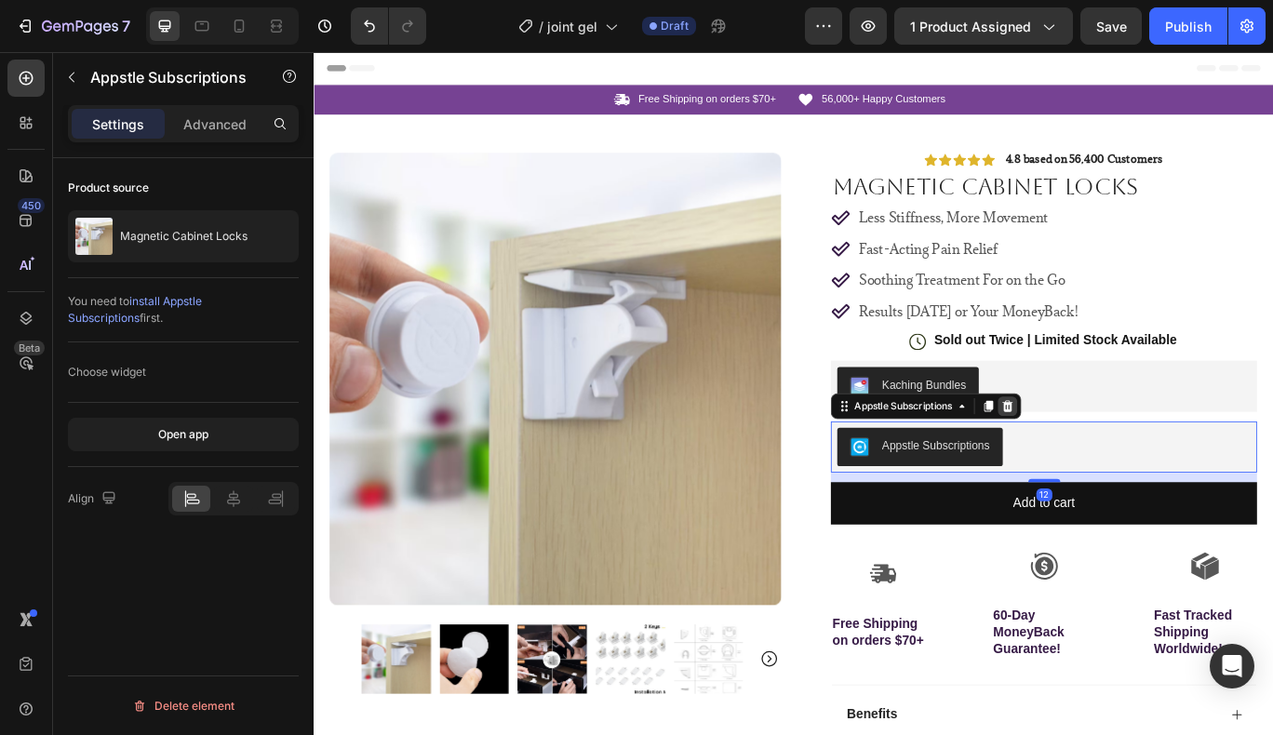
click at [1119, 462] on icon at bounding box center [1122, 464] width 12 height 13
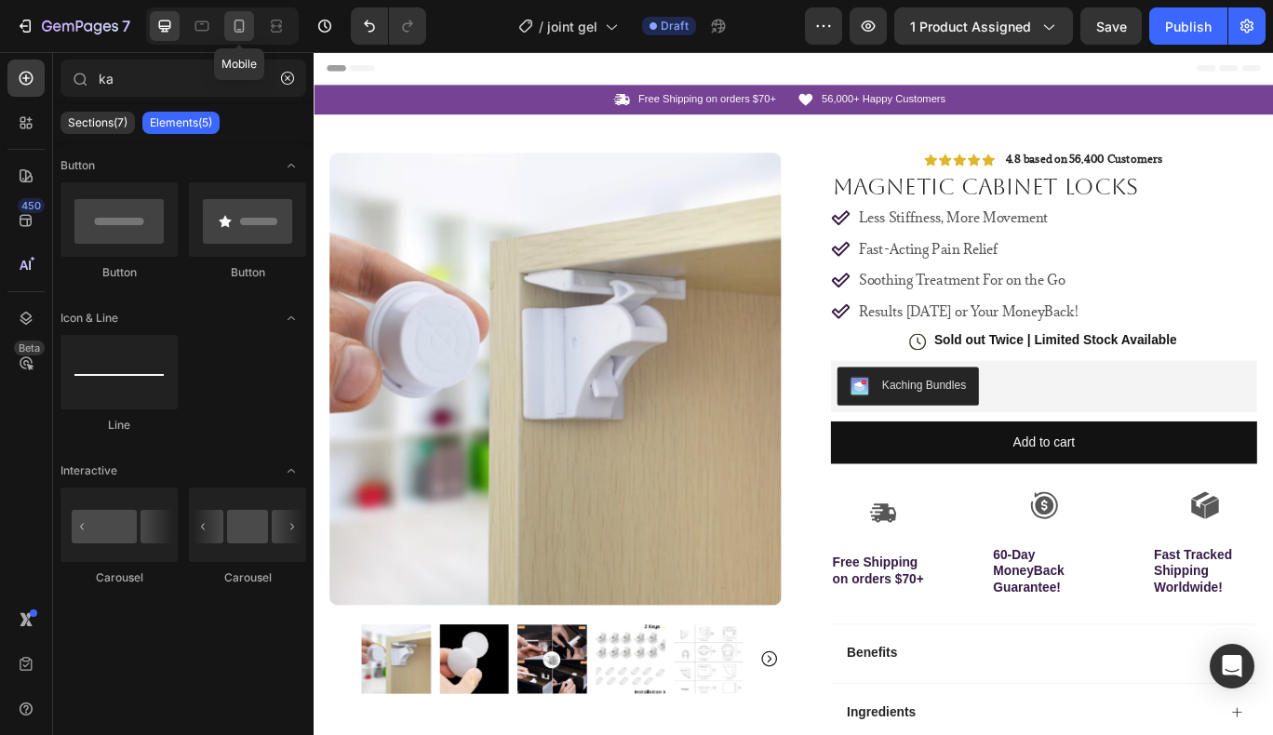
click at [232, 29] on icon at bounding box center [239, 26] width 19 height 19
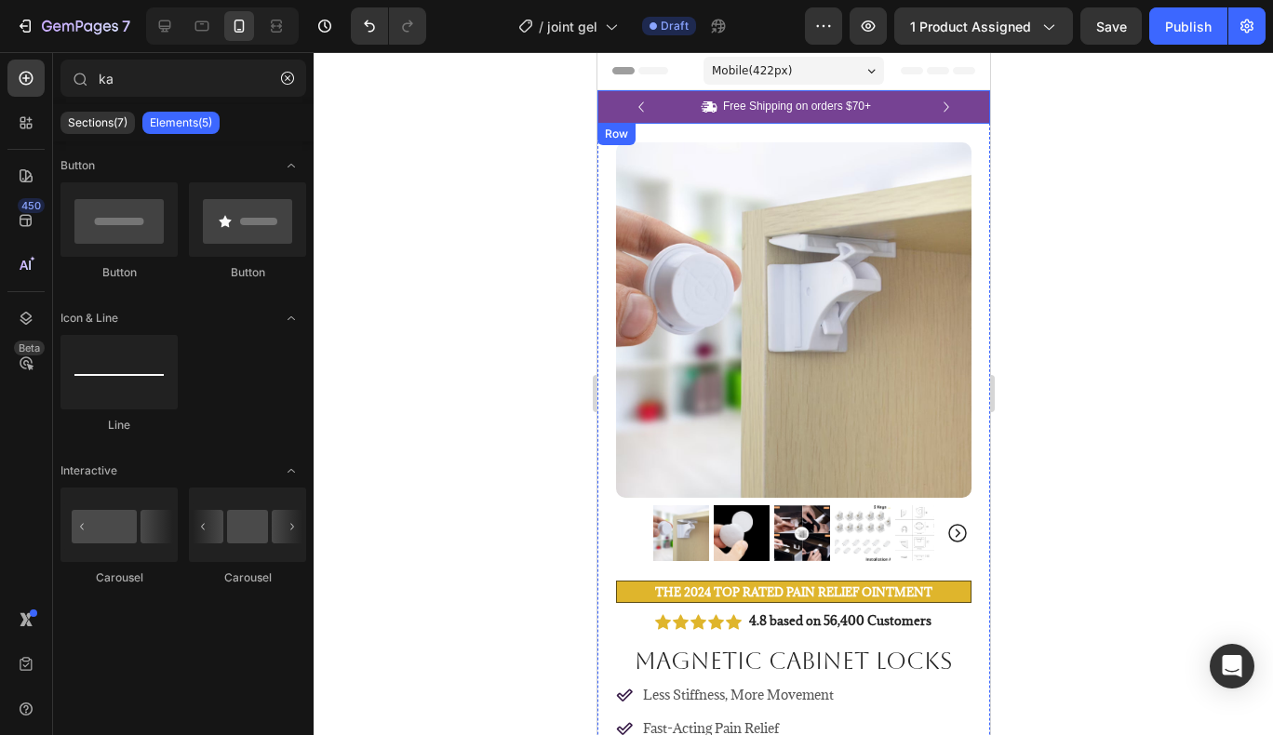
click at [962, 101] on div "Icon Free Shipping on orders $70+ Text Block Row Icon 56,000+ Happy Customers T…" at bounding box center [793, 107] width 393 height 34
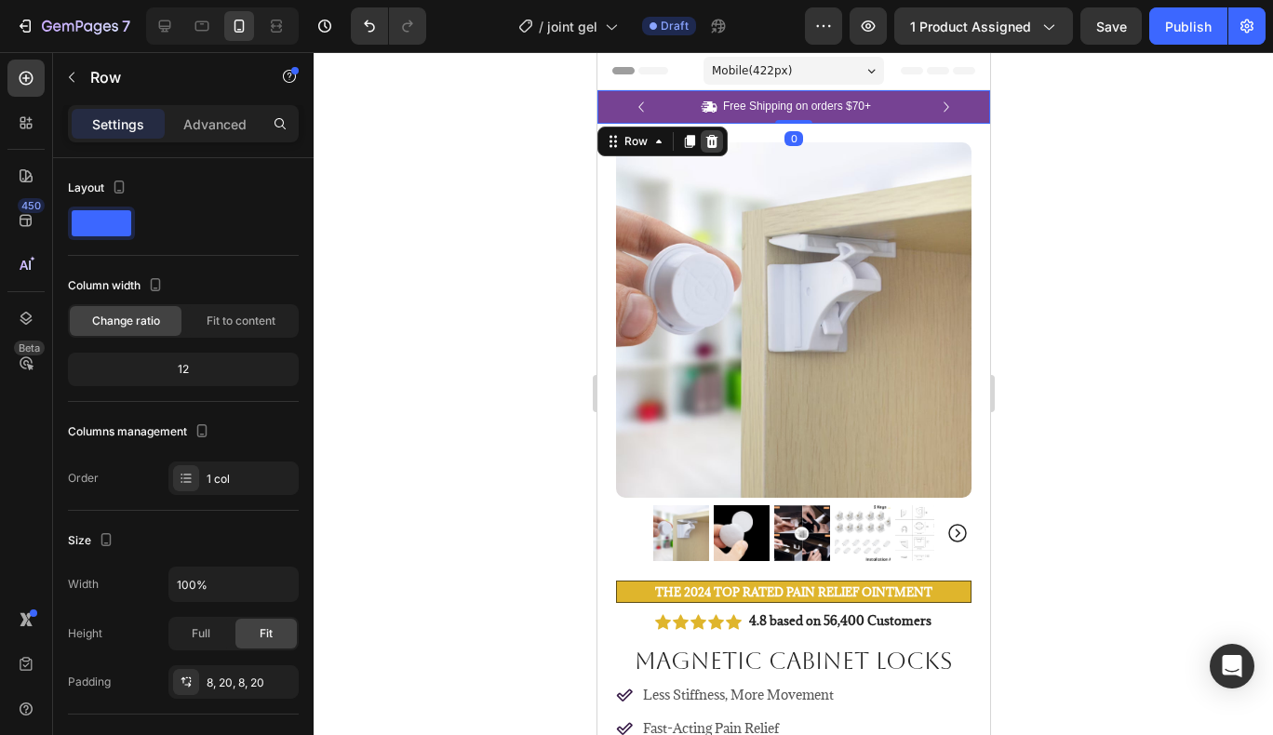
click at [715, 146] on icon at bounding box center [711, 140] width 12 height 13
